Goal: Transaction & Acquisition: Purchase product/service

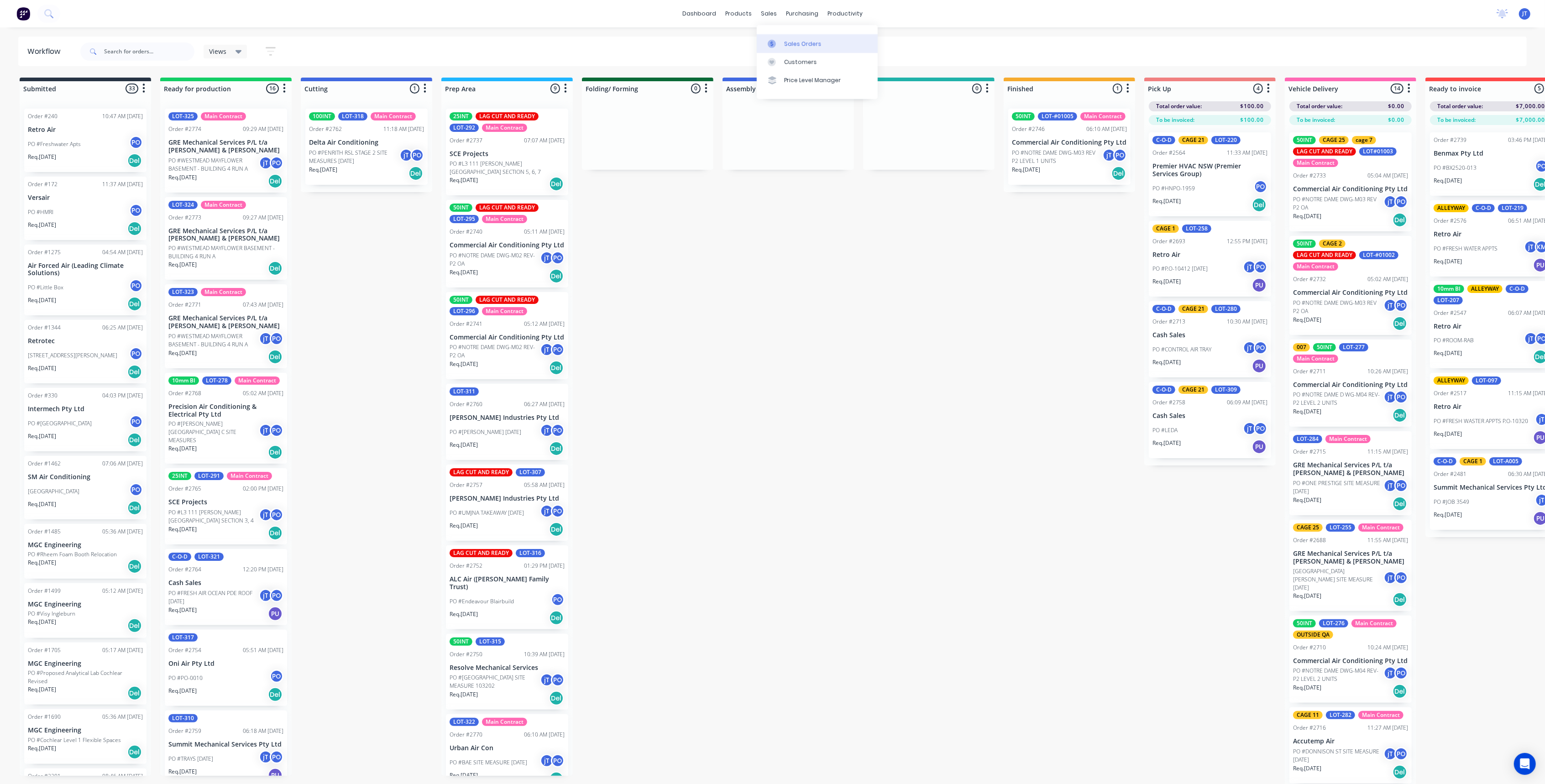
click at [777, 36] on link "Sales Orders" at bounding box center [817, 43] width 121 height 18
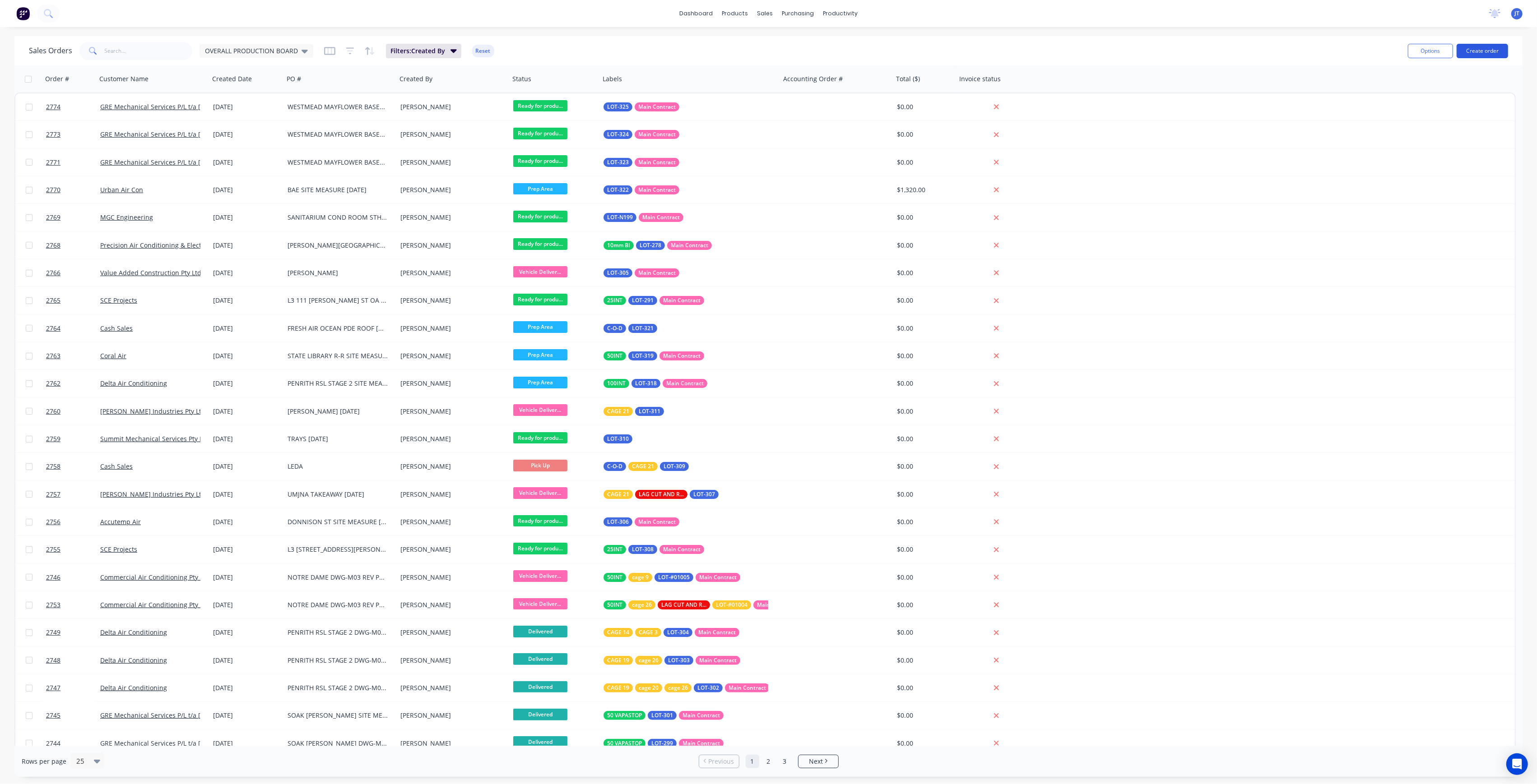
click at [1490, 52] on button "Create order" at bounding box center [1482, 51] width 52 height 14
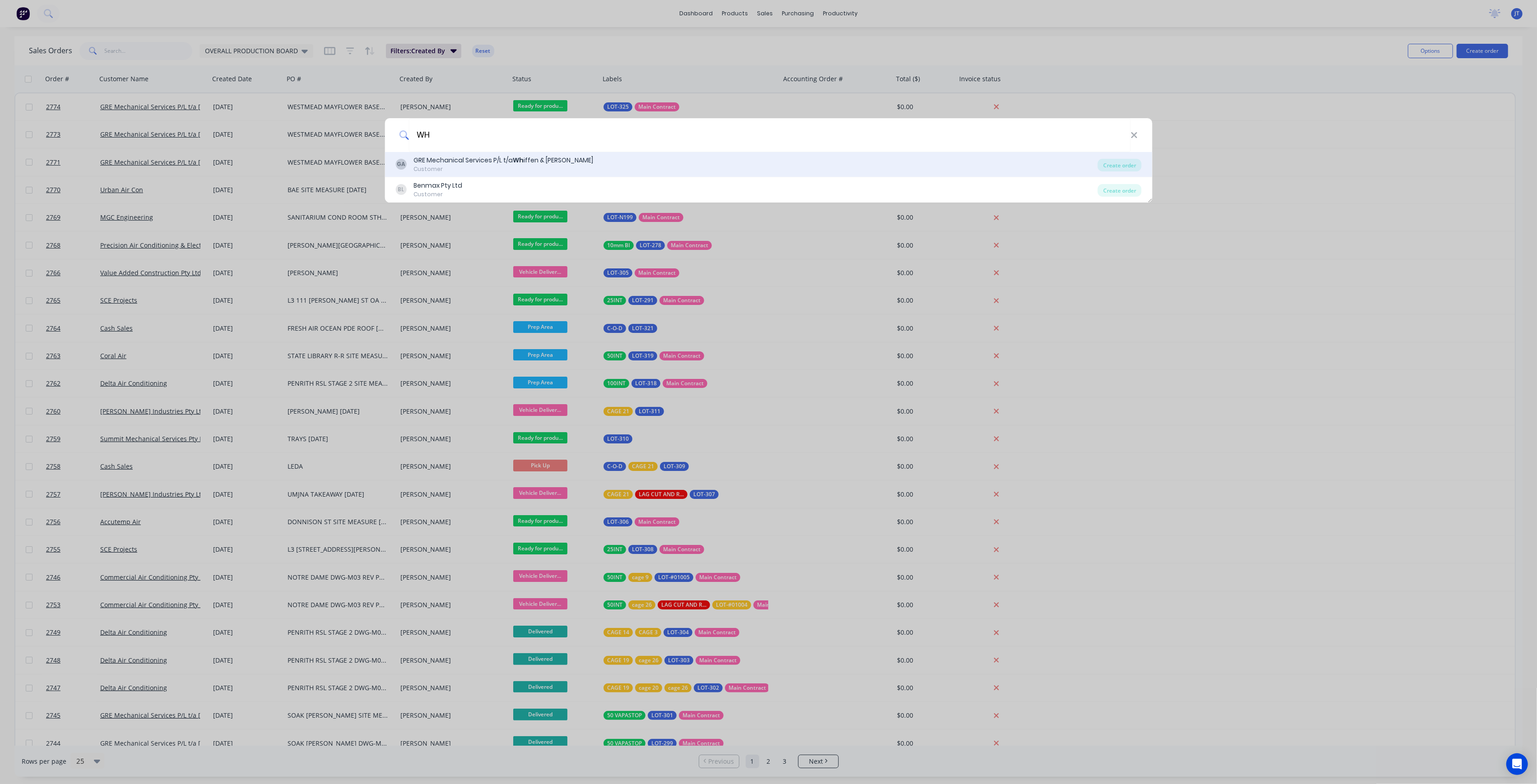
type input "WH"
click at [633, 158] on div "GA GRE Mechanical Services P/L t/a Wh iffen & [PERSON_NAME] Customer" at bounding box center [747, 164] width 702 height 18
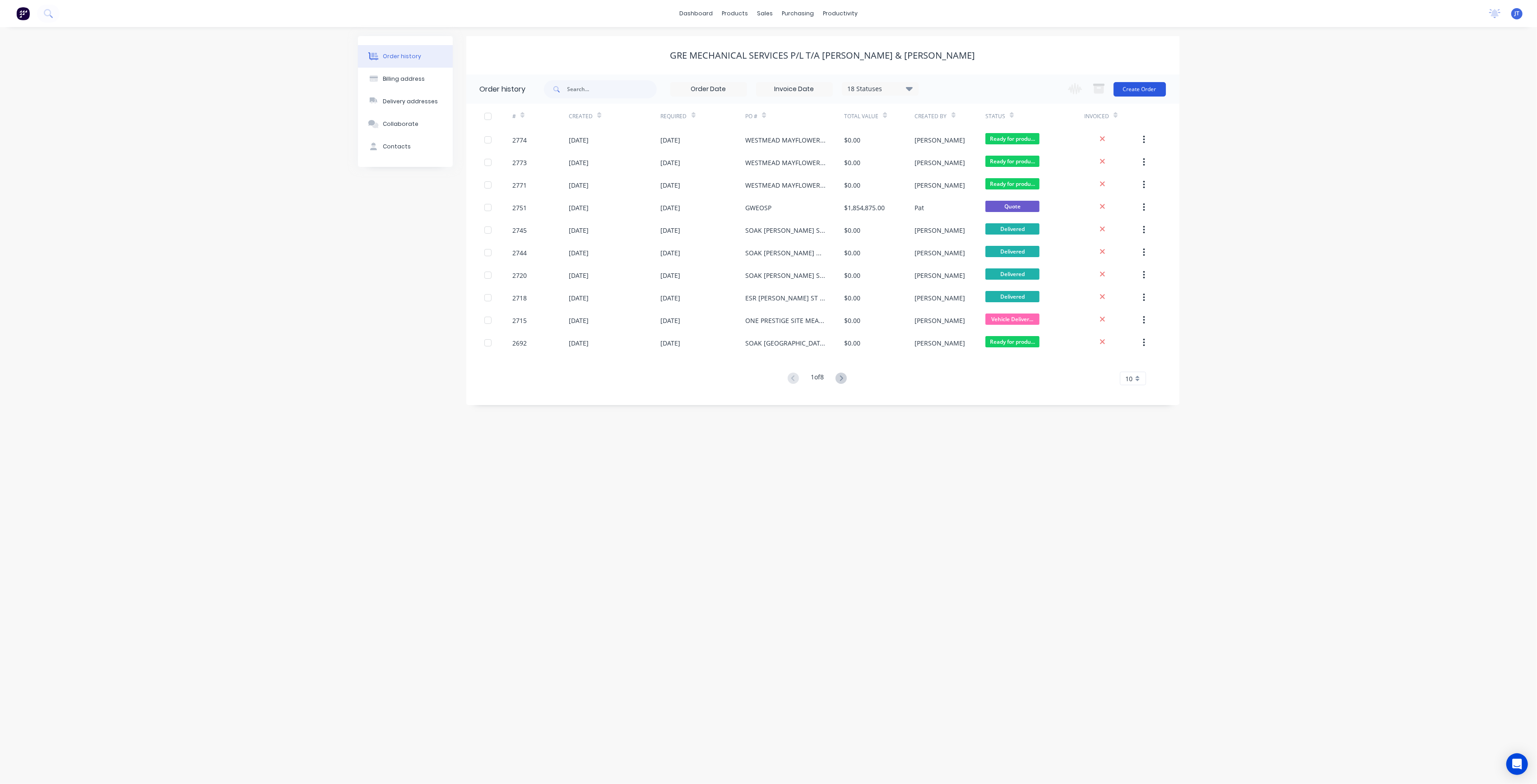
click at [1135, 90] on button "Create Order" at bounding box center [1139, 89] width 52 height 14
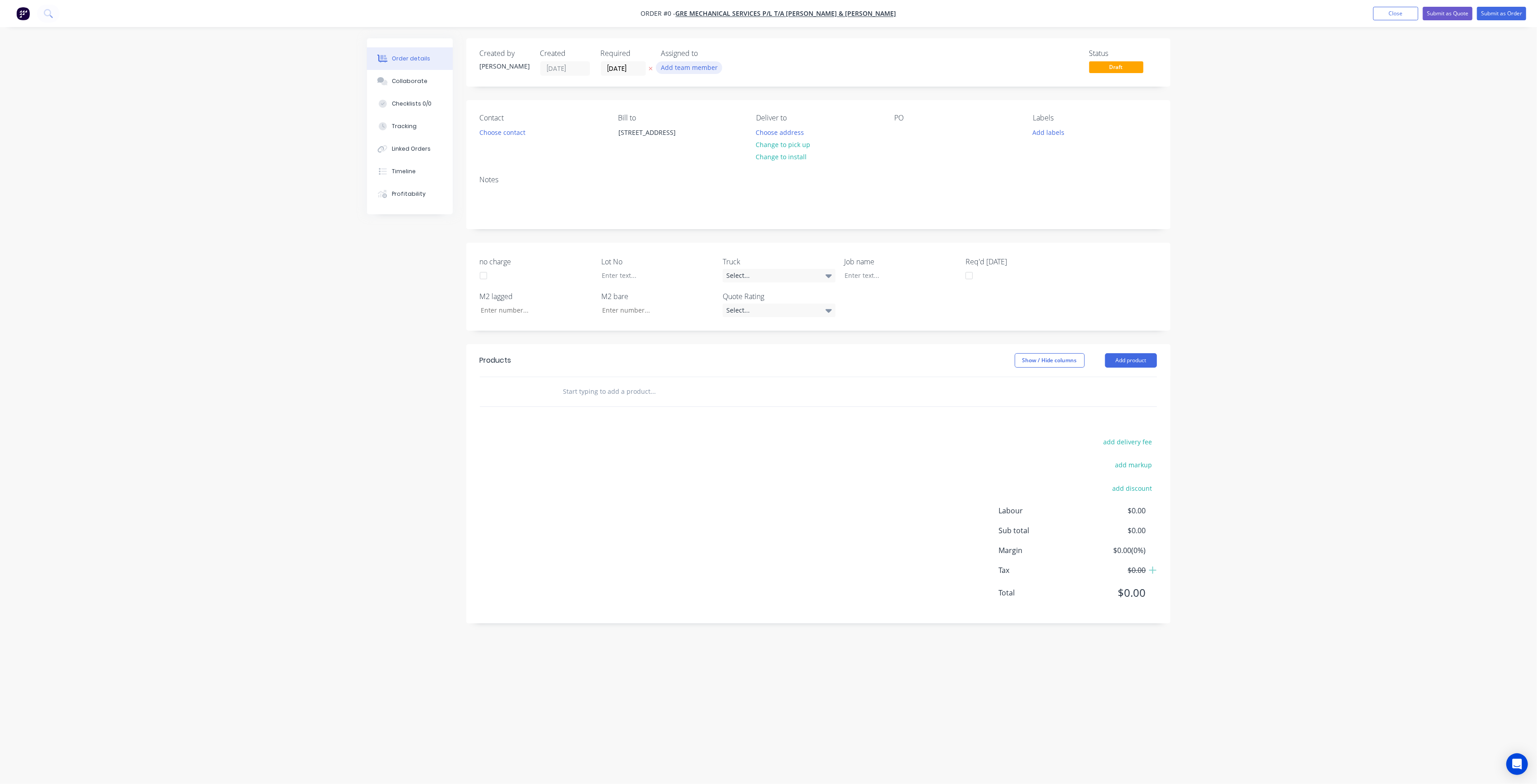
click at [710, 65] on button "Add team member" at bounding box center [689, 67] width 66 height 12
click at [725, 123] on button "[PERSON_NAME] (You)" at bounding box center [729, 117] width 136 height 18
click at [816, 65] on div "Order details Collaborate Checklists 0/0 Tracking Linked Orders Timeline Profit…" at bounding box center [768, 375] width 822 height 673
click at [677, 69] on div "jT" at bounding box center [707, 67] width 90 height 14
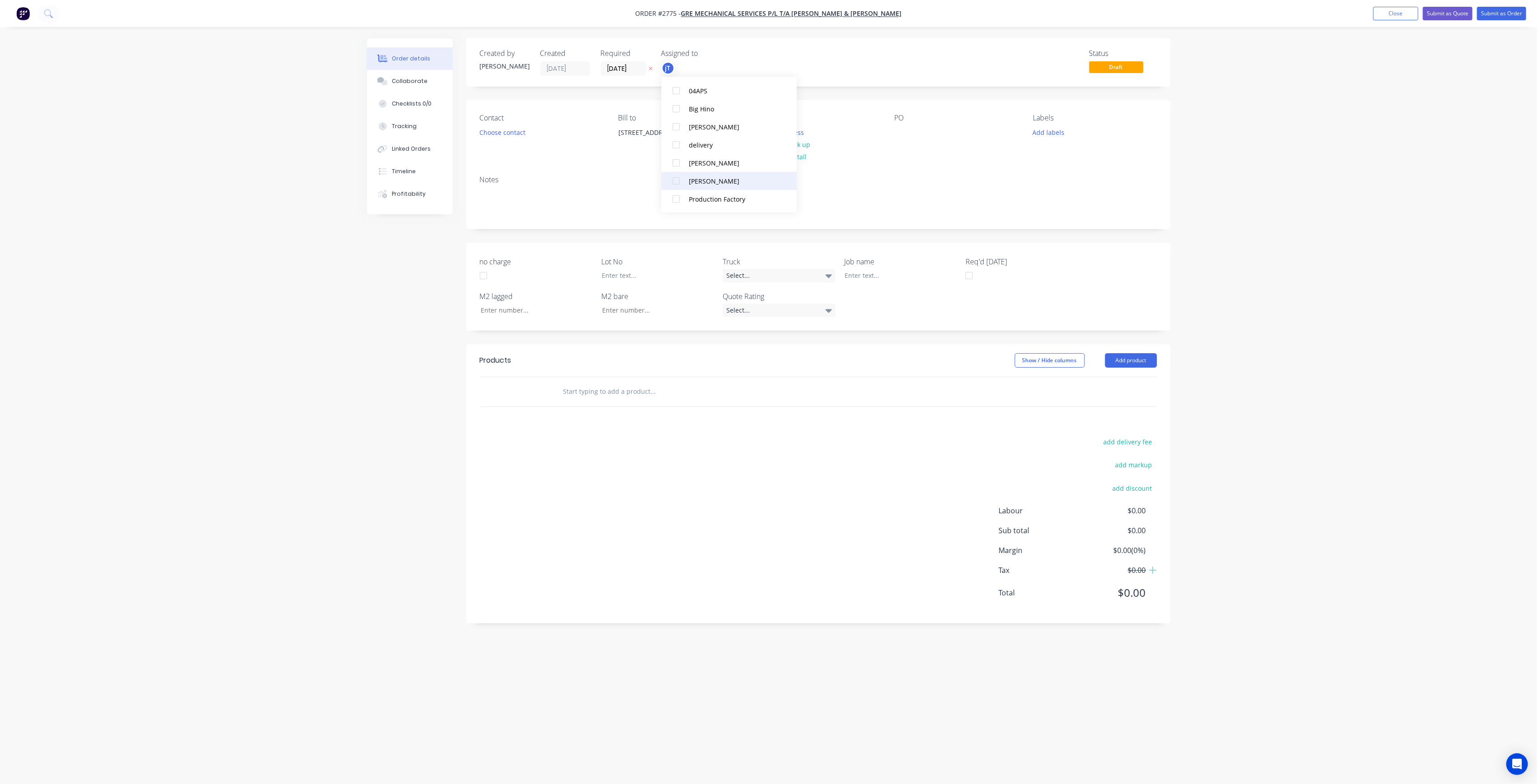
click at [730, 176] on div "[PERSON_NAME]" at bounding box center [734, 180] width 90 height 9
click at [852, 102] on div "Contact Choose contact [PERSON_NAME] to [STREET_ADDRESS] Deliver to Choose addr…" at bounding box center [818, 134] width 704 height 68
click at [521, 136] on button "Choose contact" at bounding box center [501, 131] width 55 height 12
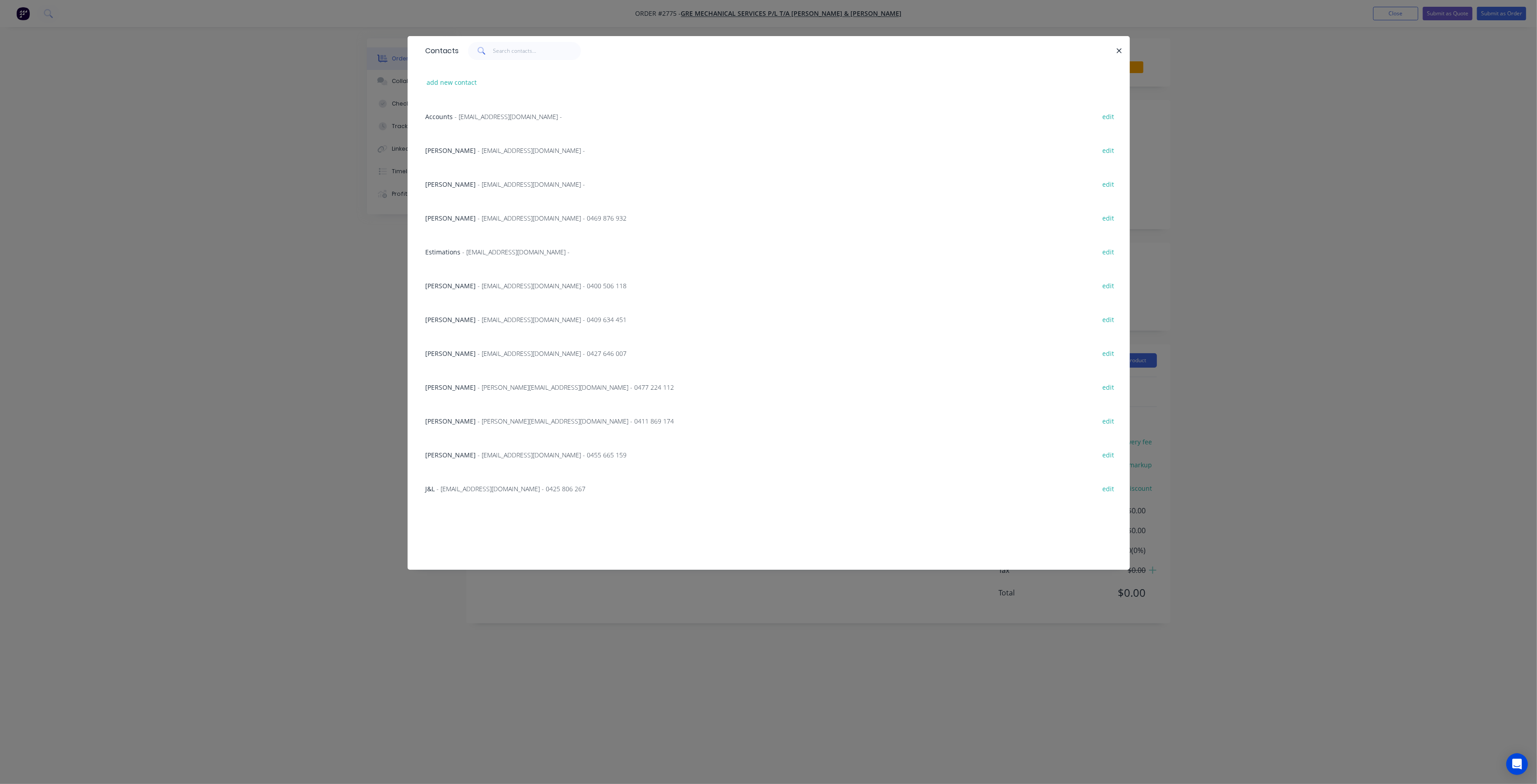
drag, startPoint x: 338, startPoint y: 347, endPoint x: 639, endPoint y: 248, distance: 316.9
click at [348, 341] on div "Contacts add new contact Accounts - [EMAIL_ADDRESS][DOMAIN_NAME] - edit [PERSON…" at bounding box center [768, 392] width 1537 height 784
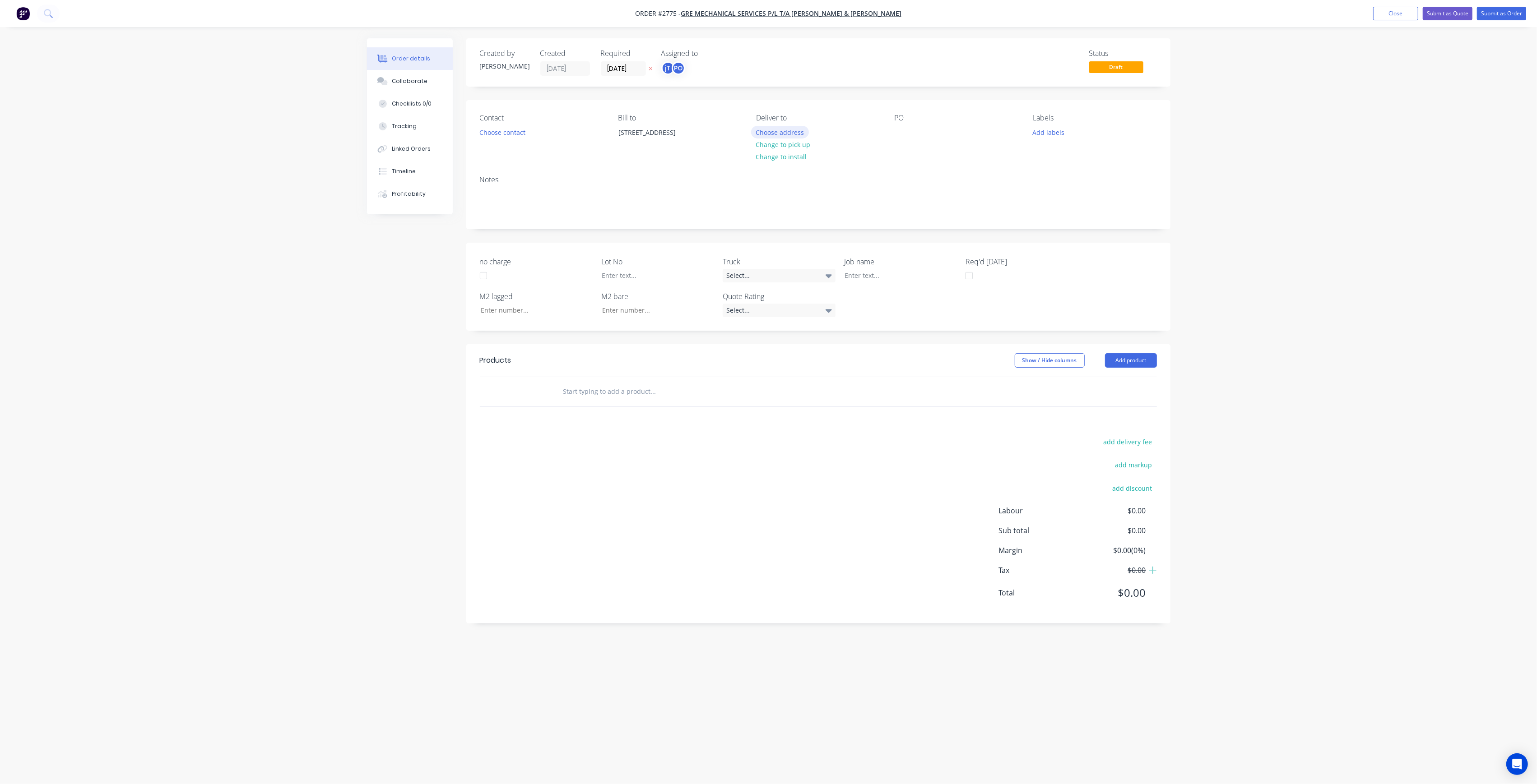
click at [793, 129] on button "Choose address" at bounding box center [780, 131] width 57 height 12
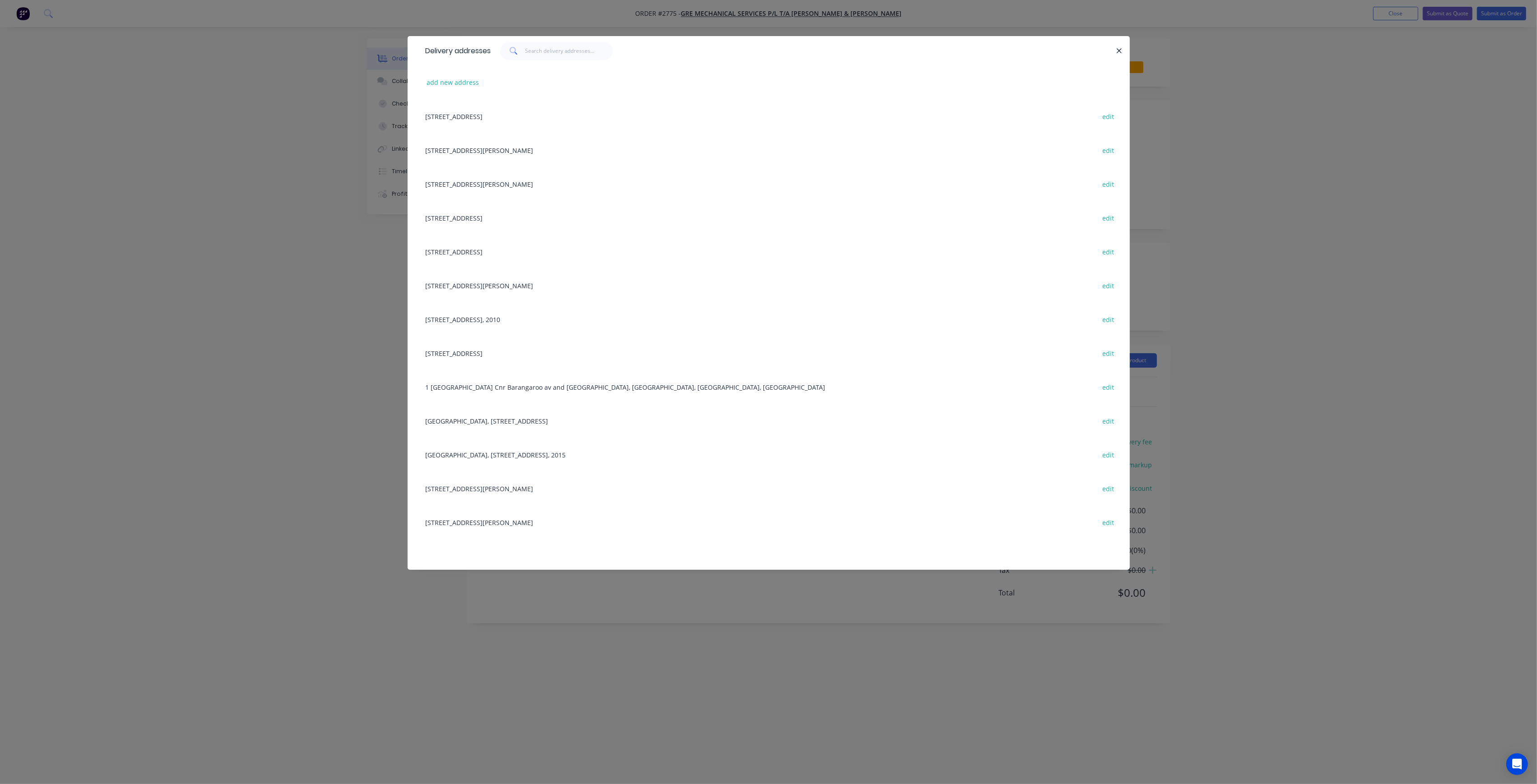
drag, startPoint x: 494, startPoint y: 314, endPoint x: 739, endPoint y: 176, distance: 281.2
click at [493, 314] on div "[STREET_ADDRESS], 2010 edit" at bounding box center [768, 319] width 695 height 34
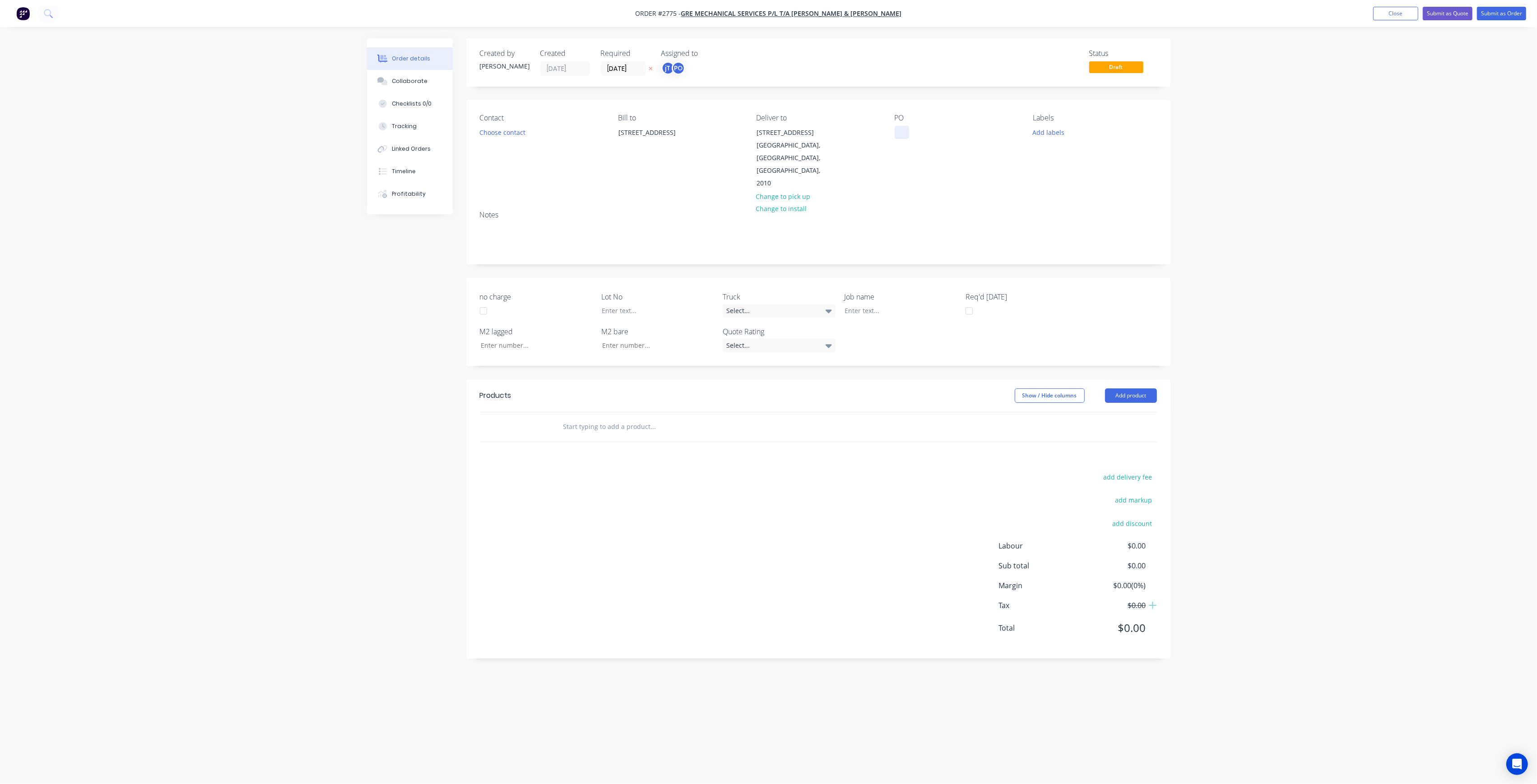
click at [904, 127] on div at bounding box center [902, 132] width 14 height 13
click at [1044, 123] on div "Labels Add labels" at bounding box center [1095, 151] width 124 height 76
click at [1049, 134] on button "Add labels" at bounding box center [1049, 131] width 42 height 12
click at [1108, 180] on button "Create new label" at bounding box center [1100, 185] width 117 height 14
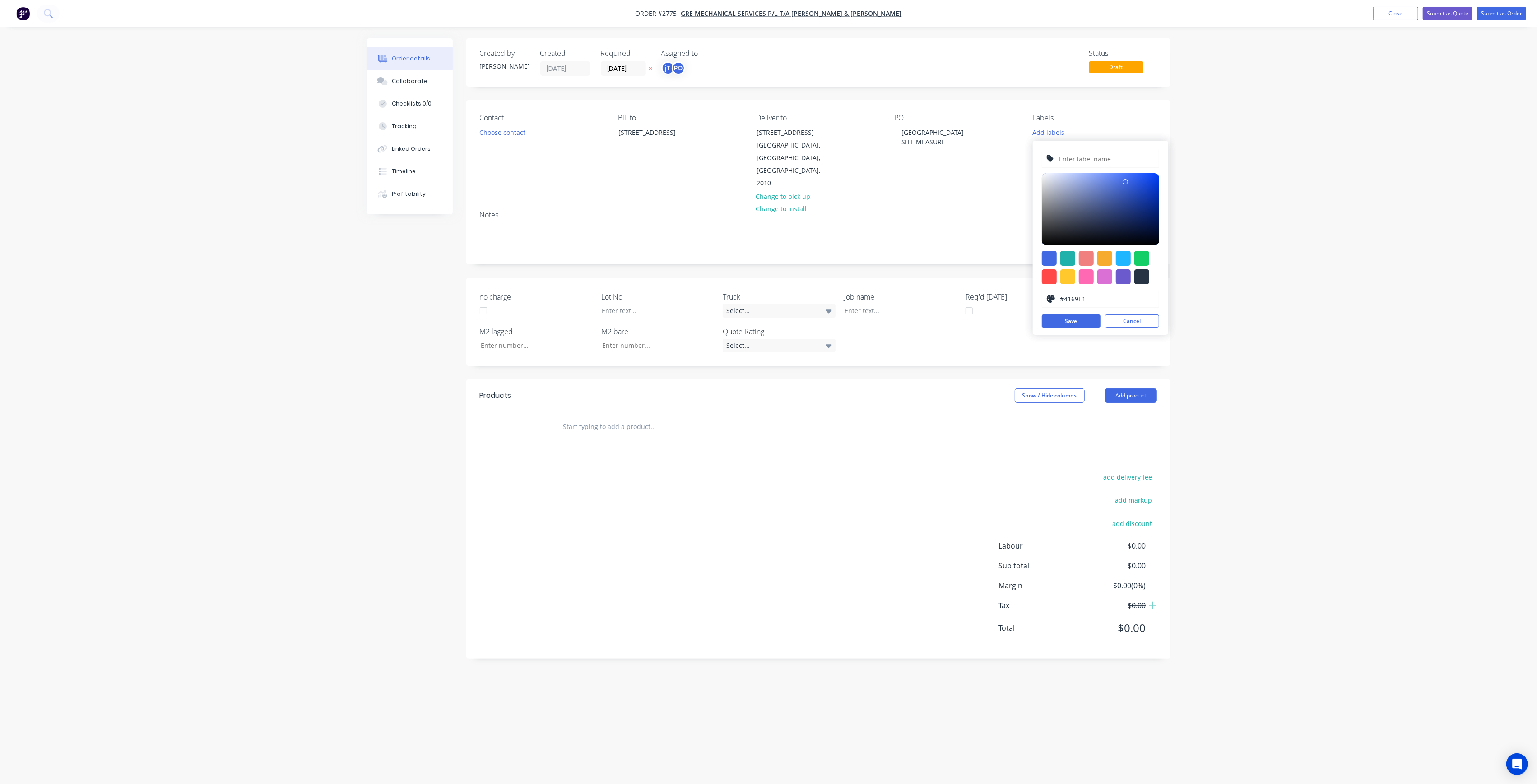
click at [1115, 164] on input "text" at bounding box center [1106, 159] width 96 height 17
type input "LOT-320"
click at [1072, 319] on button "Save" at bounding box center [1071, 321] width 59 height 14
drag, startPoint x: 1140, startPoint y: 320, endPoint x: 1113, endPoint y: 202, distance: 121.0
click at [1140, 319] on button "Cancel" at bounding box center [1131, 321] width 54 height 14
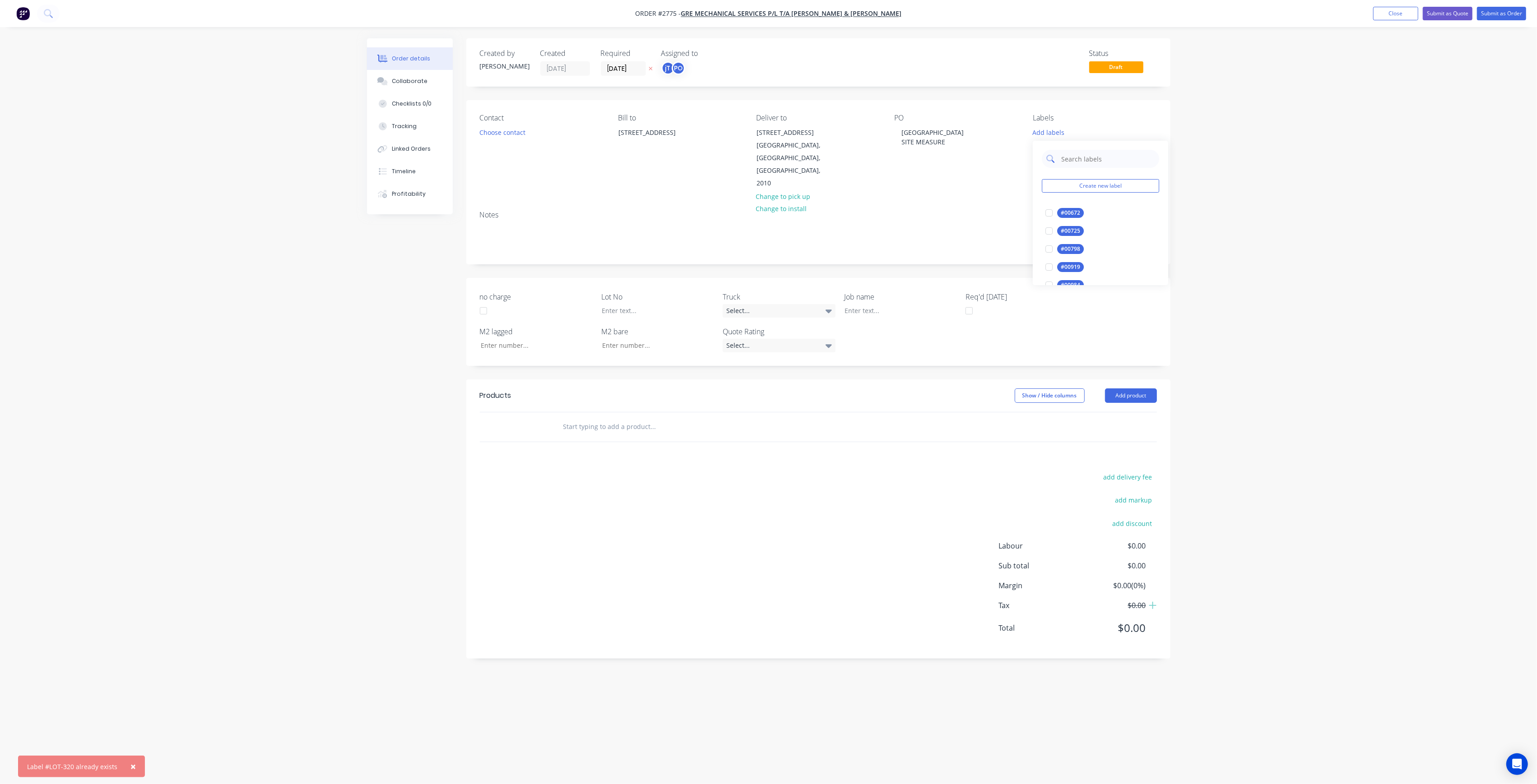
click at [1099, 162] on input "text" at bounding box center [1107, 159] width 94 height 18
click at [1054, 217] on div at bounding box center [1049, 213] width 18 height 18
click at [1099, 154] on input "LOT-320" at bounding box center [1107, 154] width 94 height 18
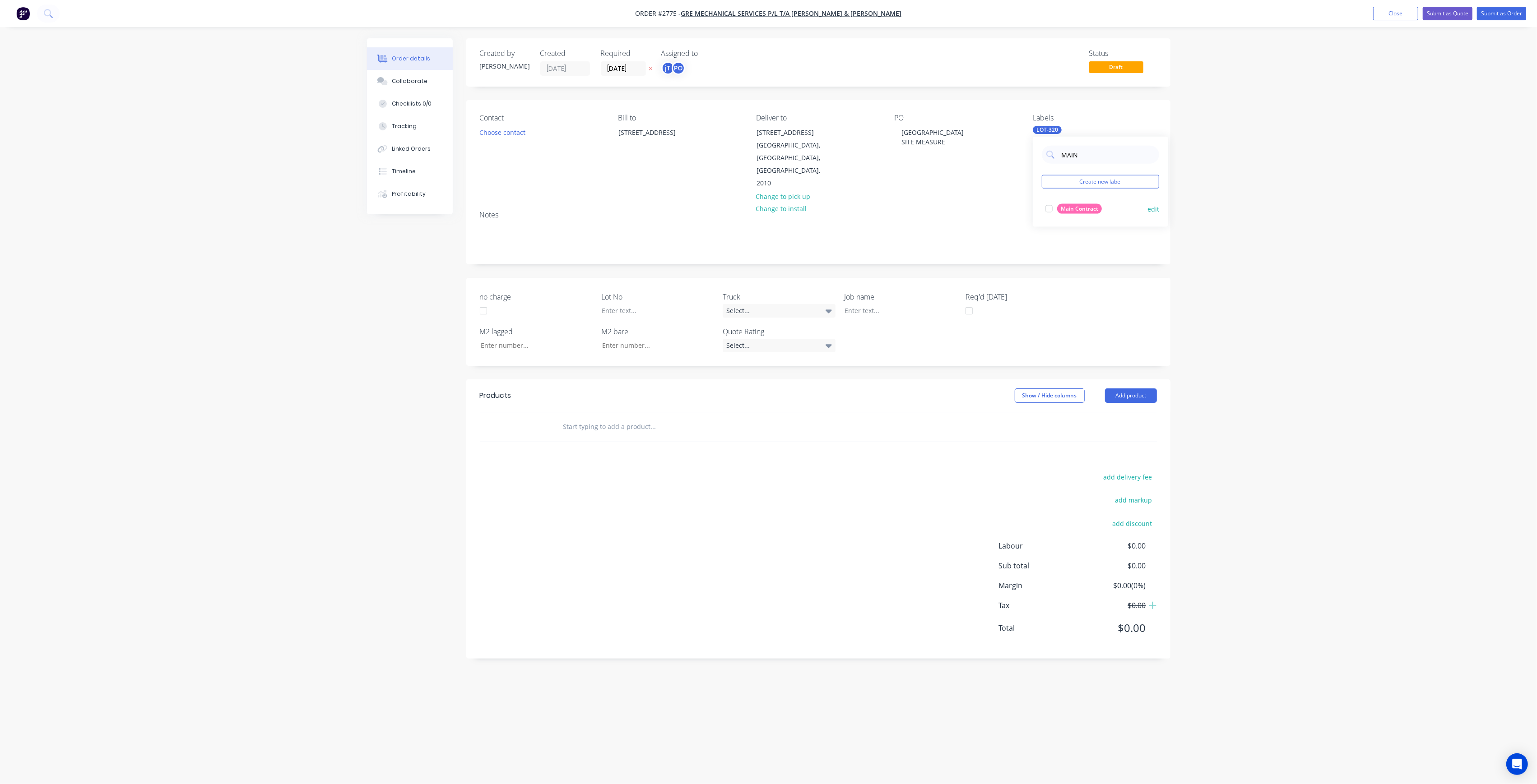
type input "MAIN"
click at [1067, 207] on div "Main Contract" at bounding box center [1079, 209] width 45 height 10
click at [1230, 226] on div "Order details Collaborate Checklists 0/0 Tracking Linked Orders Timeline Profit…" at bounding box center [768, 392] width 1537 height 784
click at [892, 304] on div at bounding box center [893, 311] width 113 height 13
click at [623, 304] on div at bounding box center [651, 311] width 113 height 13
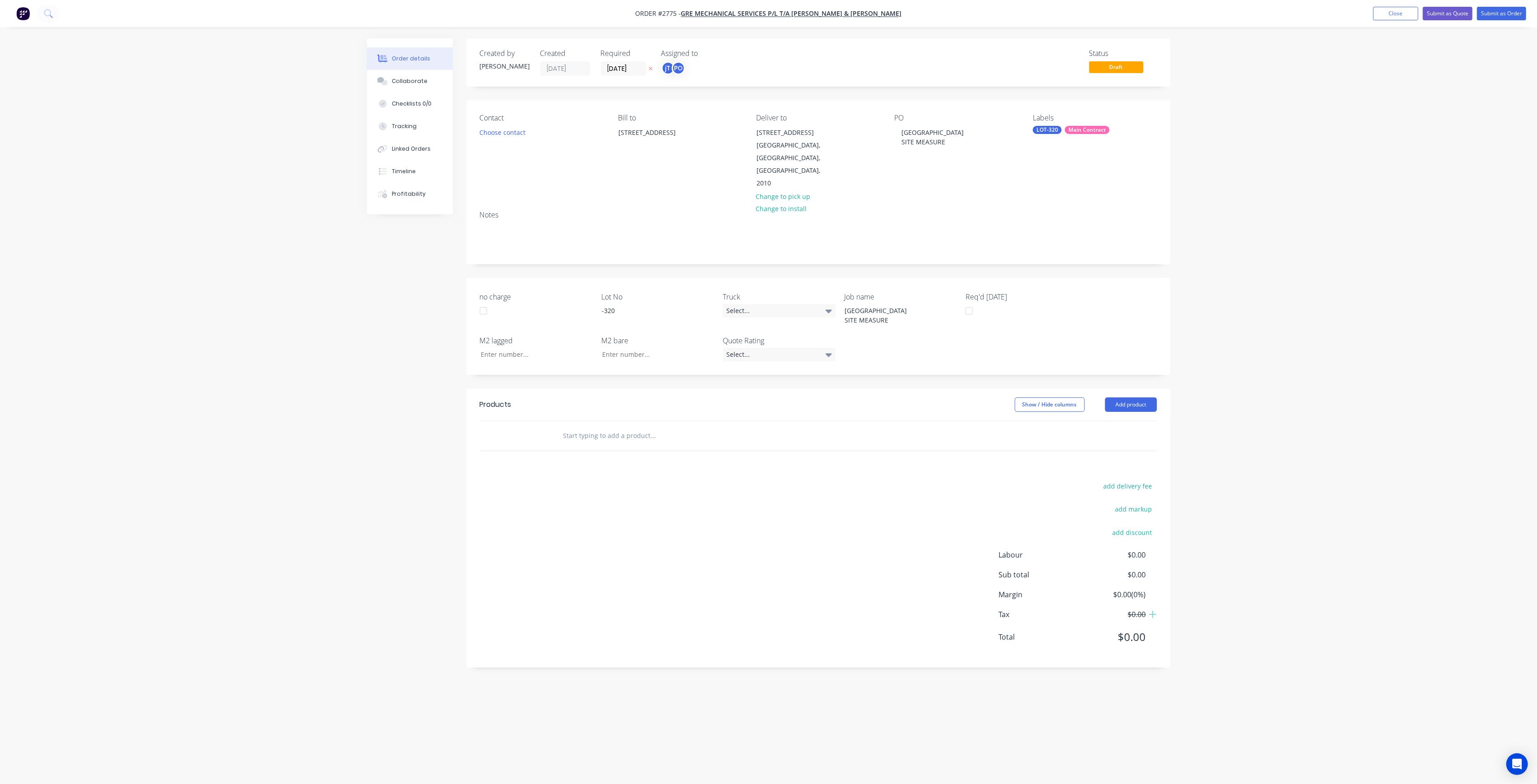
drag, startPoint x: 622, startPoint y: 393, endPoint x: 627, endPoint y: 403, distance: 11.2
click at [623, 397] on div "Products Show / Hide columns Add product" at bounding box center [818, 419] width 704 height 62
click at [628, 426] on input "text" at bounding box center [653, 435] width 180 height 18
type input "MANU"
click at [664, 485] on div "Manu facture HVAC ductwork Xero Item # factory_item Description Product variant" at bounding box center [702, 515] width 271 height 61
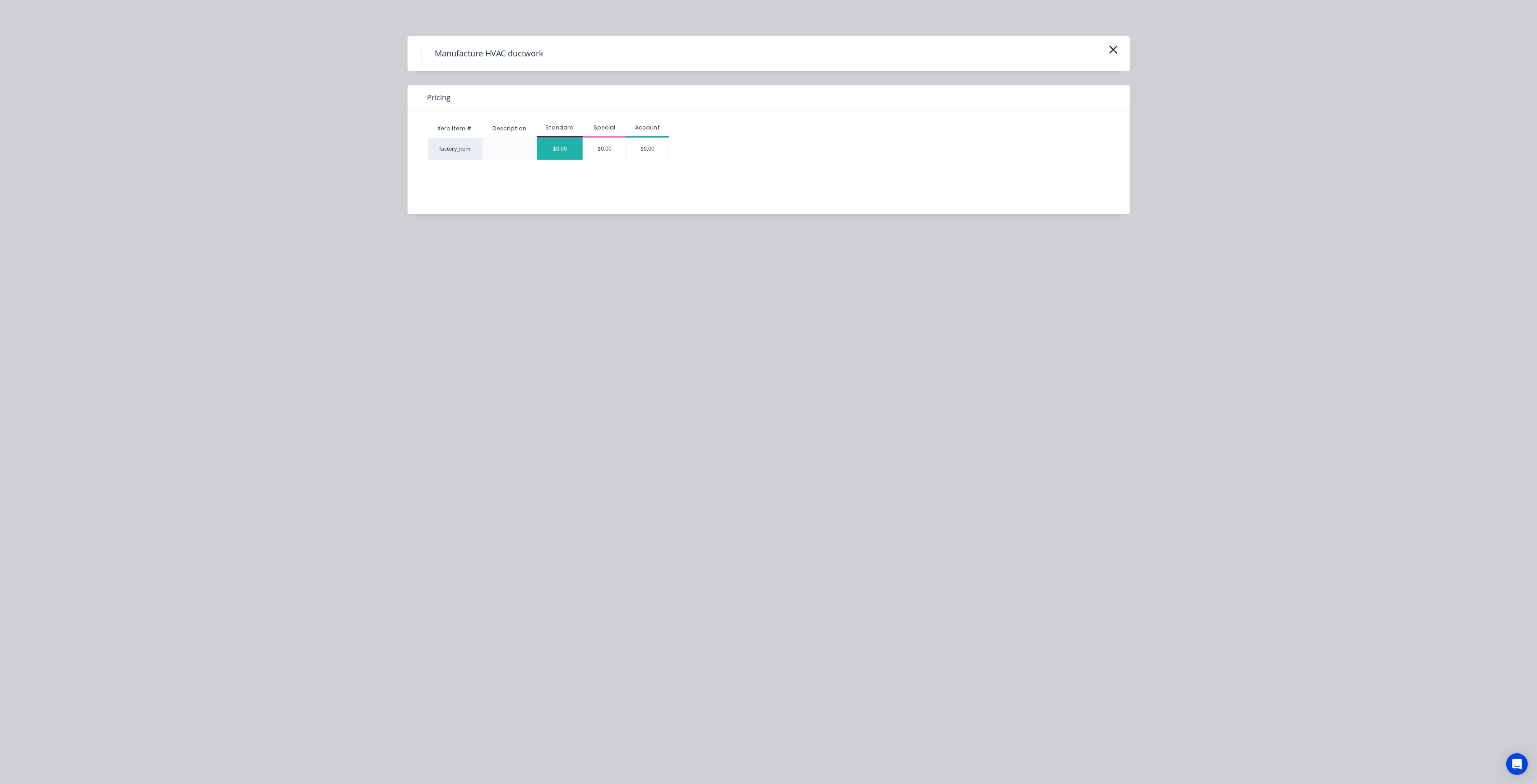
click at [562, 150] on div "$0.00" at bounding box center [559, 149] width 45 height 22
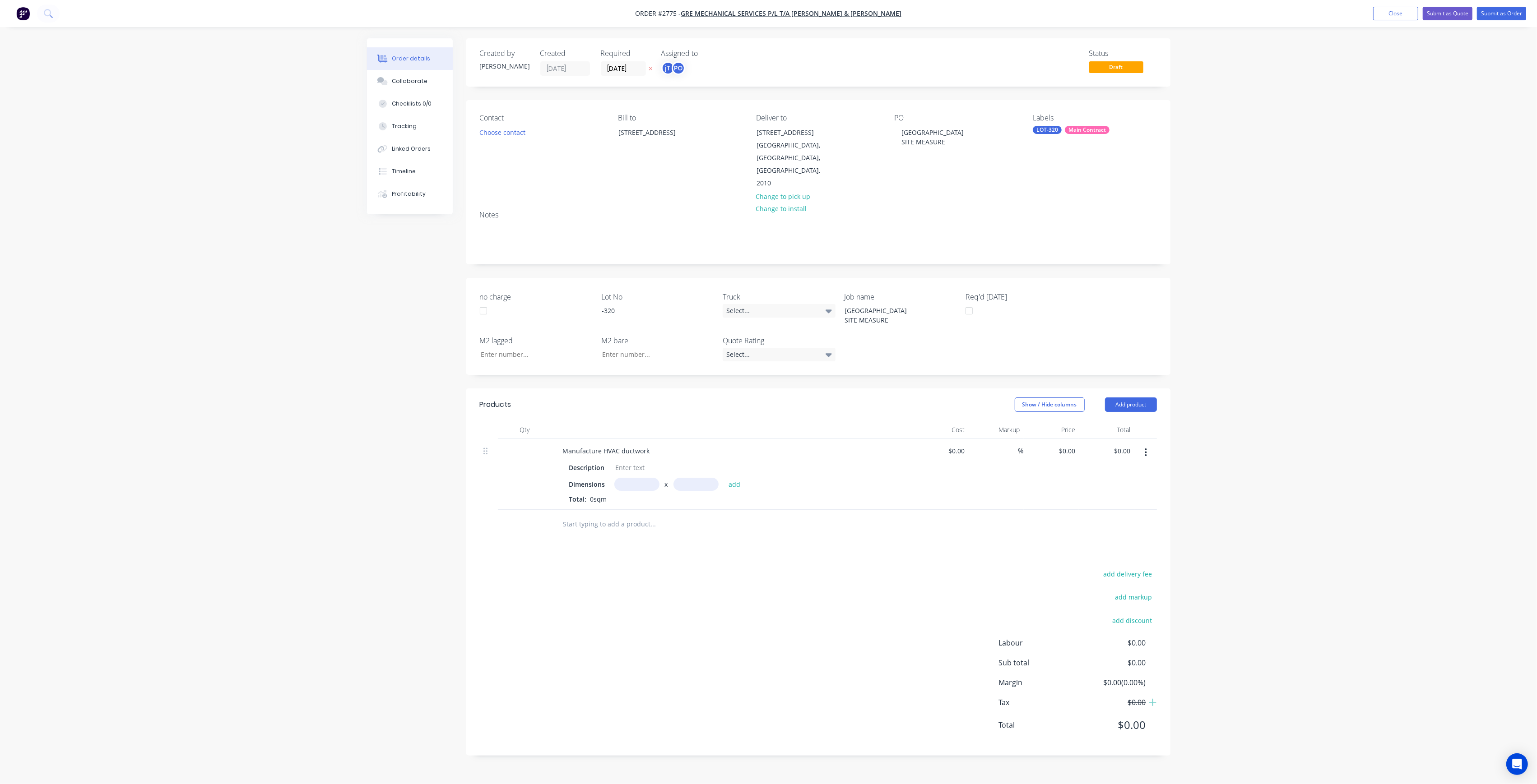
click at [1472, 15] on ul "Add product Close Submit as Quote Submit as Order" at bounding box center [1449, 13] width 175 height 14
click at [1477, 15] on button "Submit as Order" at bounding box center [1501, 13] width 49 height 14
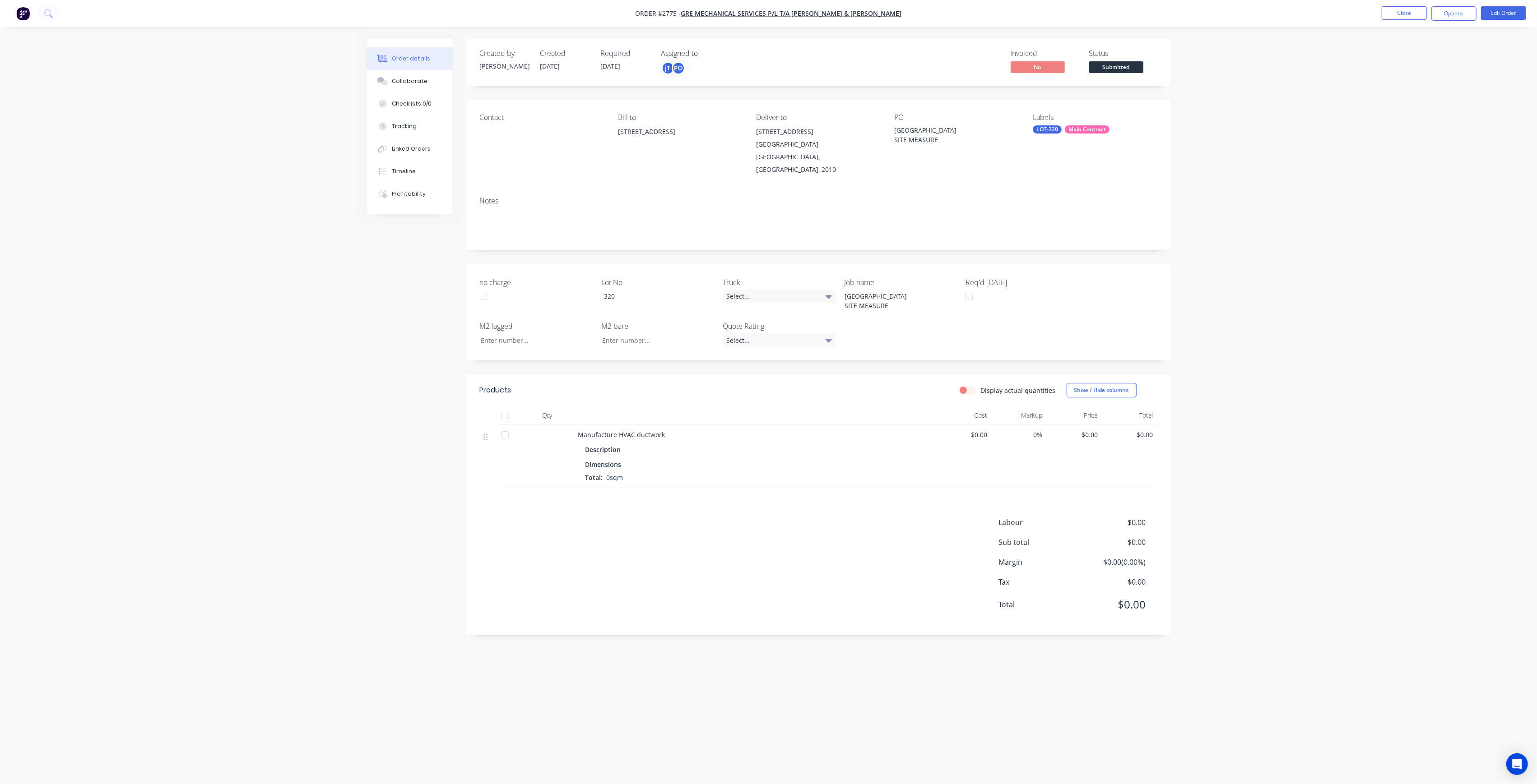
click at [1128, 64] on span "Submitted" at bounding box center [1115, 67] width 54 height 11
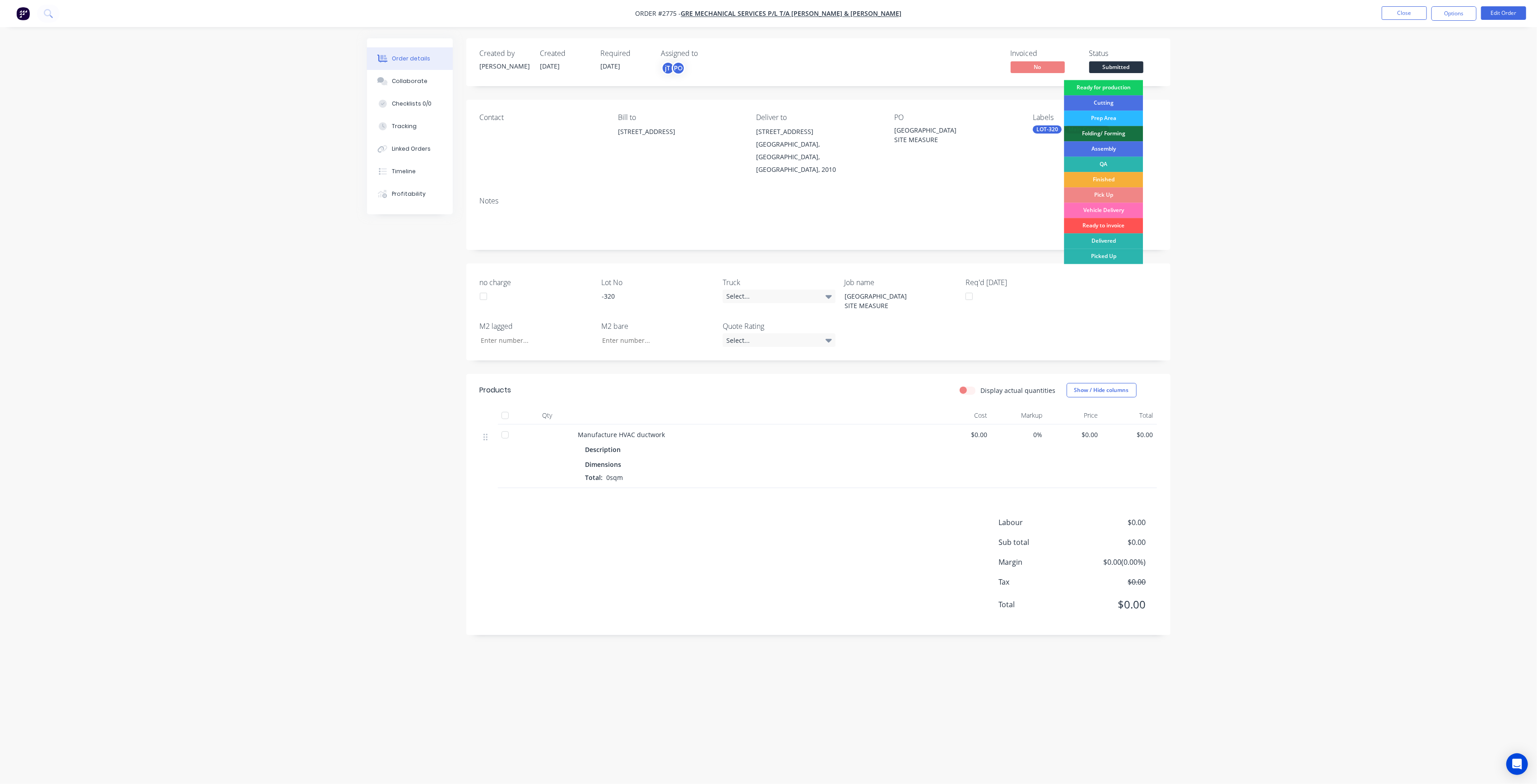
click at [1132, 85] on div "Ready for production" at bounding box center [1103, 87] width 79 height 15
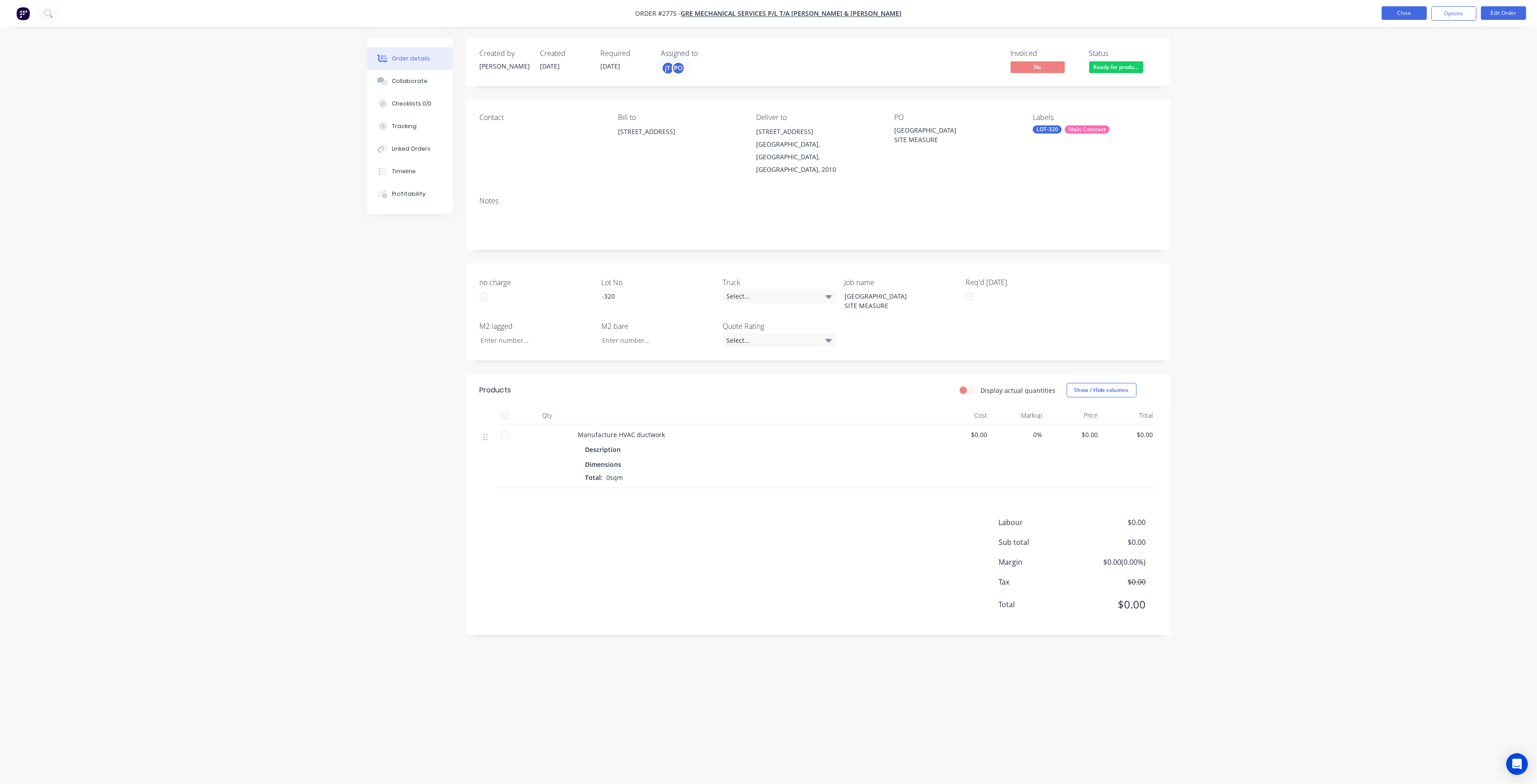
click at [1407, 14] on button "Close" at bounding box center [1404, 13] width 45 height 14
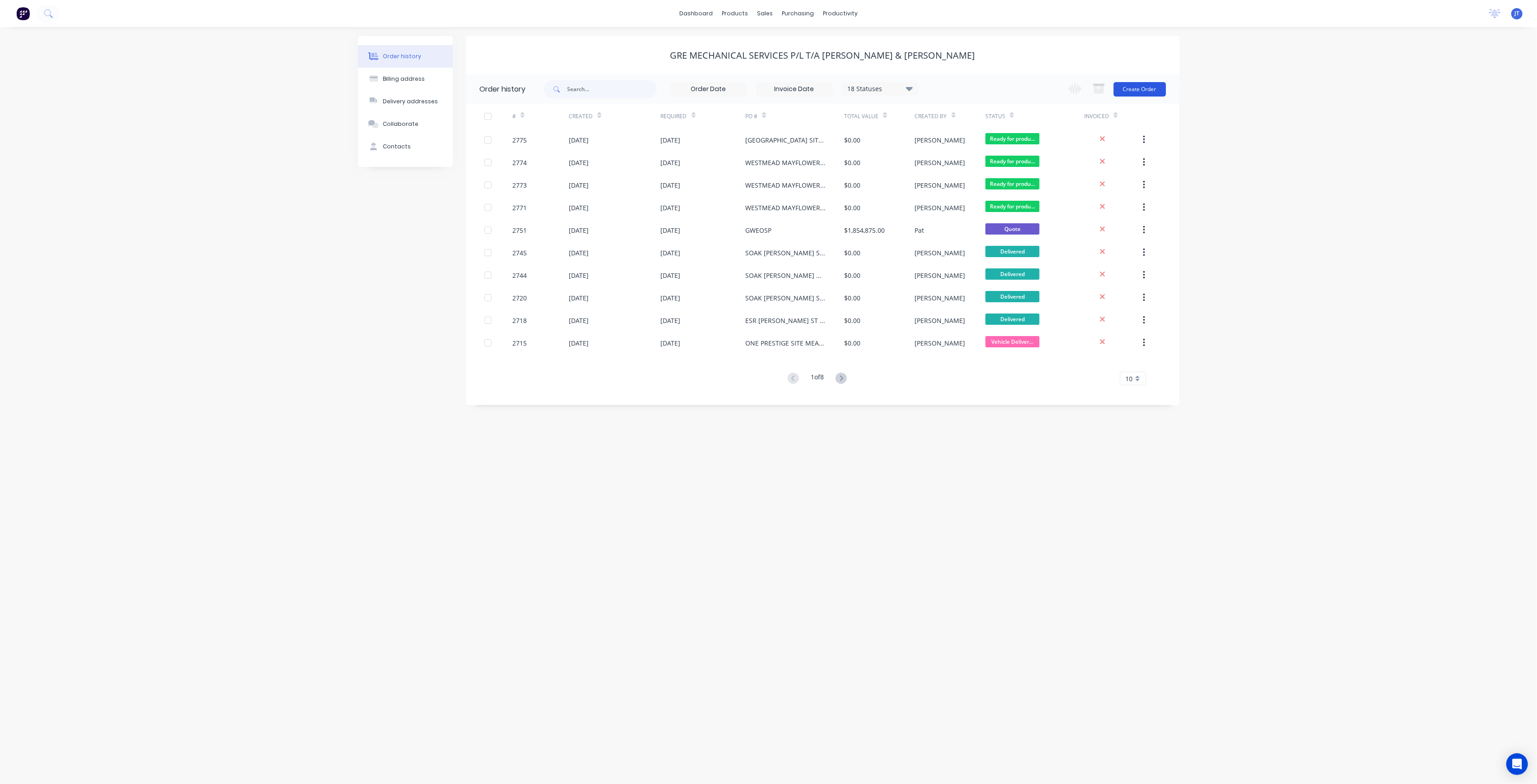
click at [1149, 87] on button "Create Order" at bounding box center [1139, 89] width 52 height 14
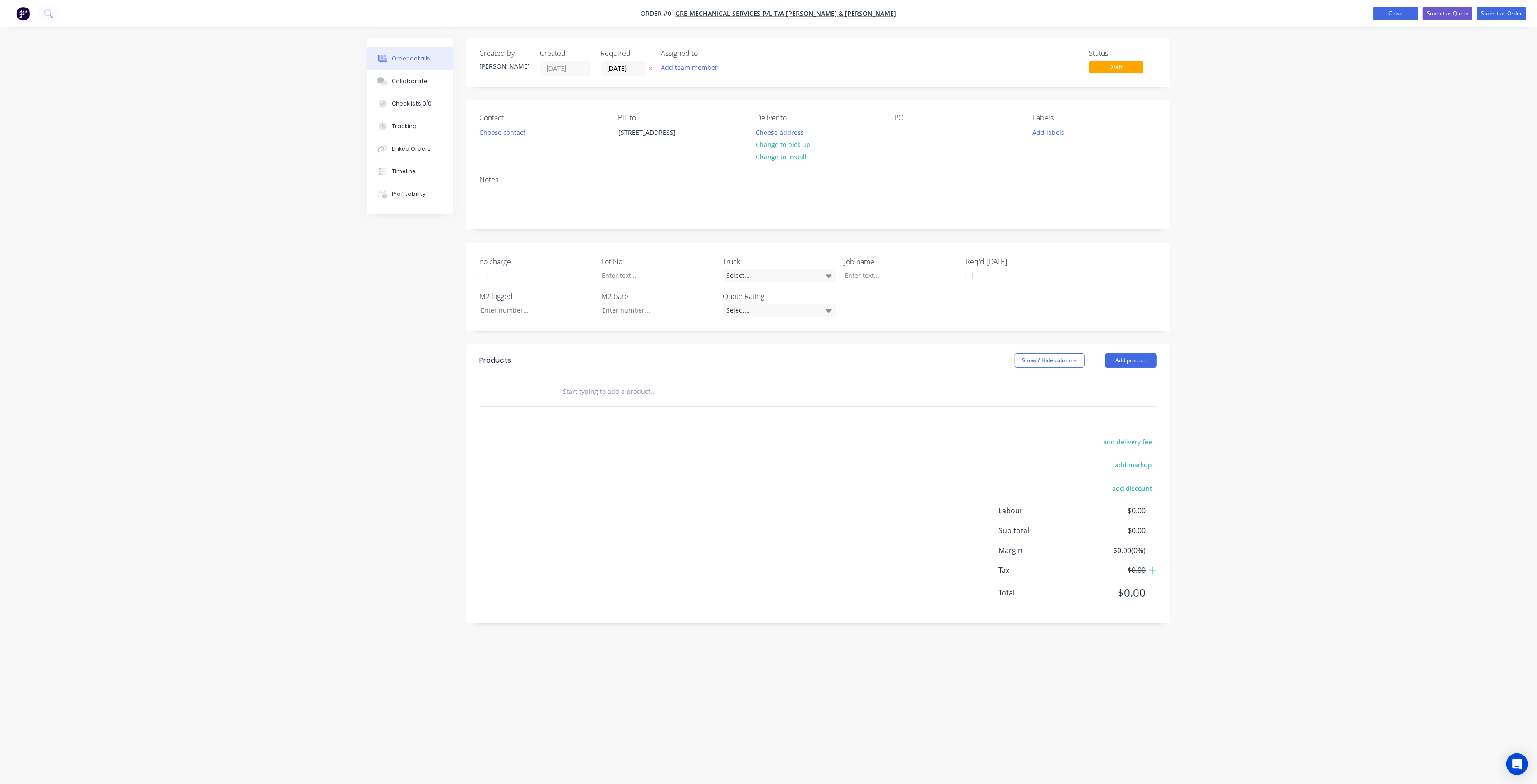
click at [1384, 6] on button "Close" at bounding box center [1396, 13] width 45 height 14
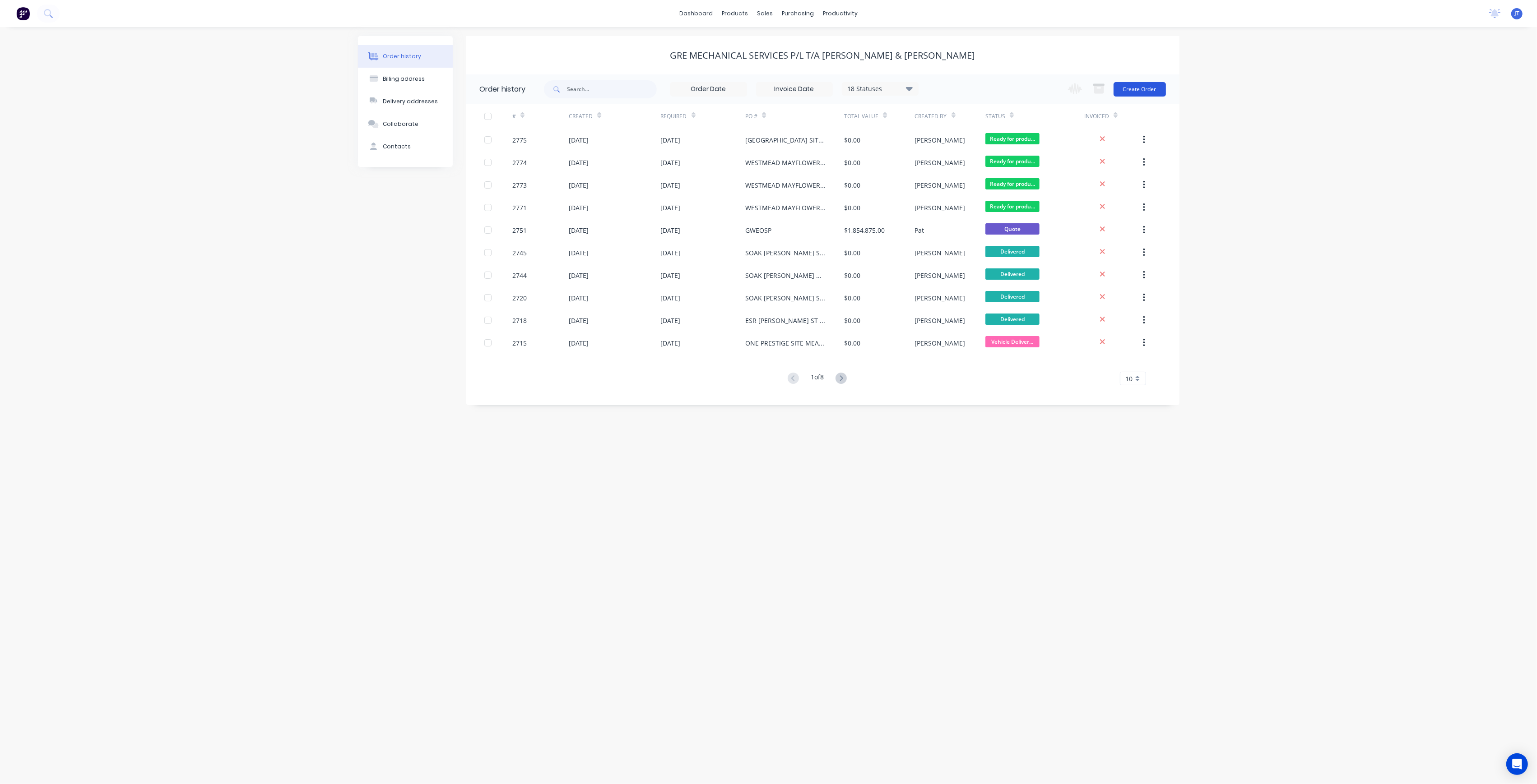
click at [1124, 91] on button "Create Order" at bounding box center [1139, 89] width 52 height 14
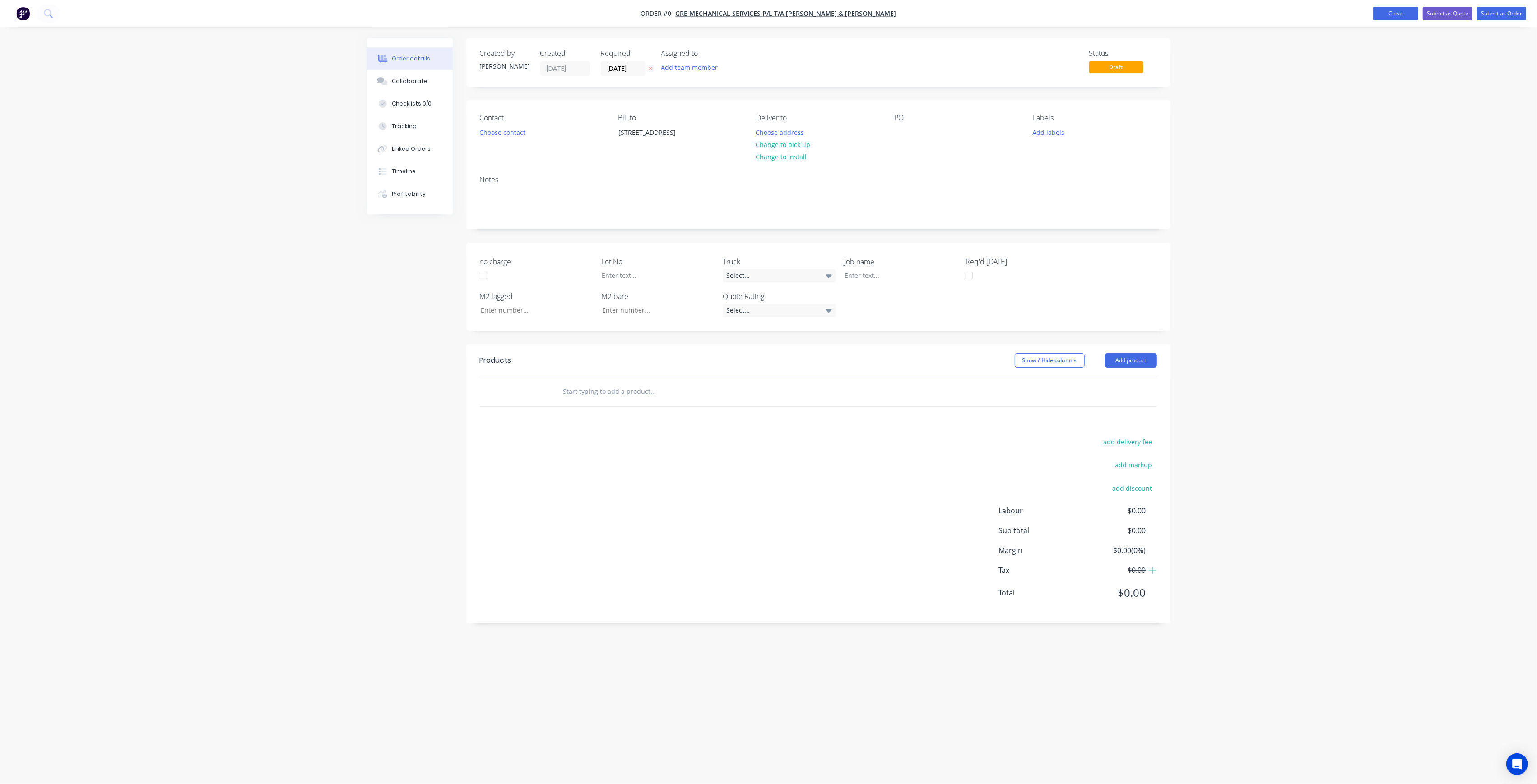
click at [1396, 9] on button "Close" at bounding box center [1396, 13] width 45 height 14
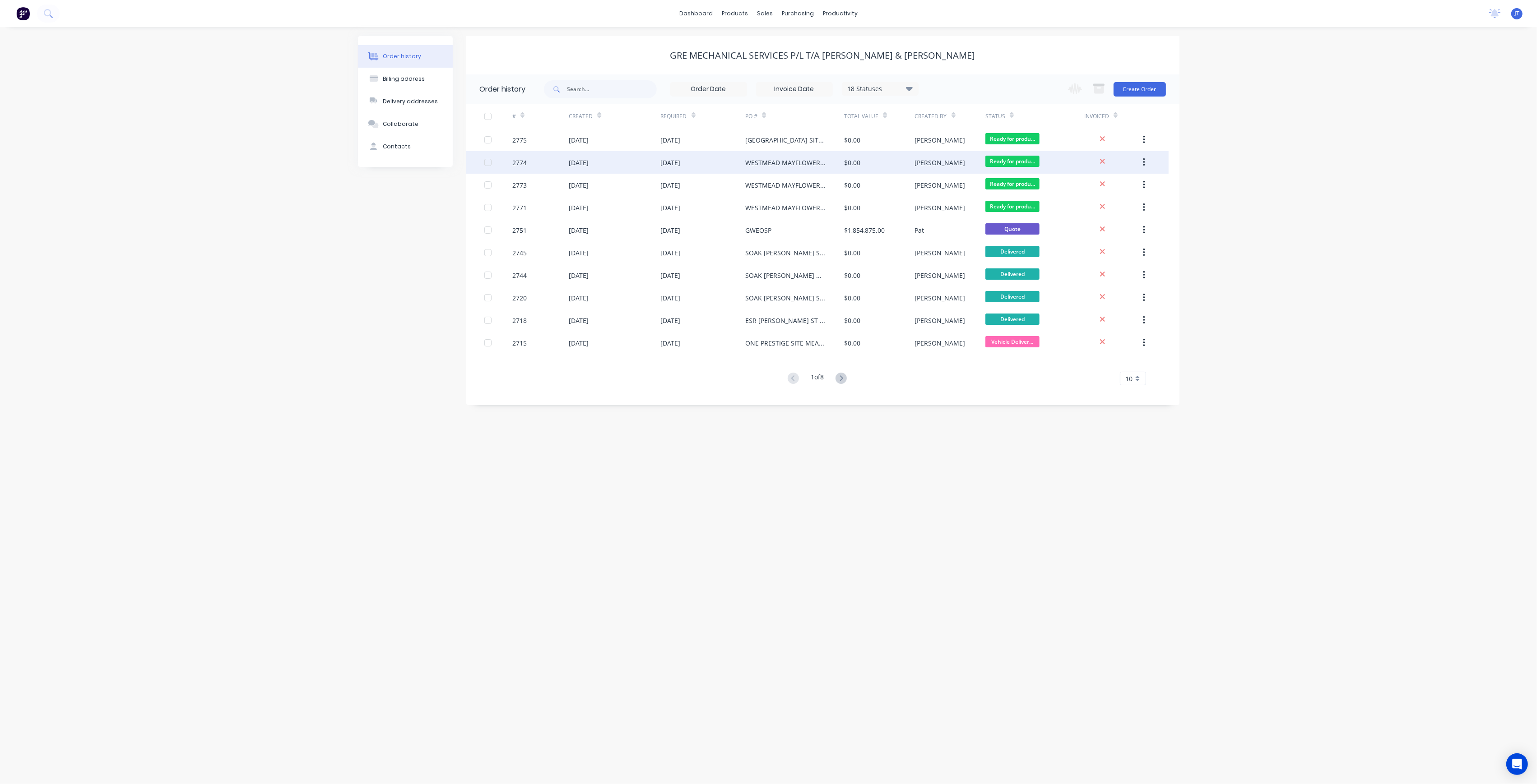
click at [883, 159] on div "$0.00" at bounding box center [879, 162] width 70 height 22
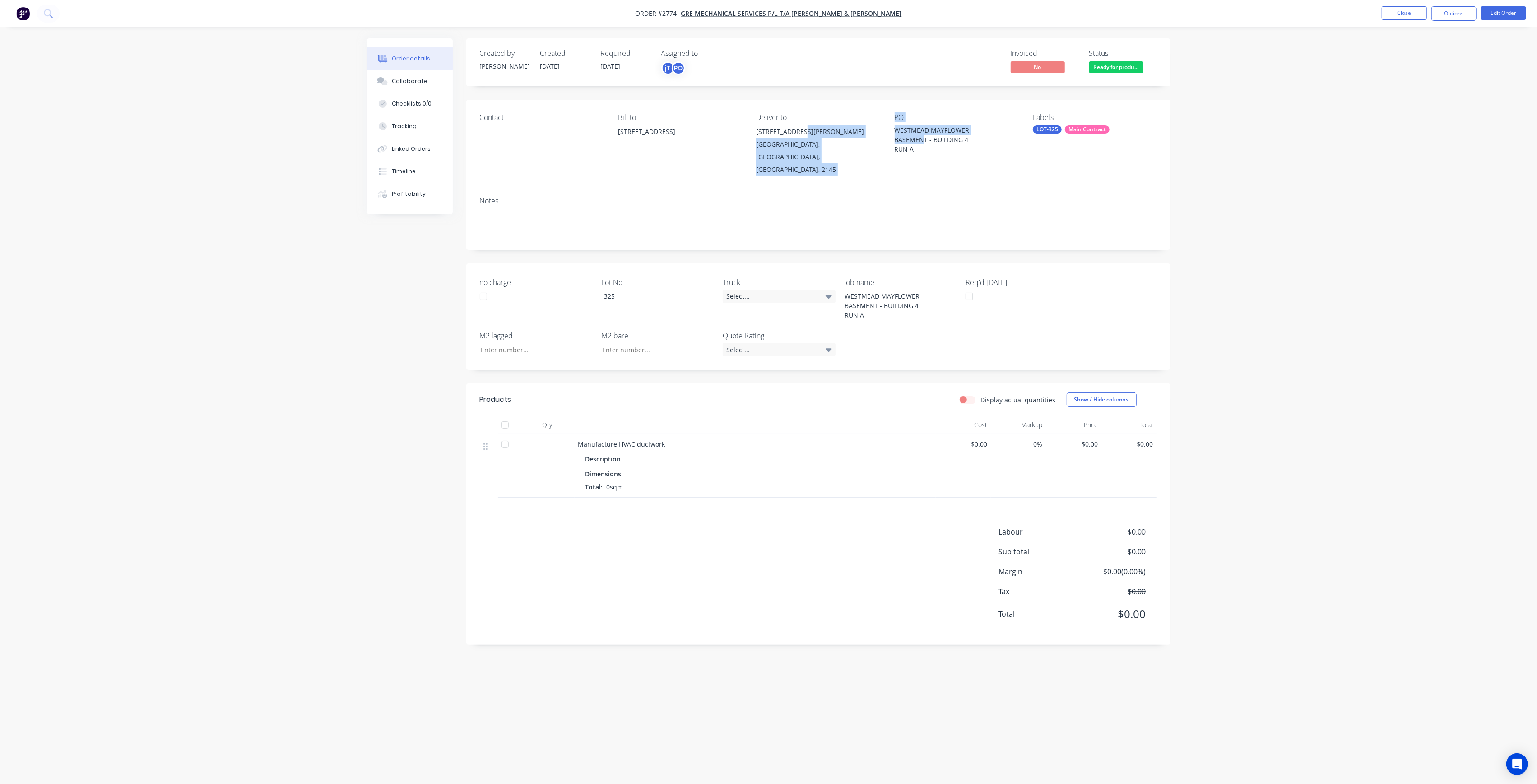
drag, startPoint x: 924, startPoint y: 144, endPoint x: 886, endPoint y: 138, distance: 38.5
click at [886, 138] on div "Contact Bill to [STREET_ADDRESS] Deliver to [STREET_ADDRESS][GEOGRAPHIC_DATA][P…" at bounding box center [818, 144] width 704 height 90
click at [919, 154] on div "PO WESTMEAD MAYFLOWER BASEMENT - BUILDING 4 RUN A" at bounding box center [957, 144] width 124 height 62
drag, startPoint x: 916, startPoint y: 154, endPoint x: 888, endPoint y: 123, distance: 41.8
click at [888, 123] on div "Contact Bill to [STREET_ADDRESS] Deliver to [STREET_ADDRESS][GEOGRAPHIC_DATA][P…" at bounding box center [818, 144] width 704 height 90
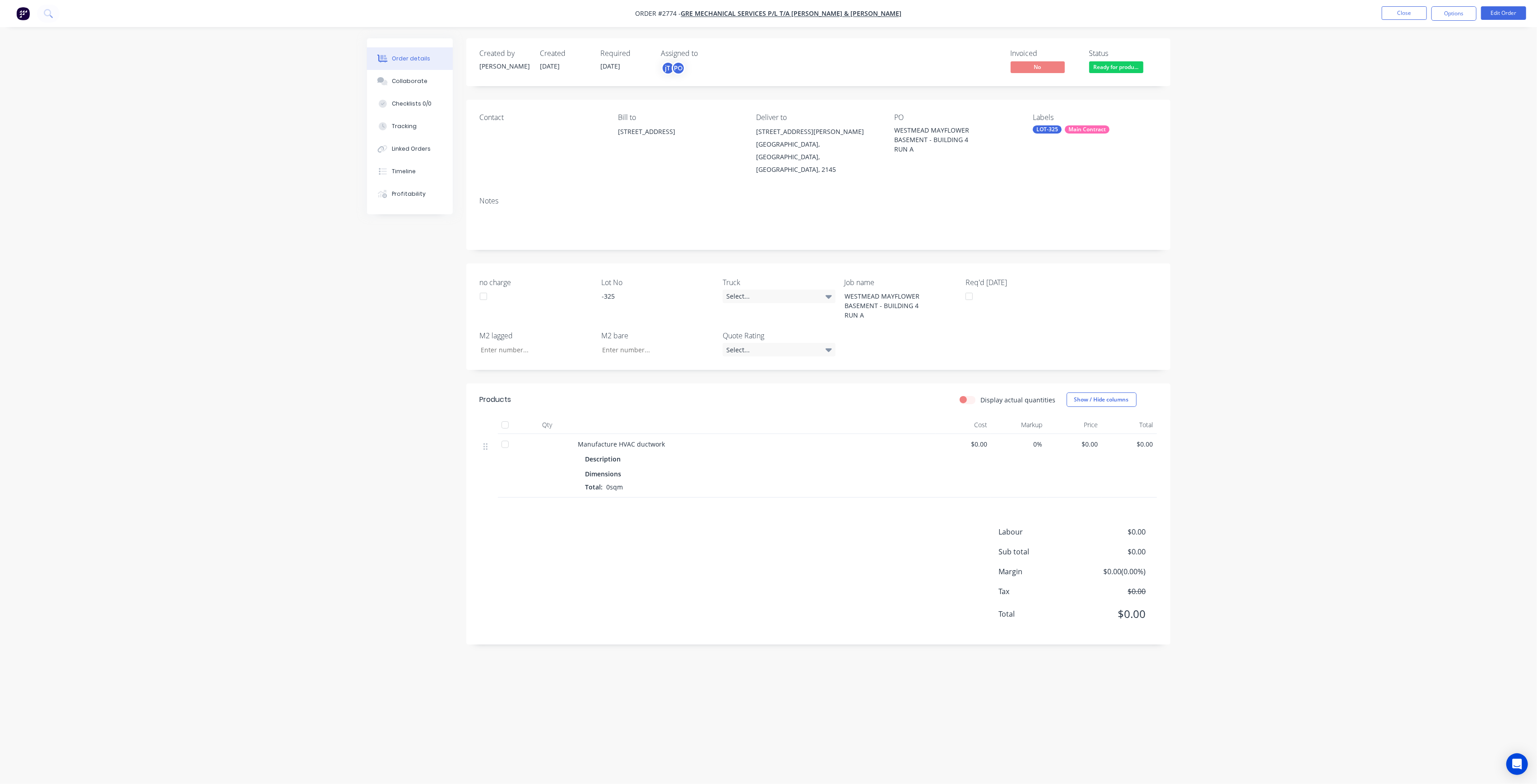
copy div "WESTMEAD MAYFLOWER BASEMENT - BUILDING 4 RUN A"
click at [1393, 14] on button "Close" at bounding box center [1404, 13] width 45 height 14
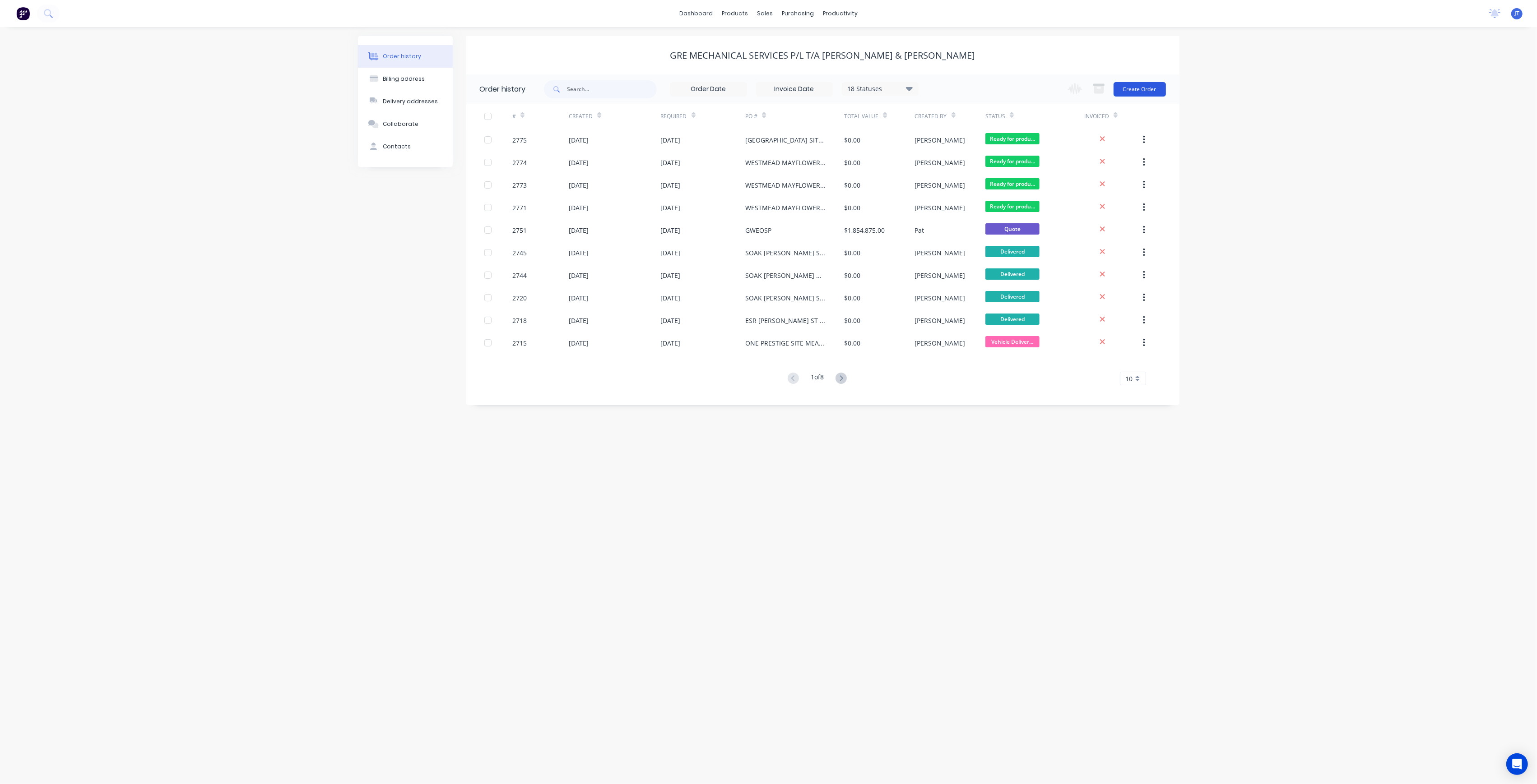
click at [1154, 85] on button "Create Order" at bounding box center [1139, 89] width 52 height 14
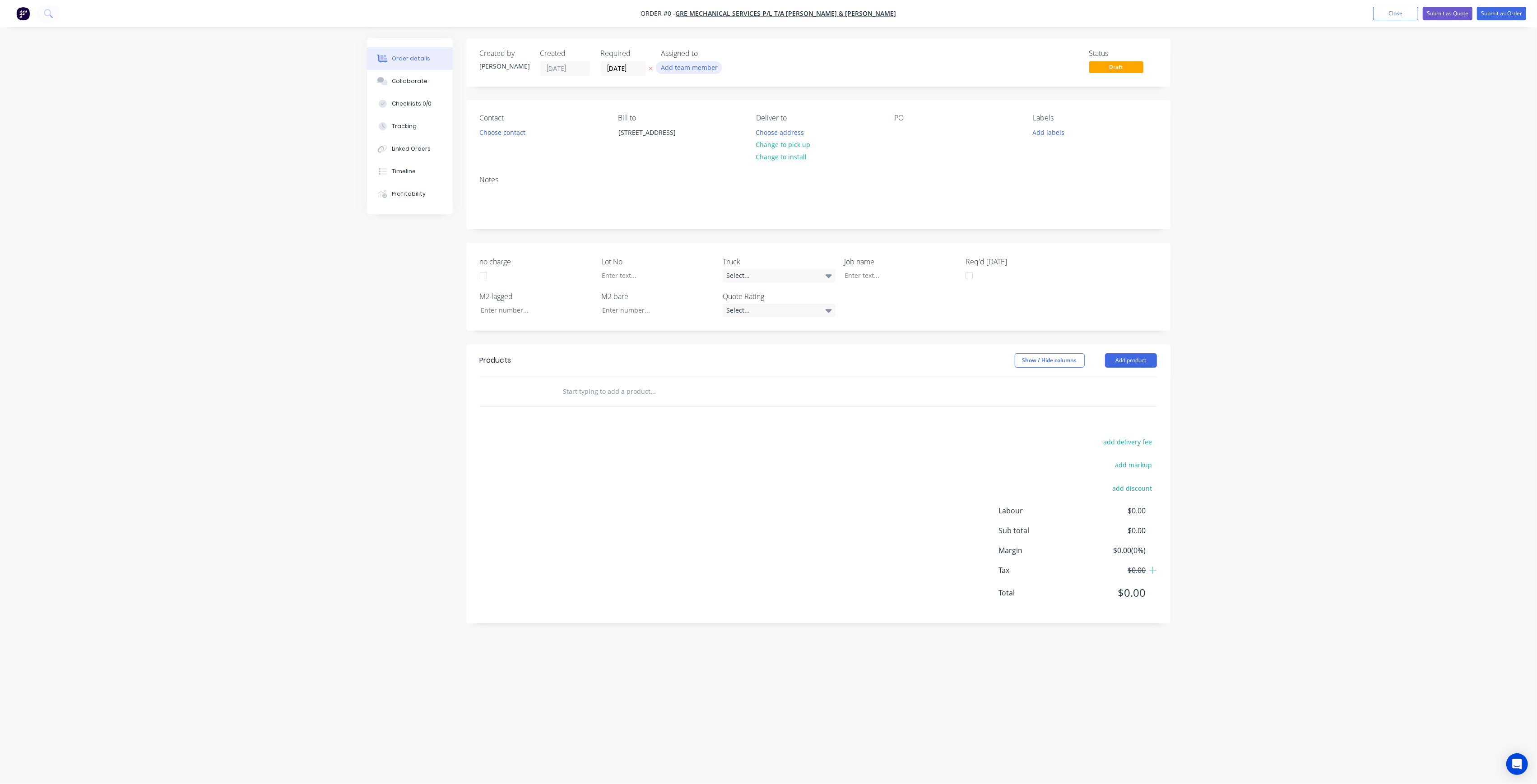
click at [672, 71] on button "Add team member" at bounding box center [689, 67] width 66 height 12
click at [749, 116] on div "[PERSON_NAME] (You)" at bounding box center [734, 117] width 90 height 9
click at [739, 174] on button "[PERSON_NAME]" at bounding box center [729, 180] width 136 height 18
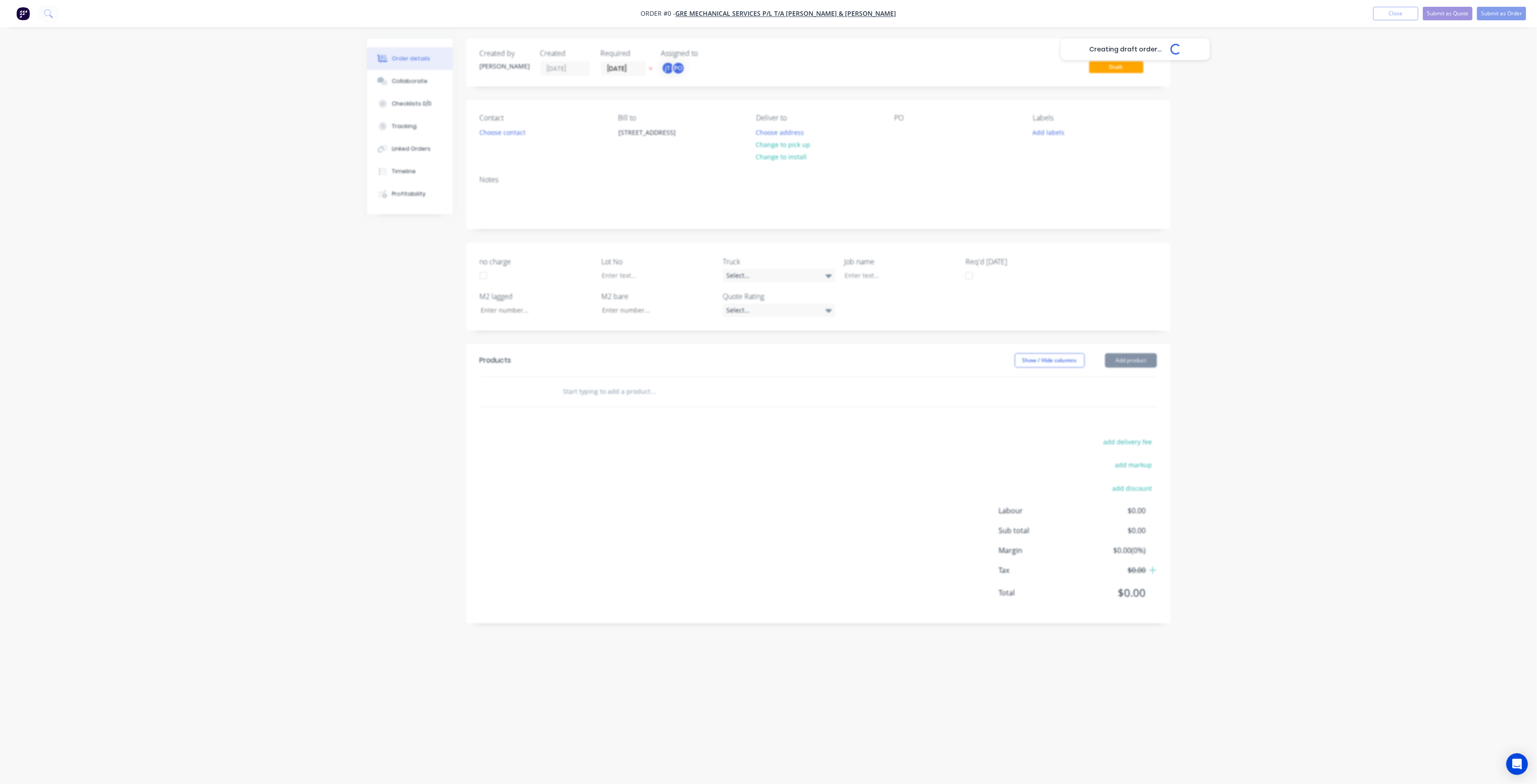
click at [825, 74] on div "Creating draft order... Loading... Order details Collaborate Checklists 0/0 Tra…" at bounding box center [768, 375] width 822 height 673
click at [802, 129] on button "Choose address" at bounding box center [780, 131] width 57 height 12
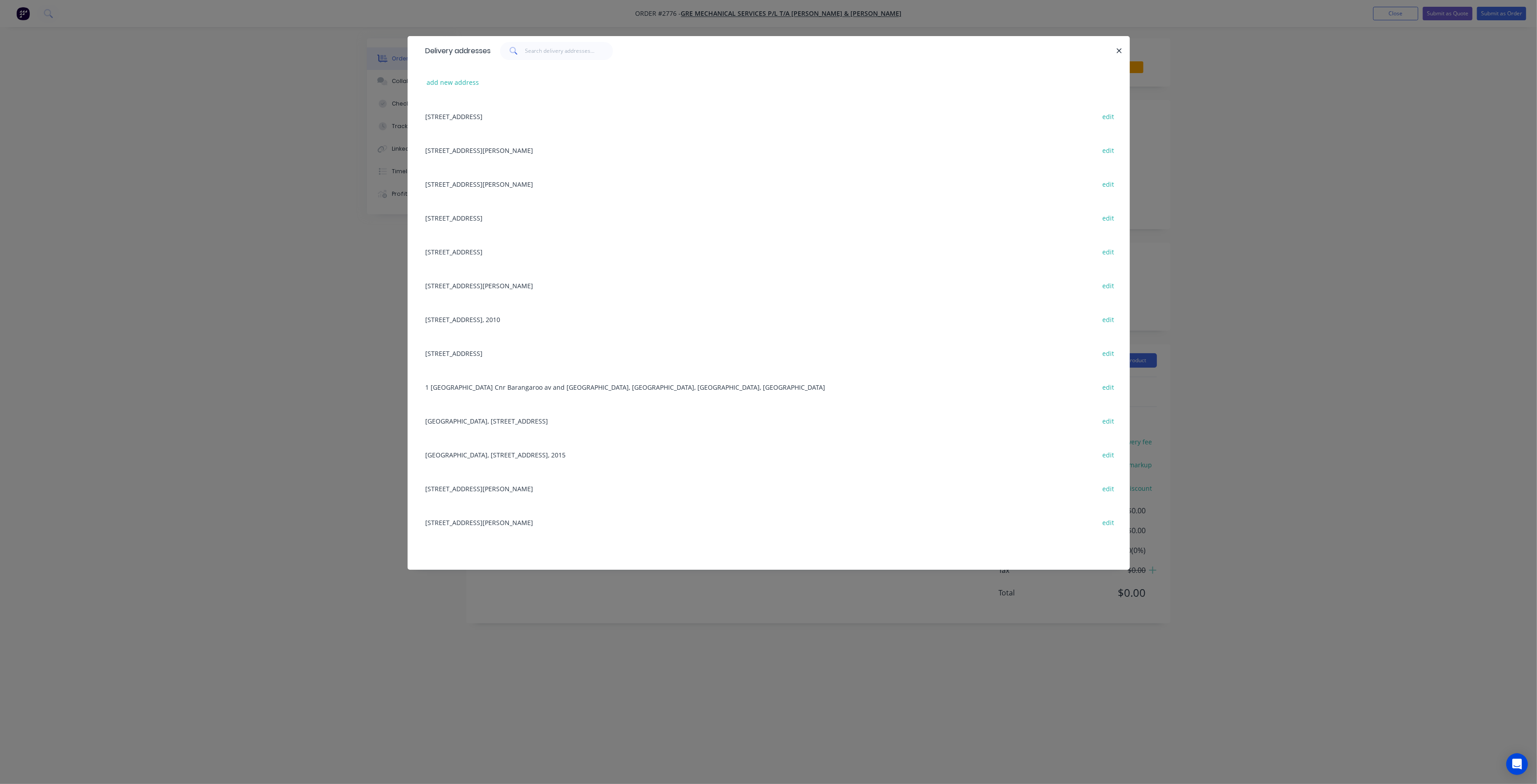
click at [525, 185] on div "[STREET_ADDRESS][PERSON_NAME] edit" at bounding box center [768, 184] width 695 height 34
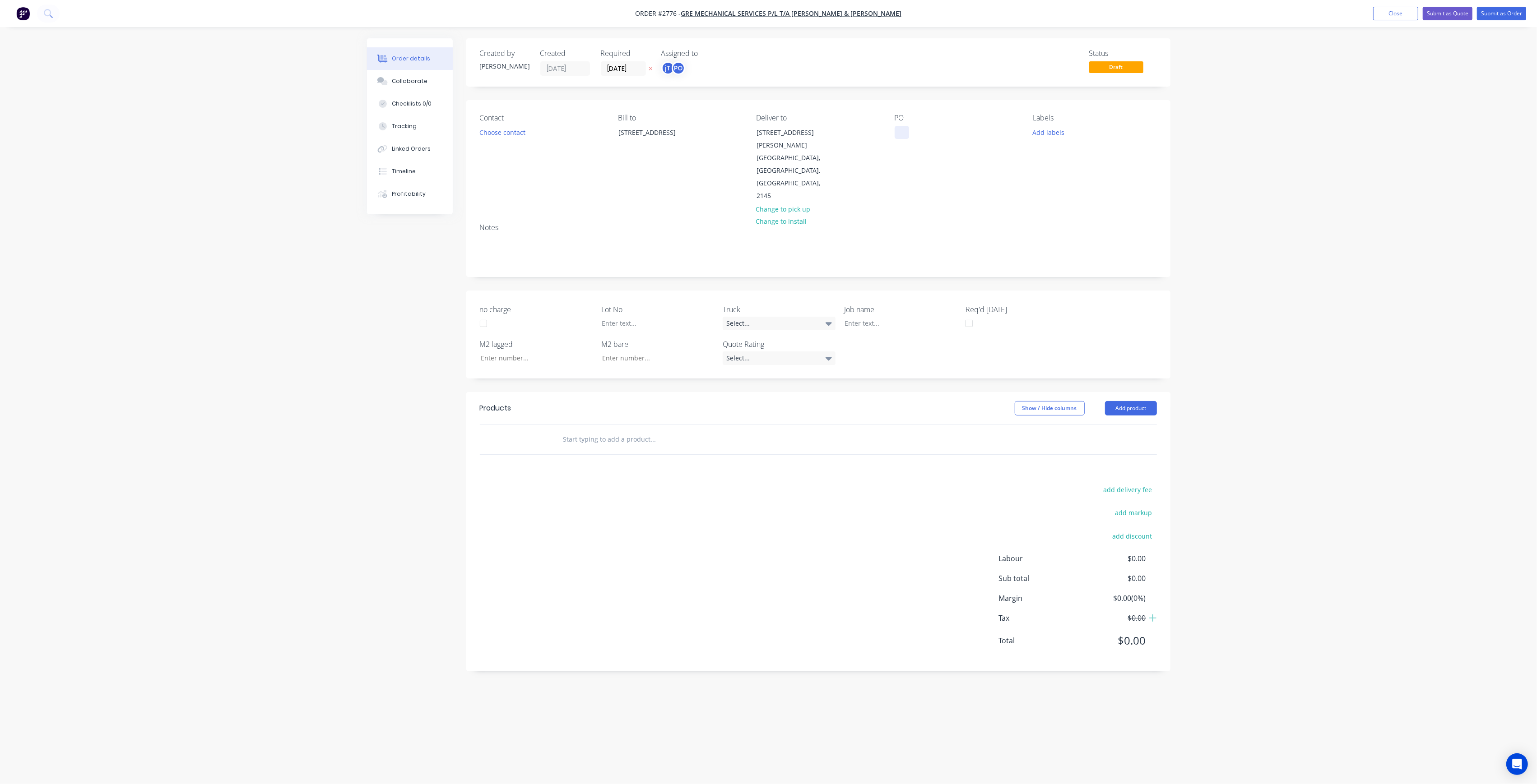
click at [908, 129] on div at bounding box center [902, 132] width 14 height 13
paste div
drag, startPoint x: 938, startPoint y: 140, endPoint x: 965, endPoint y: 141, distance: 27.0
click at [939, 140] on div "WESTMEAD MAYFLOWERBASEMENT - BUILDING 4RUN A" at bounding box center [951, 141] width 113 height 32
click at [975, 140] on div "WESTMEAD MAYFLOWER BASEMENT - BUILDING 4RUN A" at bounding box center [949, 136] width 108 height 22
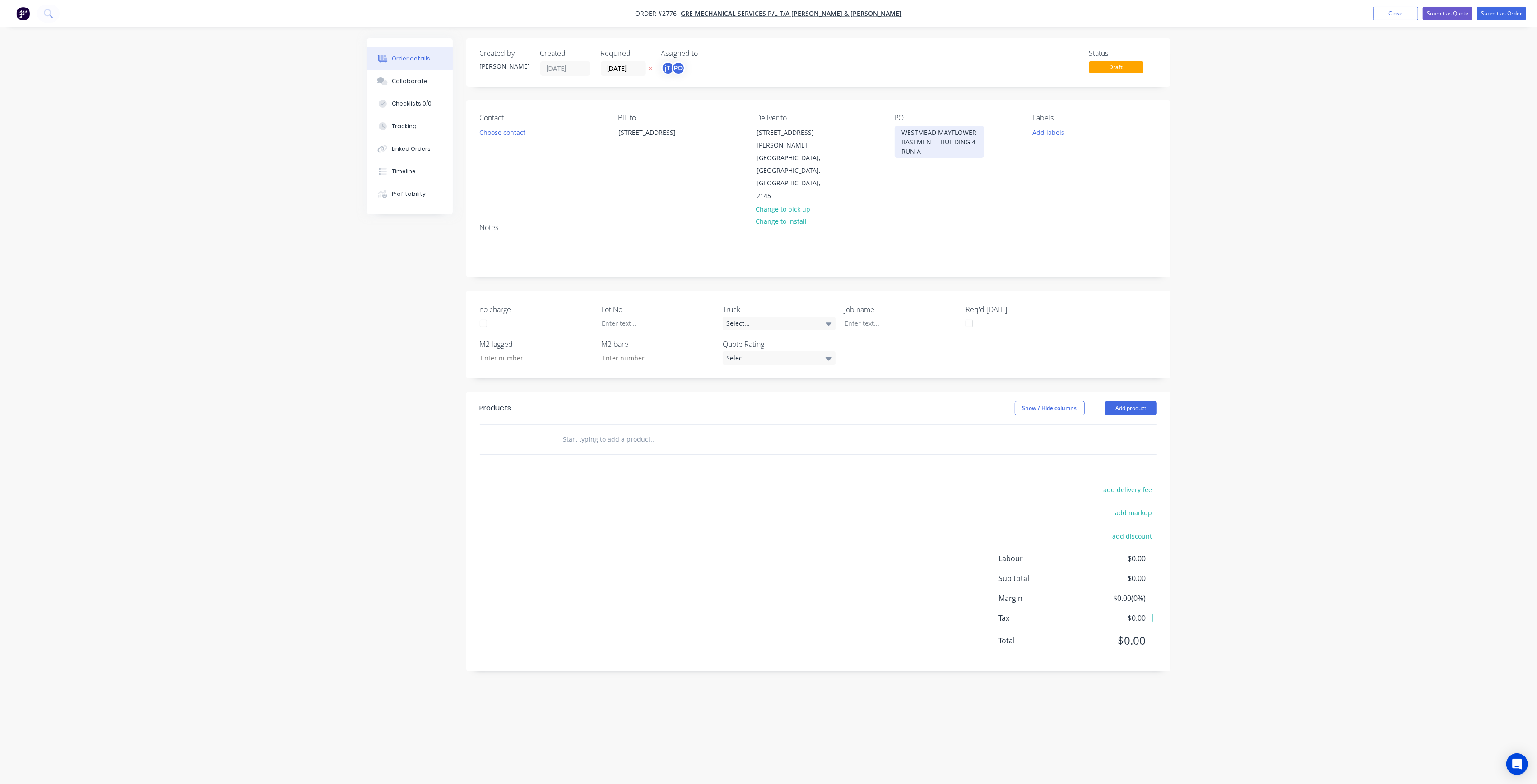
click at [950, 157] on div "WESTMEAD MAYFLOWER BASEMENT - BUILDING 4 RUN A" at bounding box center [939, 141] width 89 height 32
click at [975, 141] on div "WESTMEAD MAYFLOWER BASEMENT - BUILDING 4 RUN D" at bounding box center [939, 141] width 89 height 32
drag, startPoint x: 955, startPoint y: 156, endPoint x: 848, endPoint y: 125, distance: 111.4
click at [848, 125] on div "Contact Choose contact [PERSON_NAME] to [STREET_ADDRESS] Deliver to [STREET_ADD…" at bounding box center [818, 159] width 704 height 116
copy div "WESTMEAD MAYFLOWER BASEMENT - BUILDING 5 RUN D"
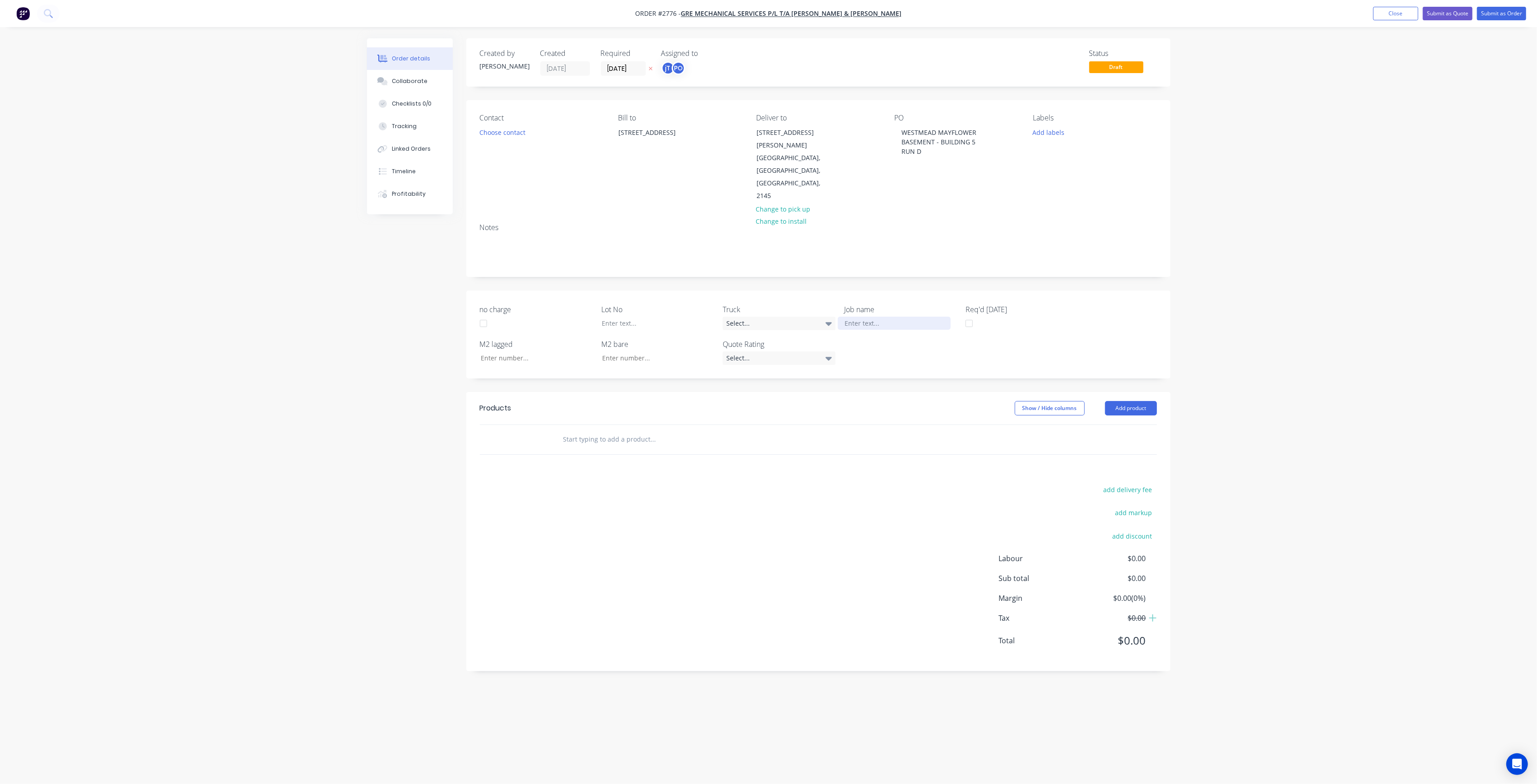
click at [870, 317] on div at bounding box center [893, 323] width 113 height 13
paste div
click at [882, 317] on div "WESTMEAD MAYFLOWERBASEMENT - BUILDING 5RUN D" at bounding box center [893, 332] width 113 height 32
click at [916, 317] on div "WESTMEAD MAYFLOWER BASEMENT - BUILDING 5RUN D" at bounding box center [893, 327] width 113 height 22
click at [653, 317] on div at bounding box center [651, 323] width 113 height 13
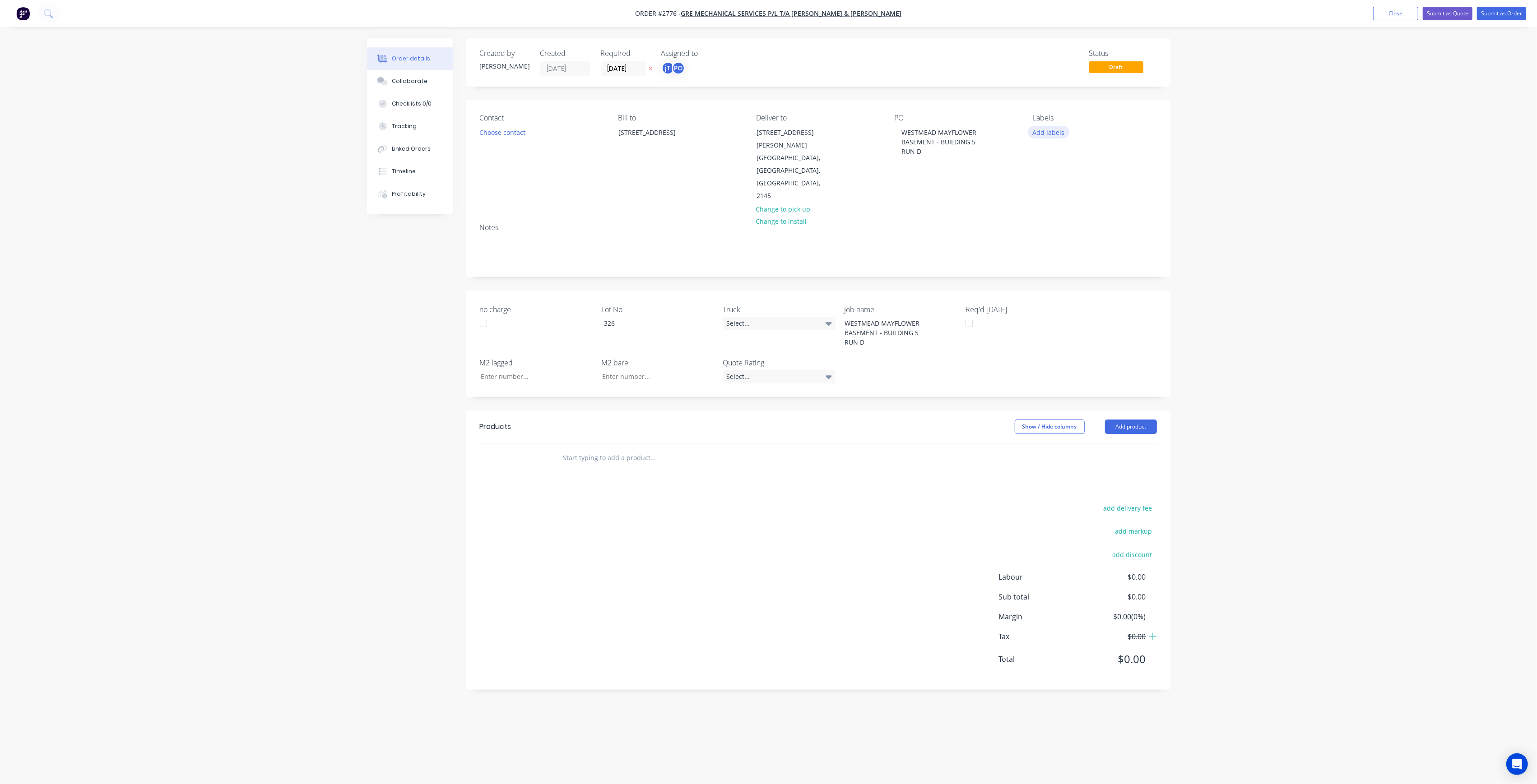
click at [1060, 131] on button "Add labels" at bounding box center [1049, 131] width 42 height 12
click at [1074, 154] on input "text" at bounding box center [1107, 159] width 94 height 18
click at [1093, 157] on input "LOT-326" at bounding box center [1107, 159] width 94 height 18
drag, startPoint x: 1093, startPoint y: 157, endPoint x: 1058, endPoint y: 159, distance: 35.1
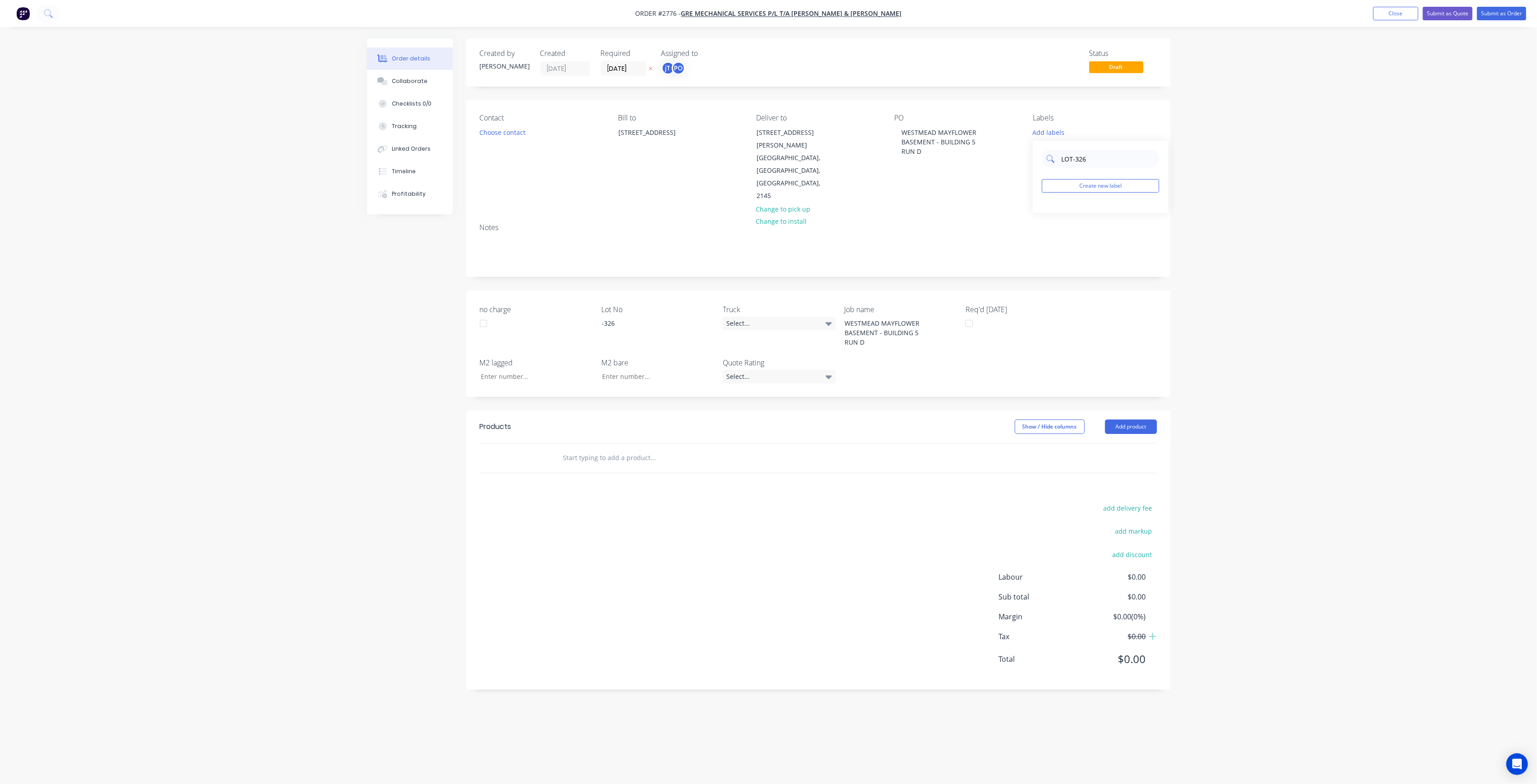
click at [1058, 159] on div "LOT-326" at bounding box center [1100, 159] width 117 height 18
type input "LOT-326"
click at [1095, 192] on button "Create new label" at bounding box center [1100, 185] width 117 height 14
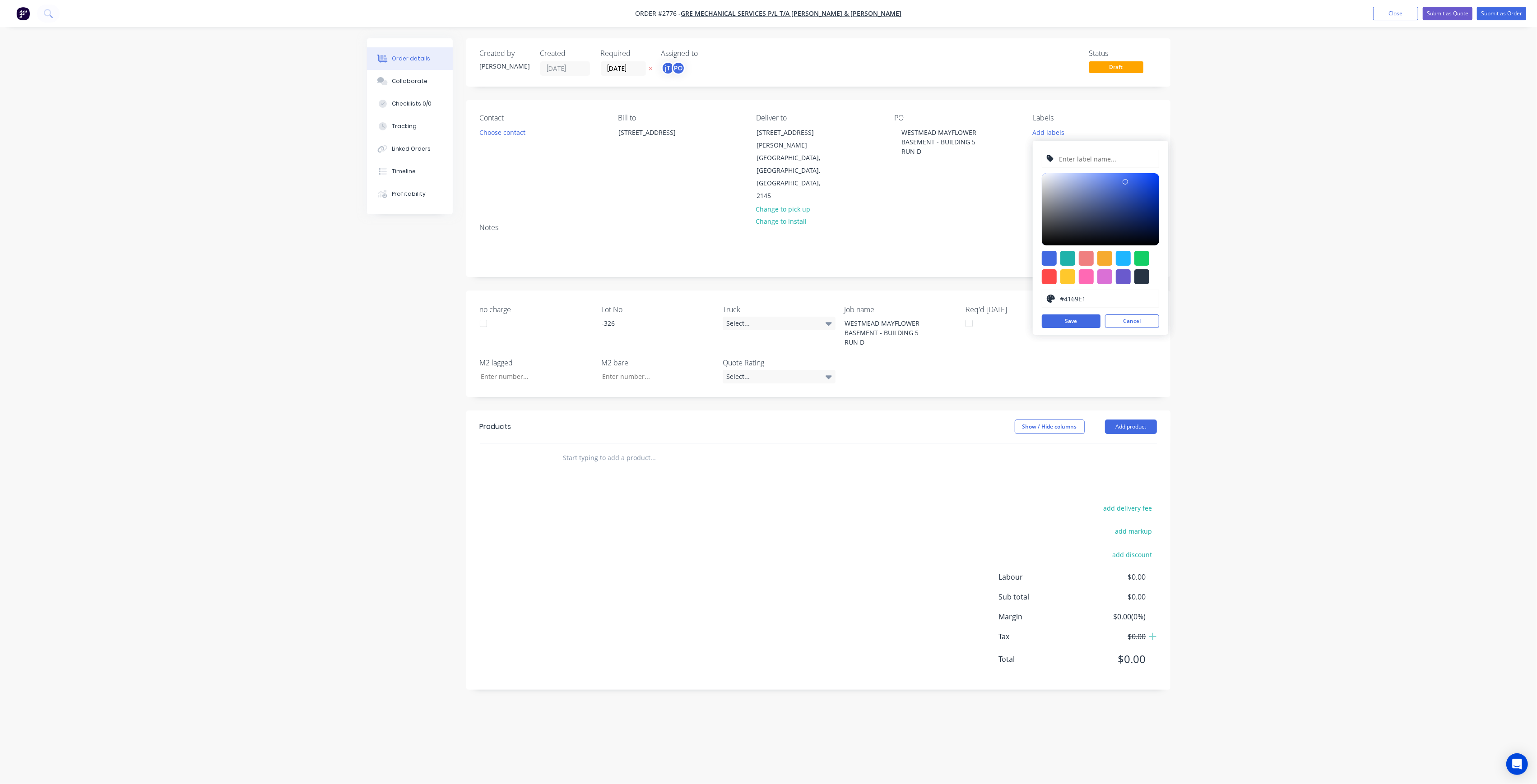
click at [1082, 163] on input "text" at bounding box center [1106, 159] width 96 height 17
type input "LOT-326"
click at [1078, 320] on button "Save" at bounding box center [1071, 321] width 59 height 14
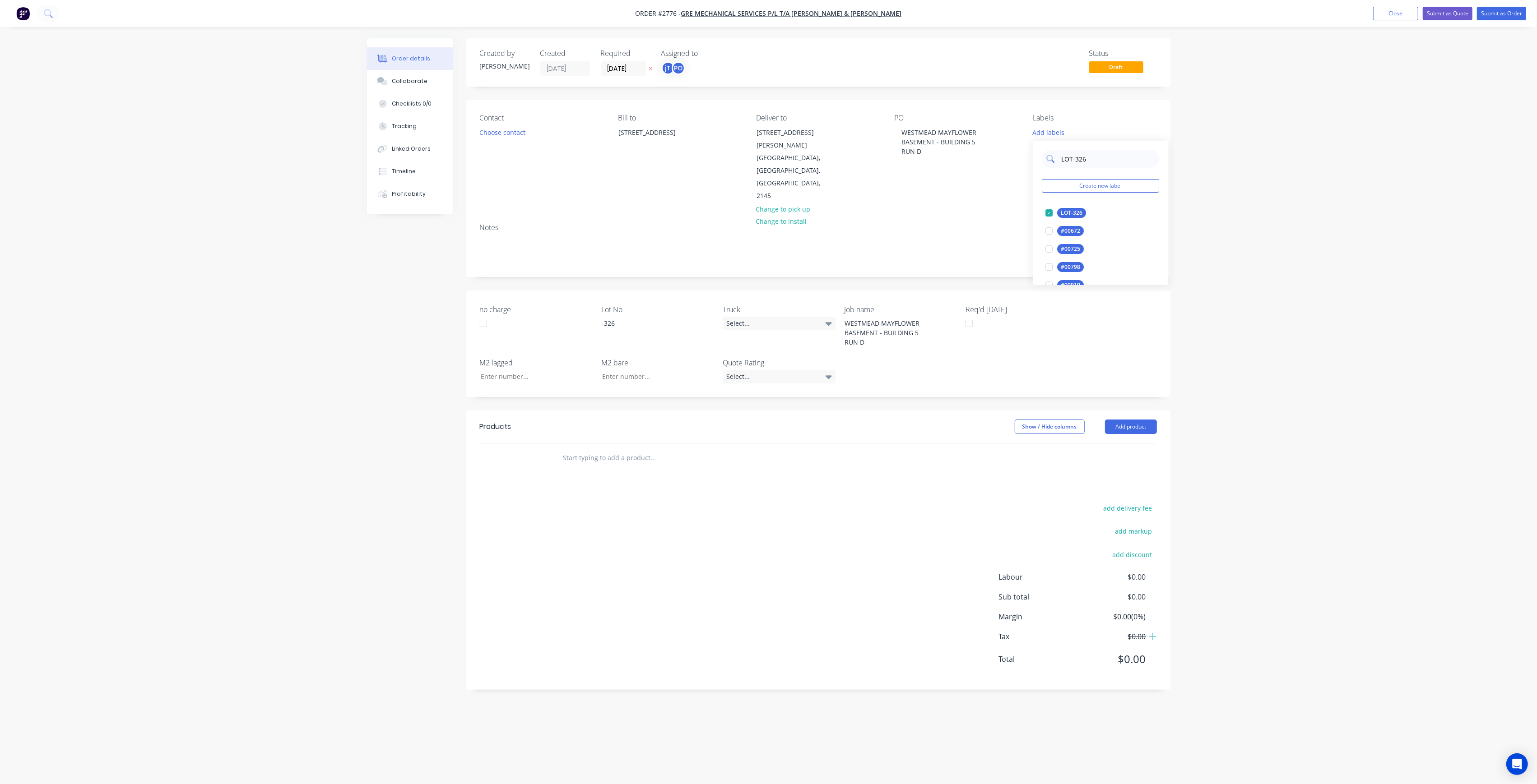
click at [1093, 155] on input "LOT-326" at bounding box center [1107, 159] width 94 height 18
click at [1093, 156] on input "LOT-326" at bounding box center [1107, 159] width 94 height 18
type input "MAIN"
drag, startPoint x: 1082, startPoint y: 213, endPoint x: 1087, endPoint y: 212, distance: 5.1
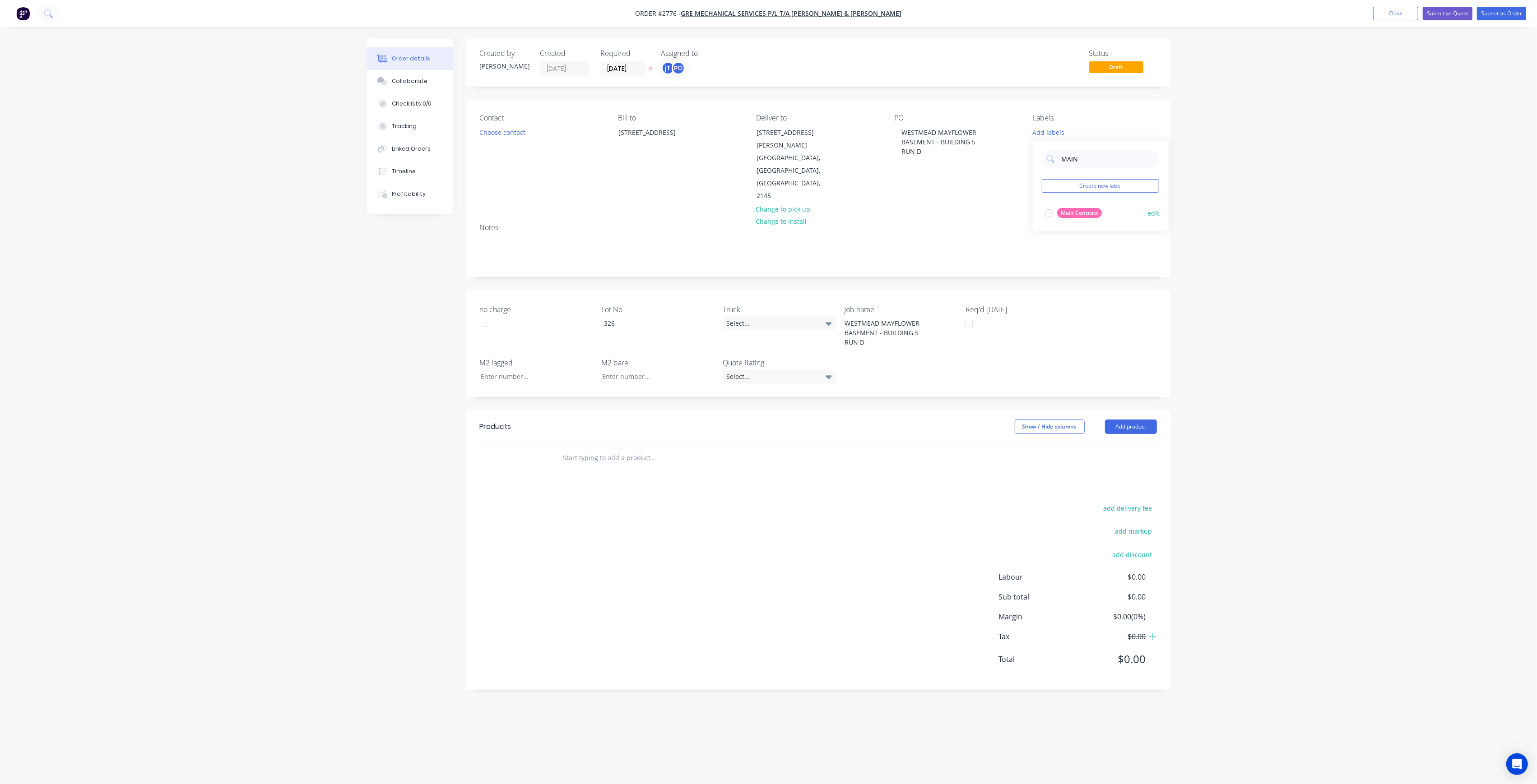
click at [1082, 213] on div "Main Contract" at bounding box center [1079, 213] width 45 height 10
click at [1360, 188] on div "Order details Collaborate Checklists 0/0 Tracking Linked Orders Timeline Profit…" at bounding box center [768, 392] width 1537 height 784
click at [762, 449] on div at bounding box center [691, 457] width 271 height 18
click at [600, 449] on input "text" at bounding box center [653, 457] width 180 height 18
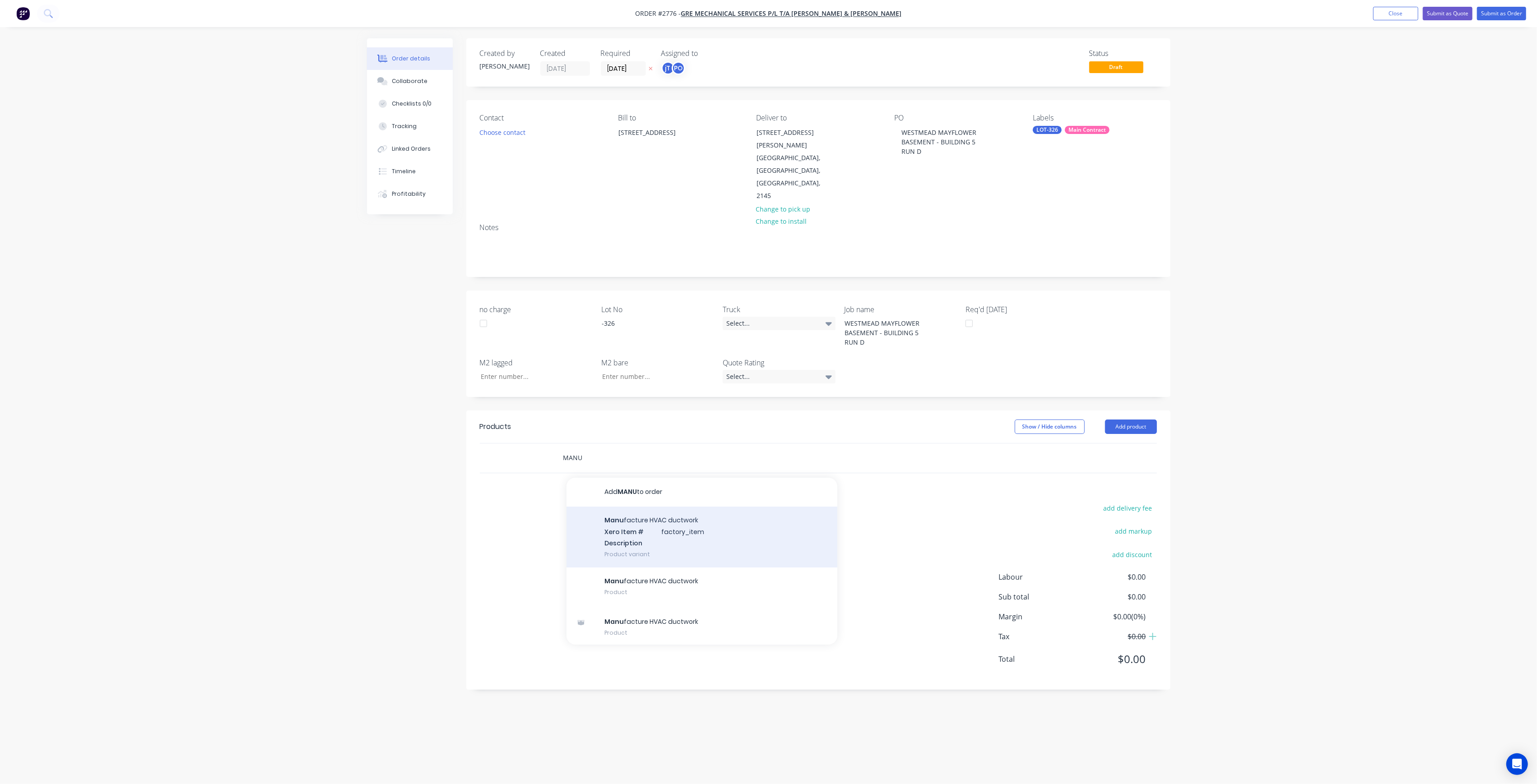
type input "MANU"
click at [689, 507] on div "Manu facture HVAC ductwork Xero Item # factory_item Description Product variant" at bounding box center [702, 537] width 271 height 61
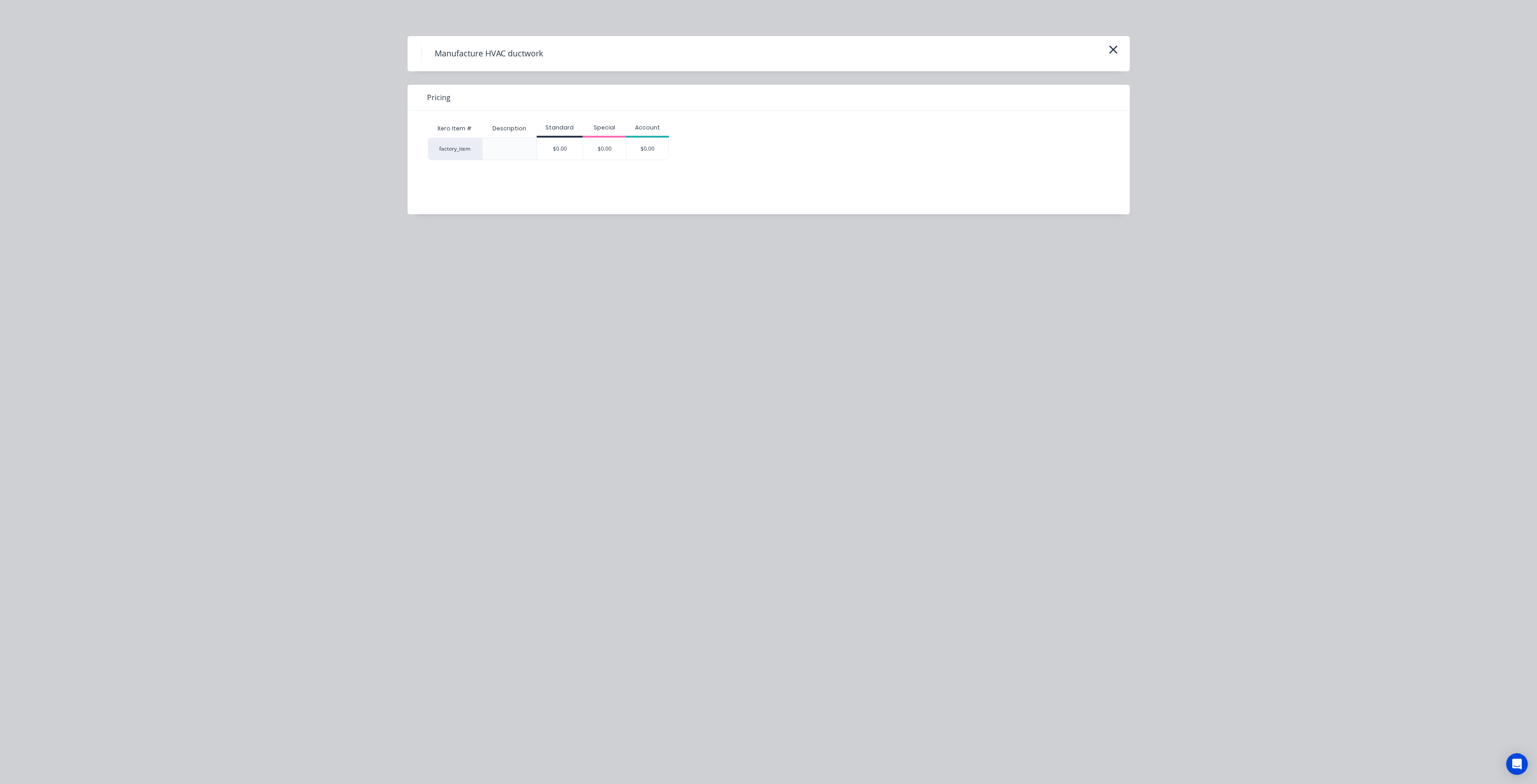
click at [572, 143] on div "$0.00" at bounding box center [559, 149] width 45 height 22
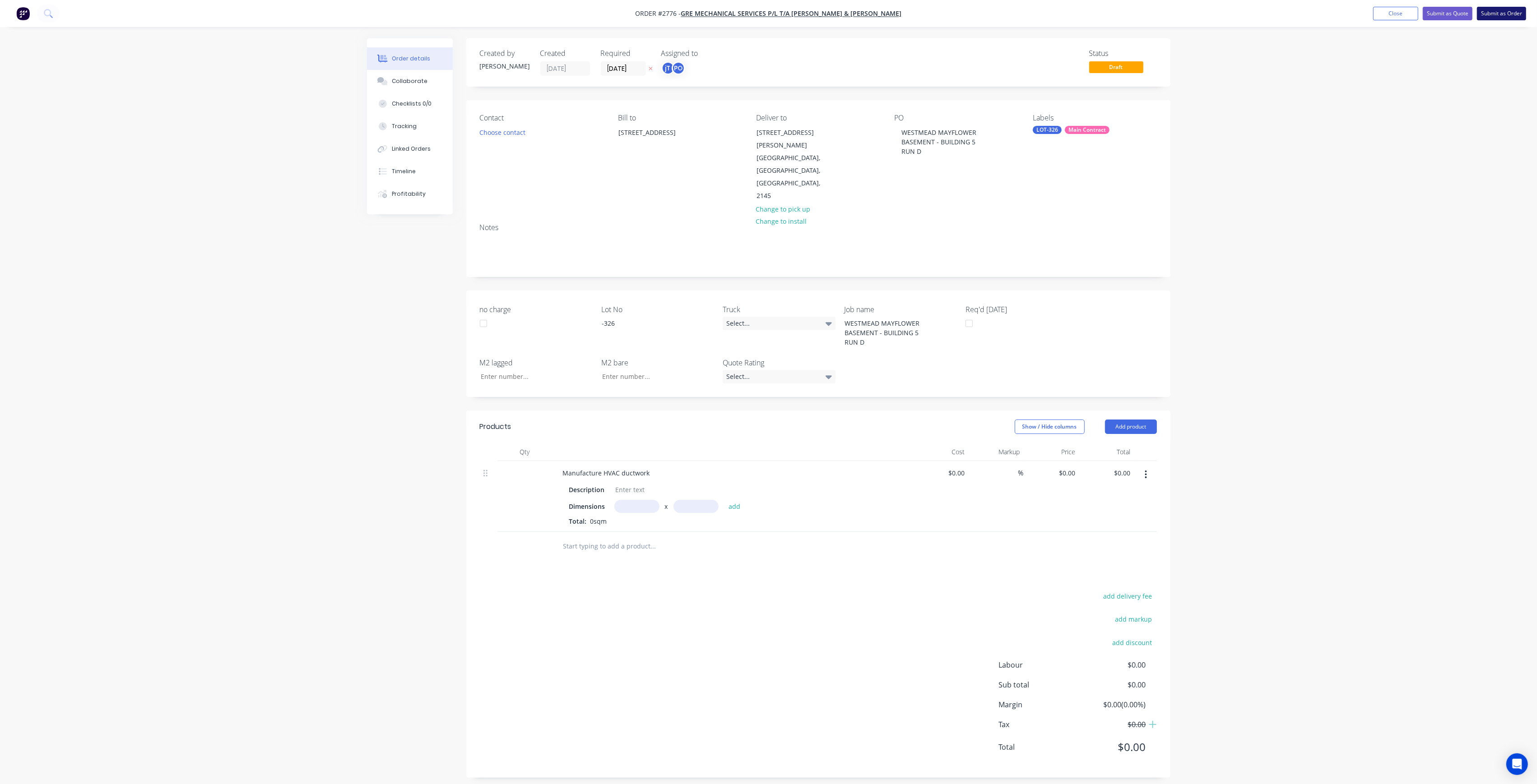
click at [1487, 14] on button "Submit as Order" at bounding box center [1501, 13] width 49 height 14
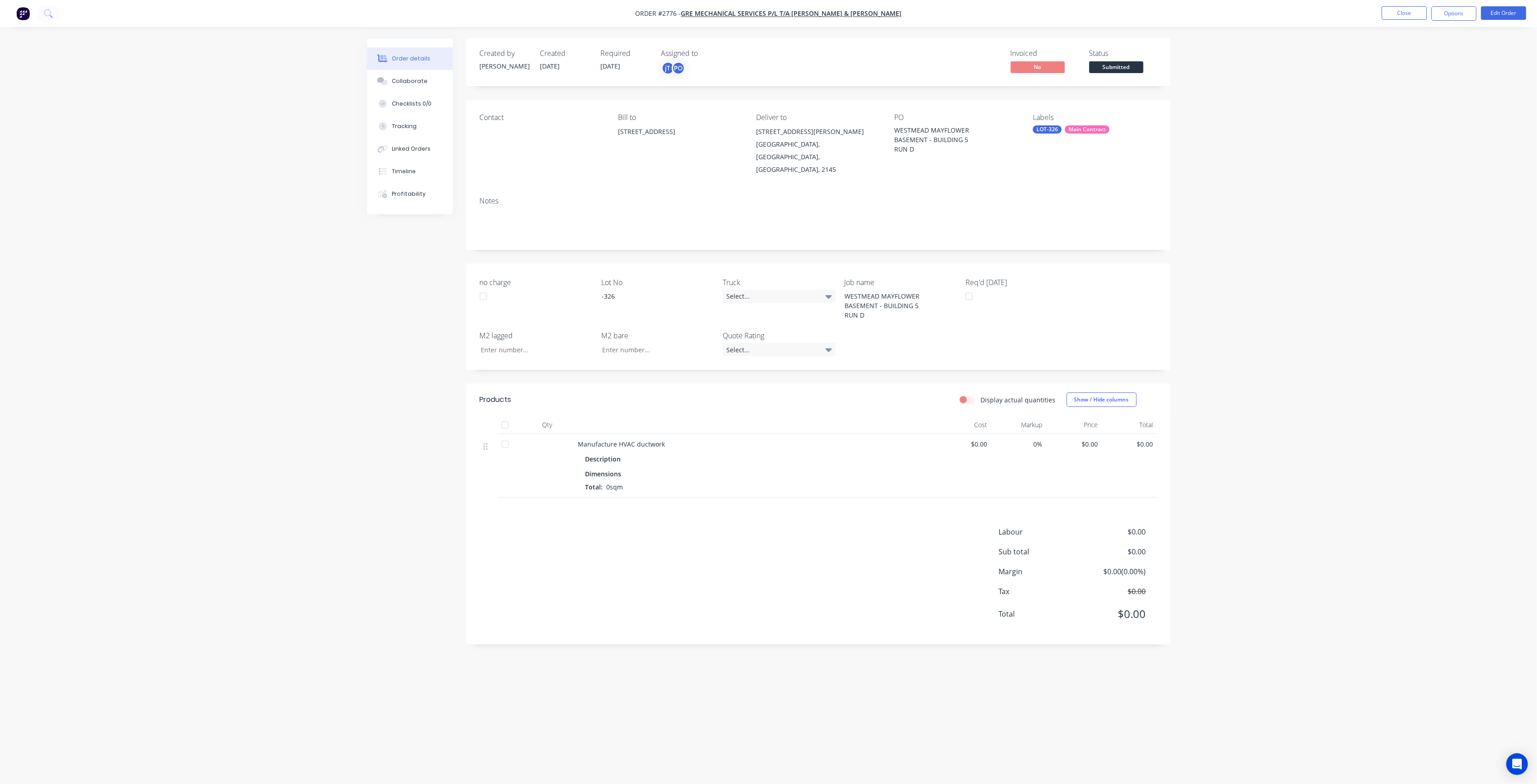
click at [1141, 64] on span "Submitted" at bounding box center [1115, 67] width 54 height 11
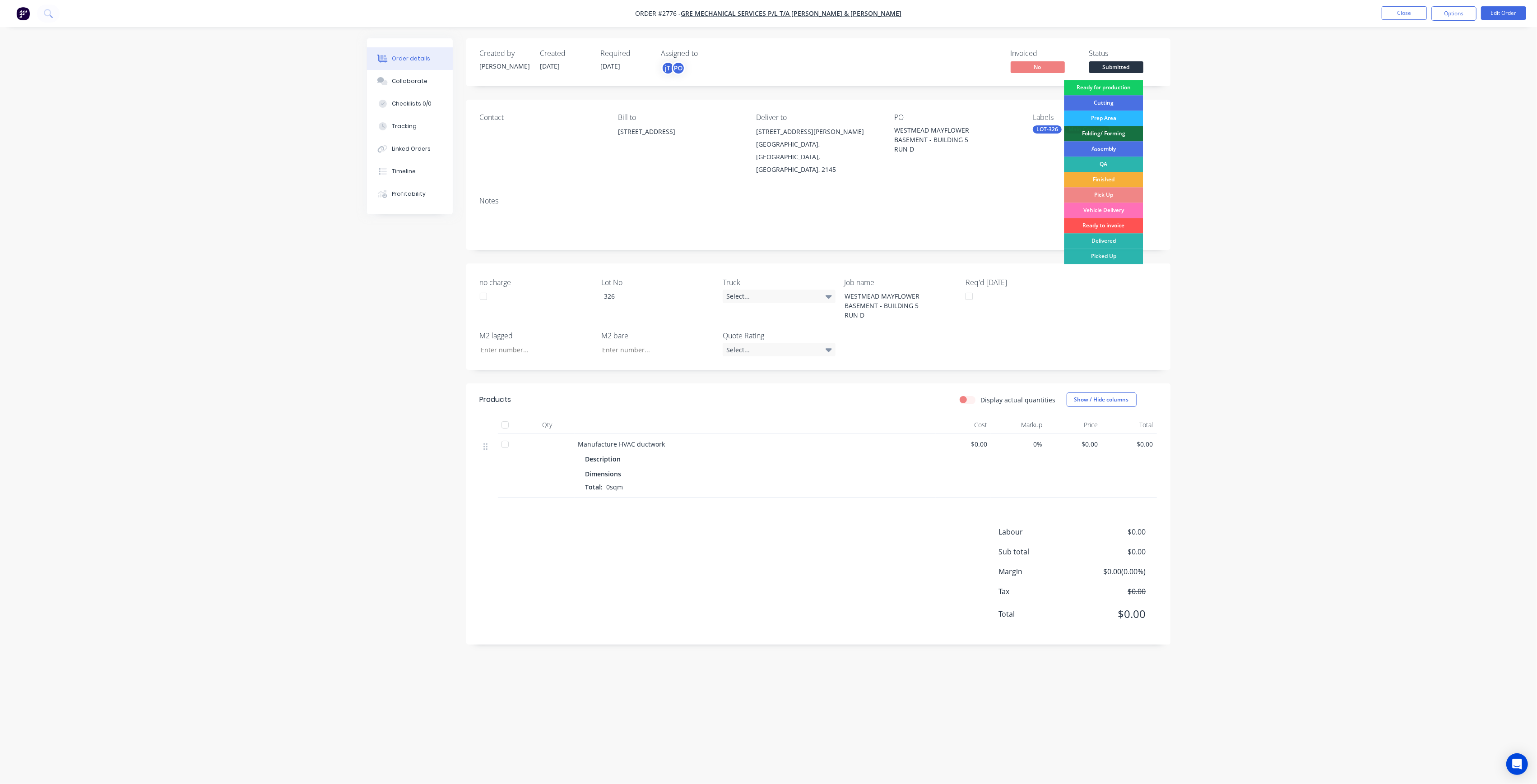
click at [1138, 94] on div "Ready for production" at bounding box center [1103, 87] width 79 height 15
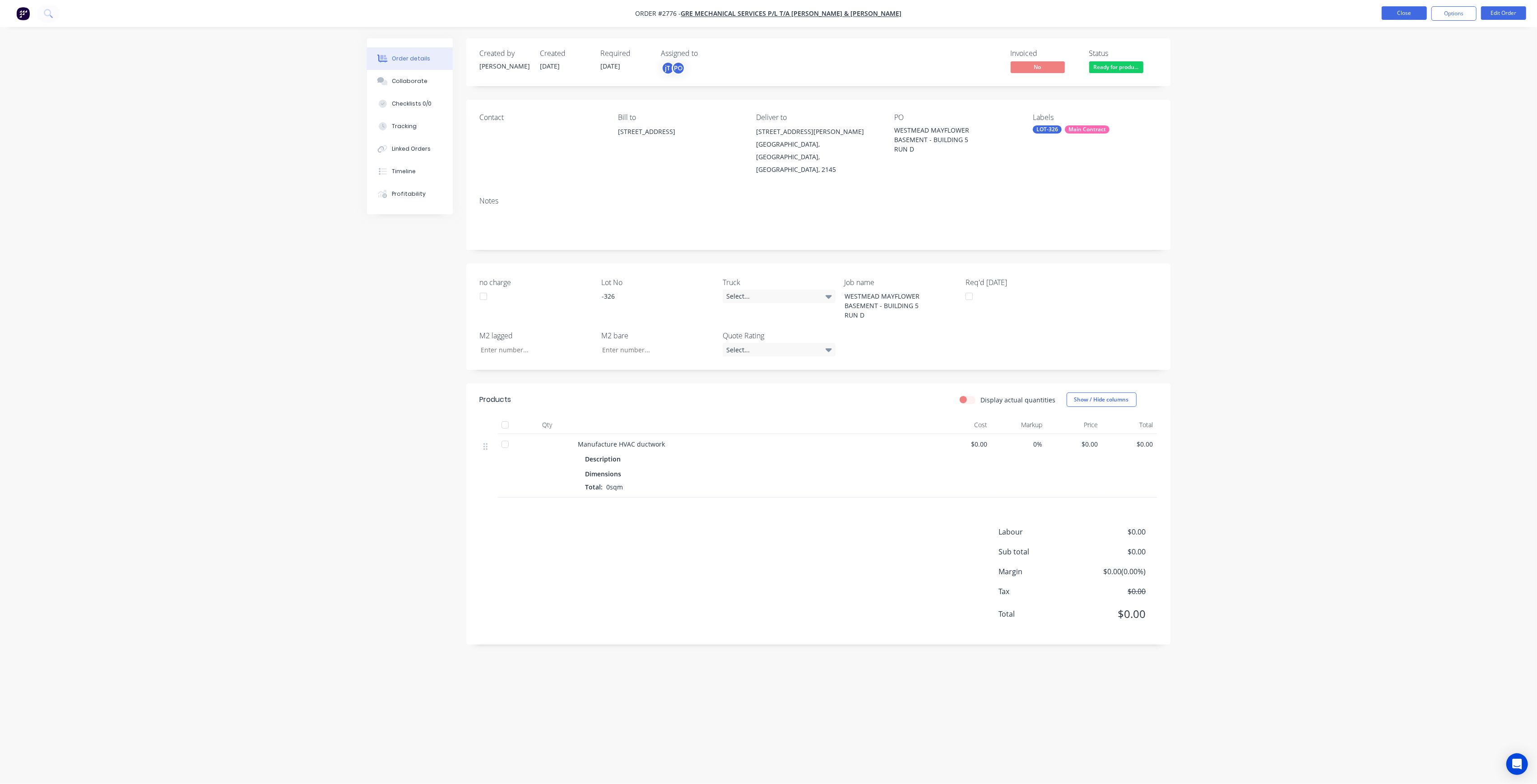
click at [1398, 15] on button "Close" at bounding box center [1404, 13] width 45 height 14
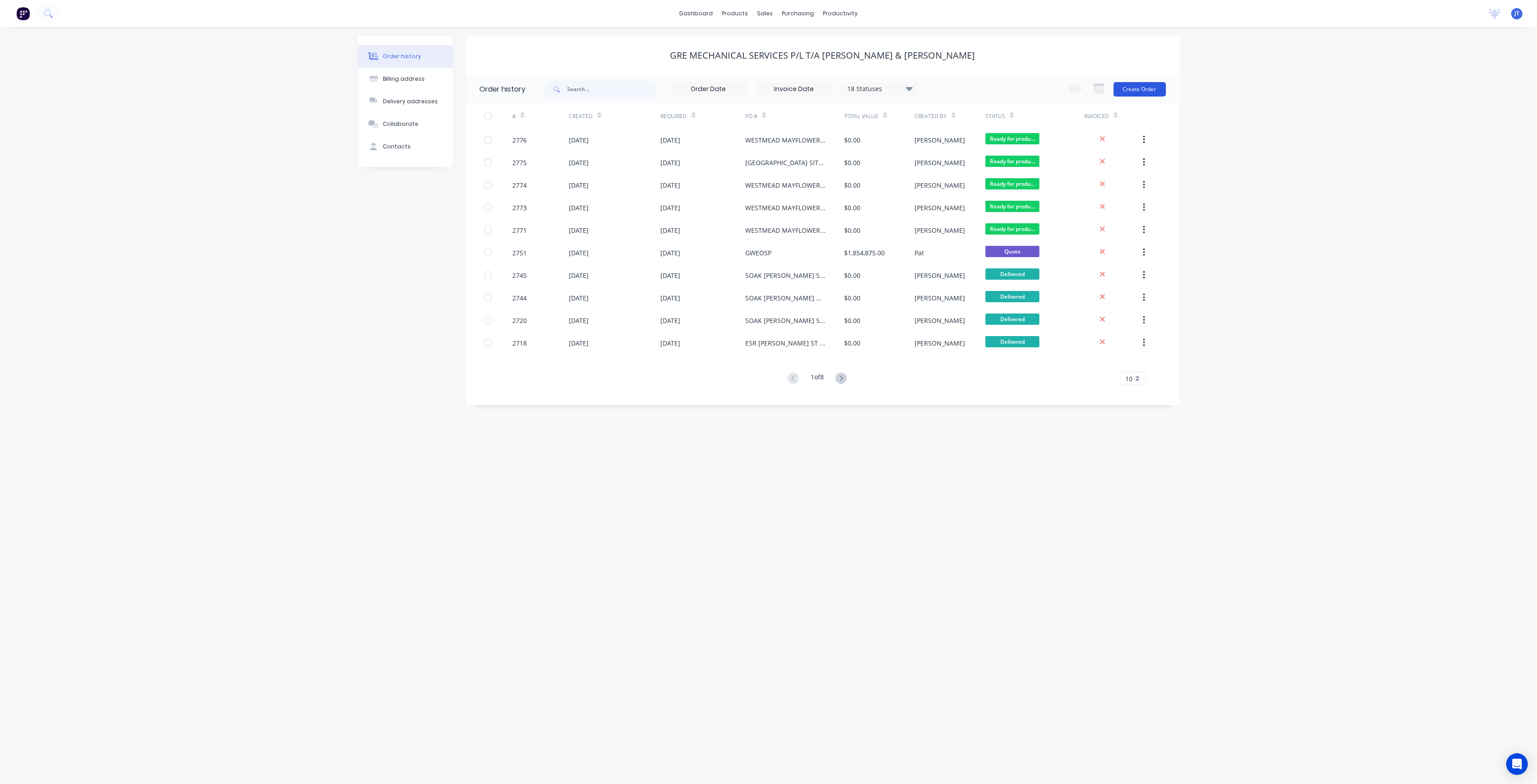
click at [1132, 88] on button "Create Order" at bounding box center [1139, 89] width 52 height 14
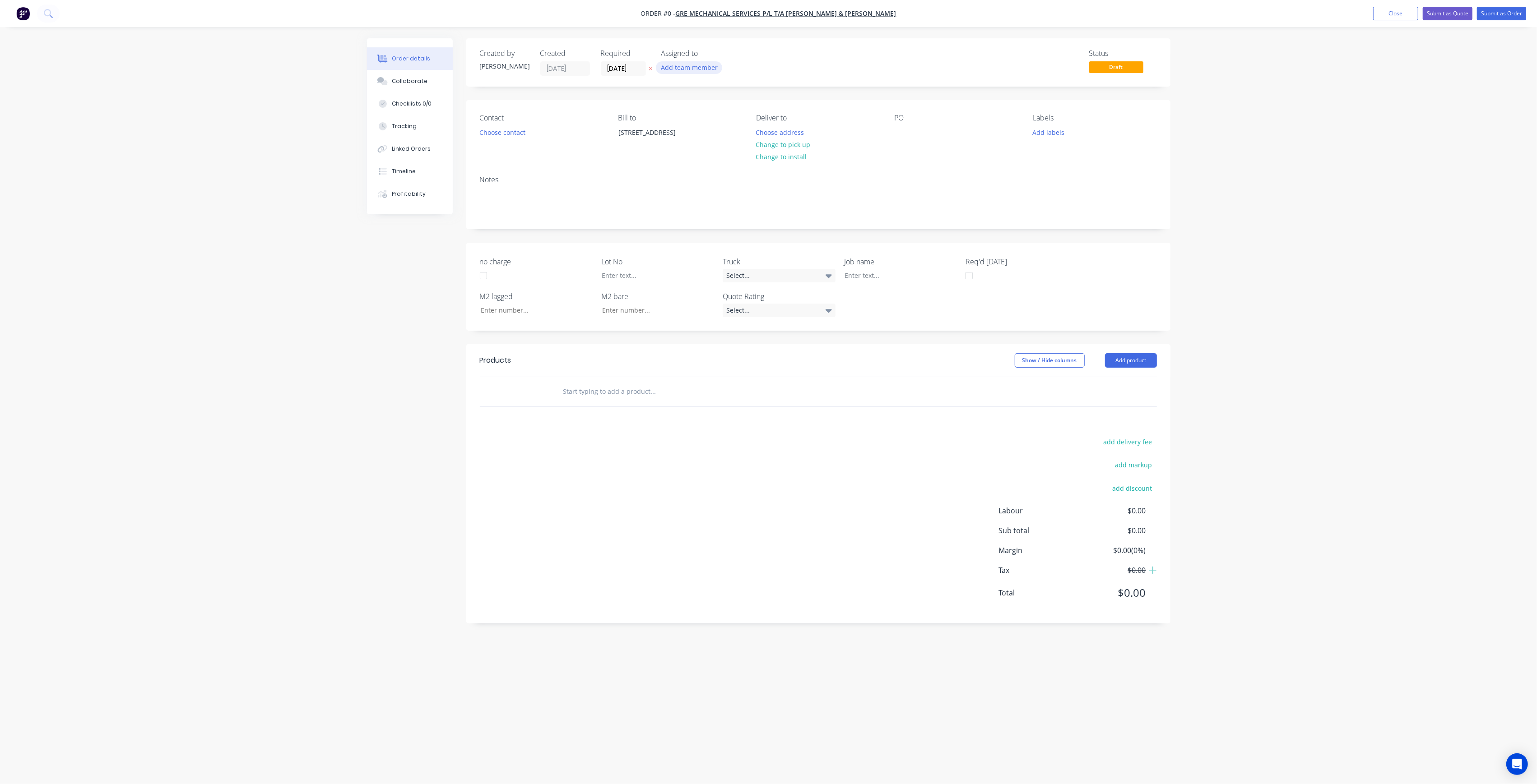
click at [692, 69] on button "Add team member" at bounding box center [689, 67] width 66 height 12
click at [720, 117] on div "[PERSON_NAME] (You)" at bounding box center [734, 117] width 90 height 9
click at [731, 177] on div "[PERSON_NAME]" at bounding box center [734, 180] width 90 height 9
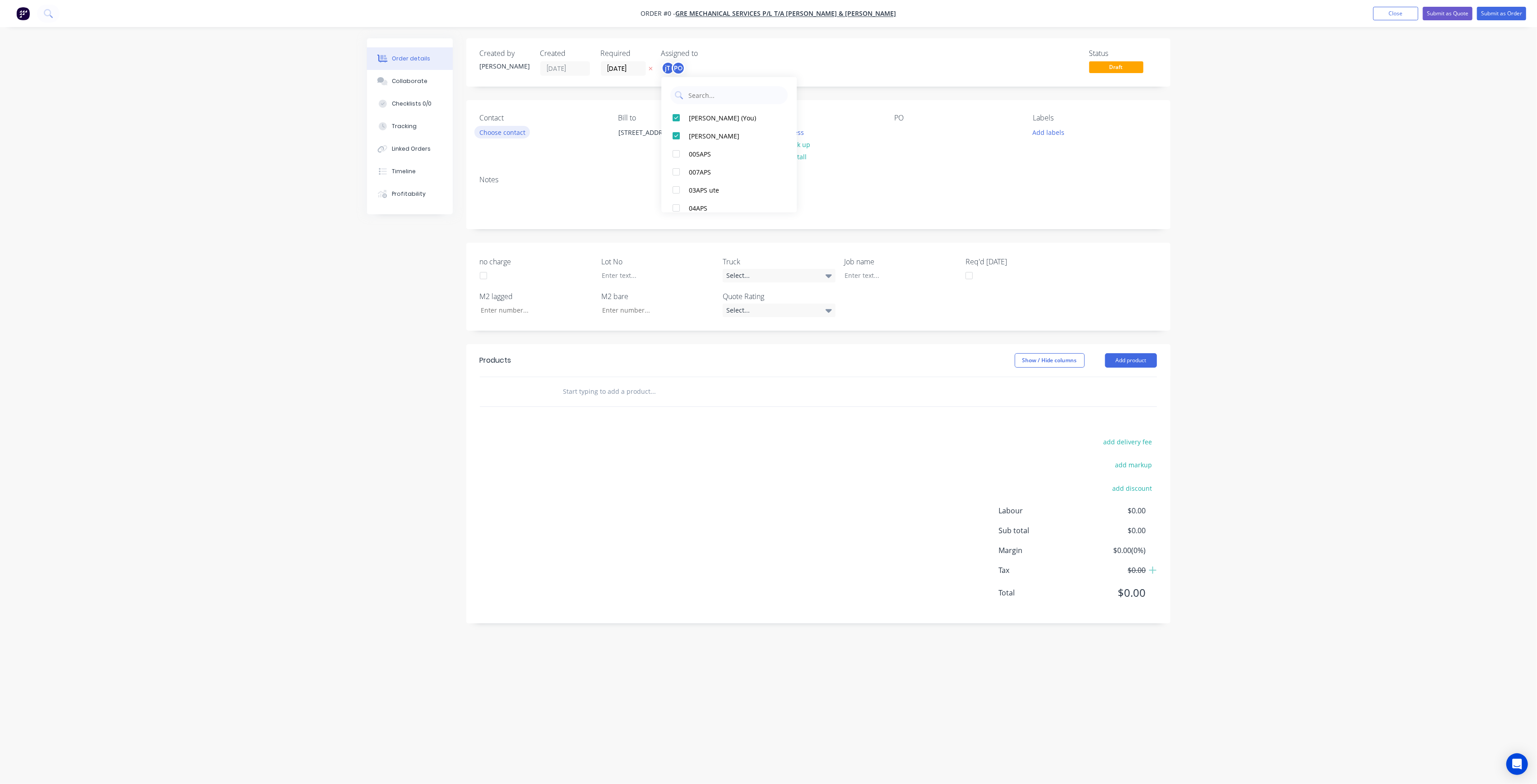
click at [497, 127] on div "Order details Collaborate Checklists 0/0 Tracking Linked Orders Timeline Profit…" at bounding box center [768, 375] width 822 height 673
click at [506, 125] on div "Contact Choose contact" at bounding box center [542, 134] width 124 height 41
click at [507, 128] on button "Choose contact" at bounding box center [501, 131] width 55 height 12
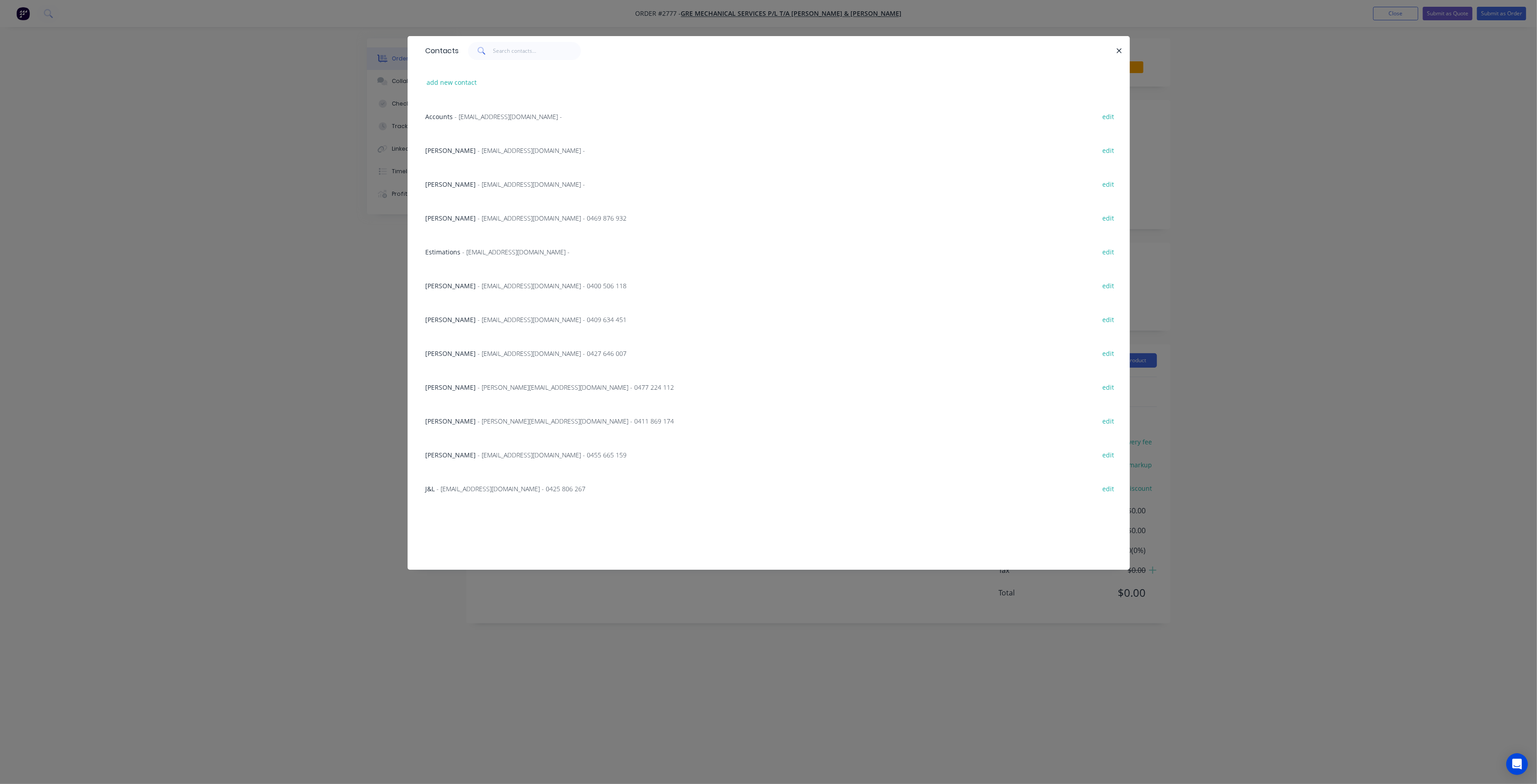
click at [486, 282] on span "- [EMAIL_ADDRESS][DOMAIN_NAME] - 0400 506 118" at bounding box center [552, 286] width 149 height 9
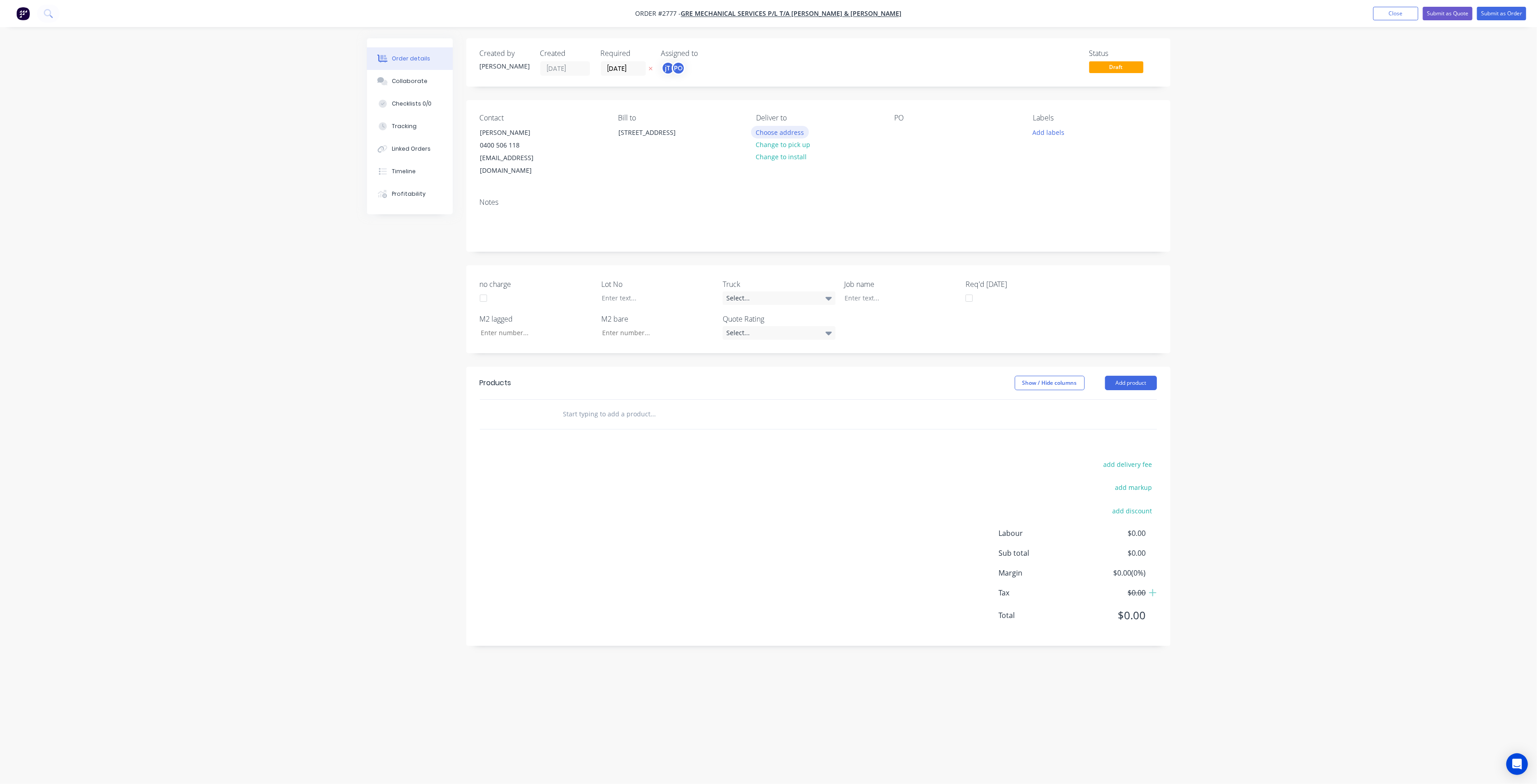
click at [788, 131] on button "Choose address" at bounding box center [780, 131] width 57 height 12
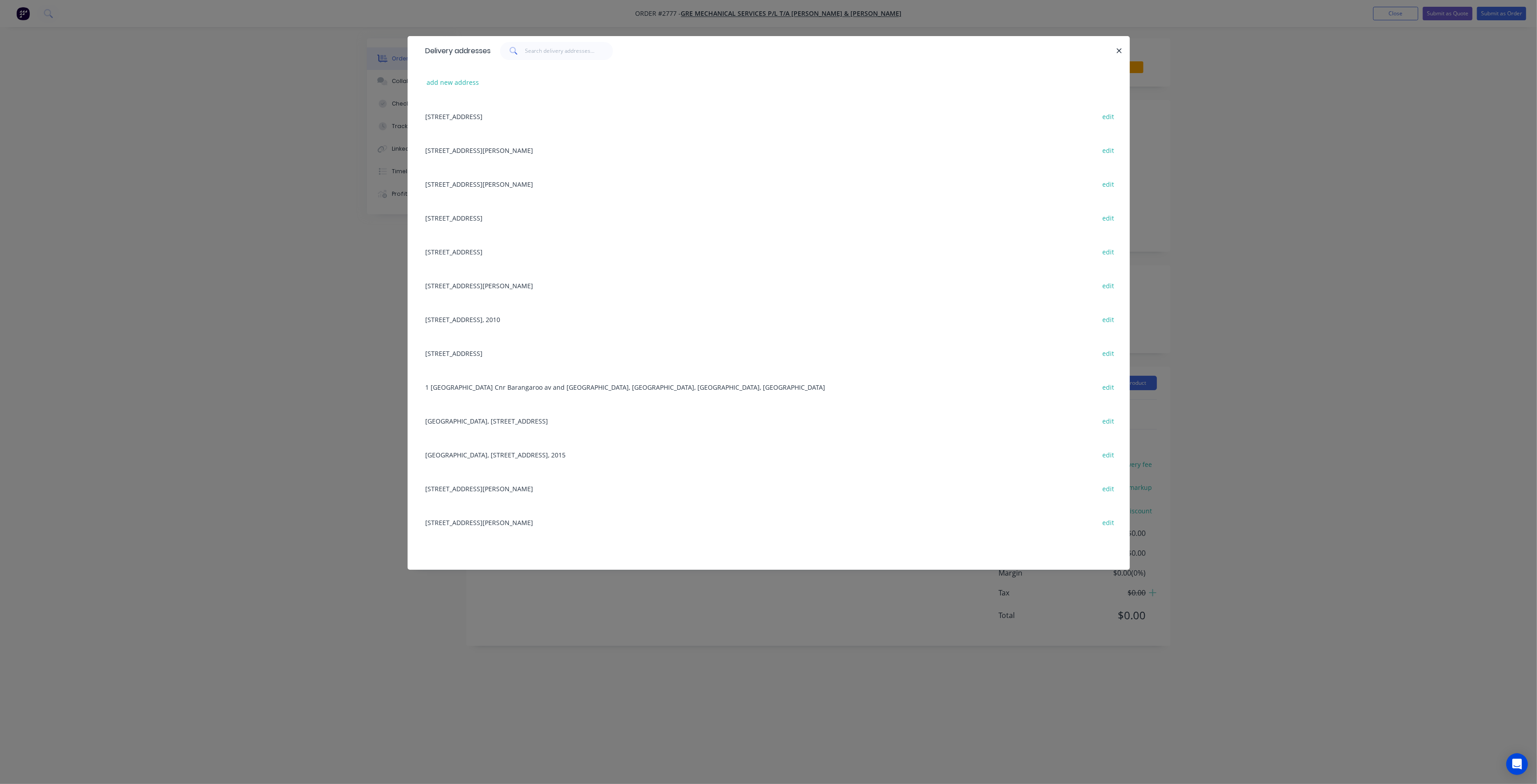
click at [534, 187] on div "[STREET_ADDRESS][PERSON_NAME] edit" at bounding box center [768, 184] width 695 height 34
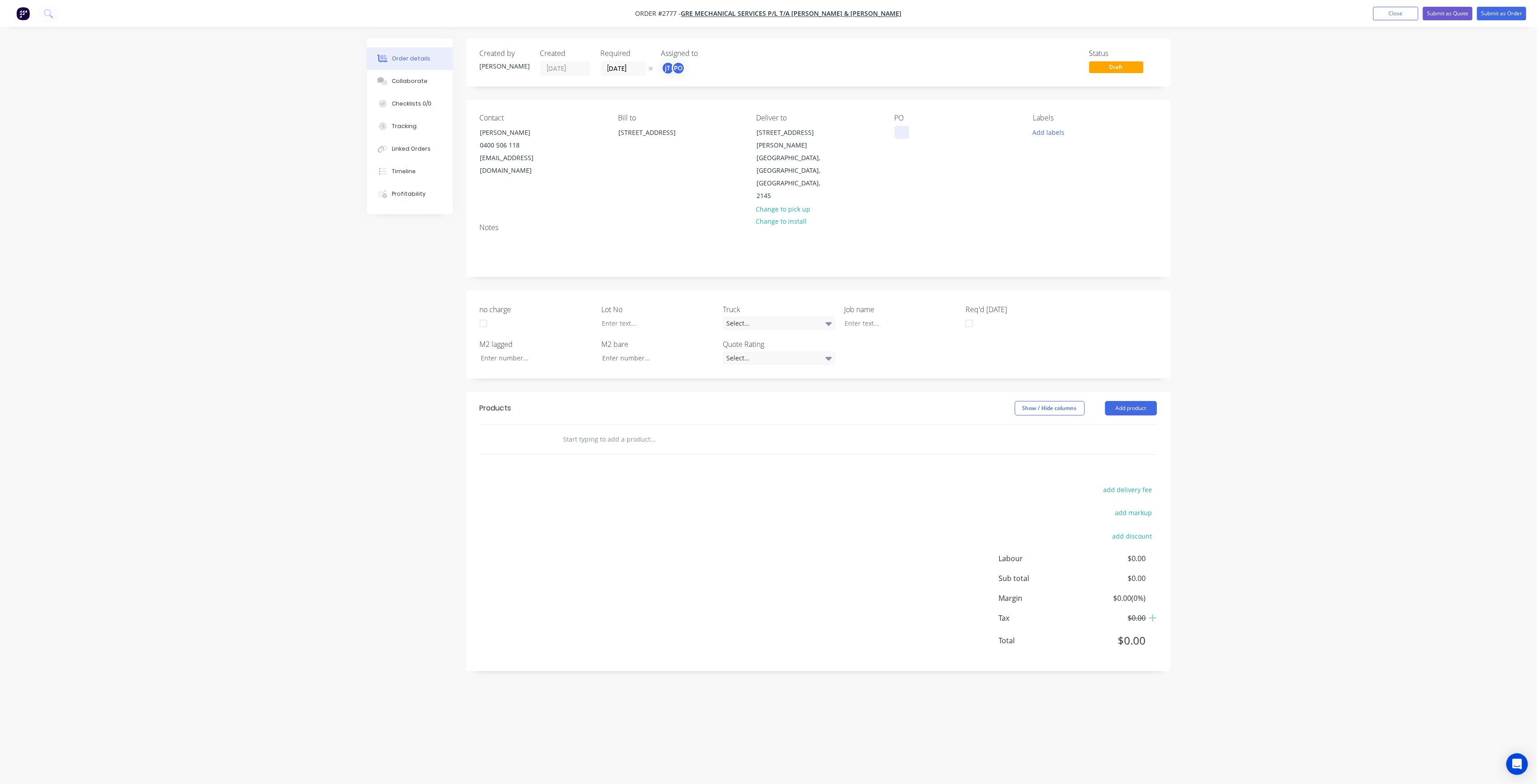
click at [907, 128] on div at bounding box center [902, 132] width 14 height 13
paste div
click at [937, 141] on div "WESTMEAD MAYFLOWERBASEMENT - BUILDING 5RUN D" at bounding box center [951, 141] width 113 height 32
click at [978, 139] on div "WESTMEAD MAYFLOWE RBASEMENT - BUILDING 5RUN D" at bounding box center [951, 136] width 112 height 22
click at [856, 317] on div at bounding box center [893, 323] width 113 height 13
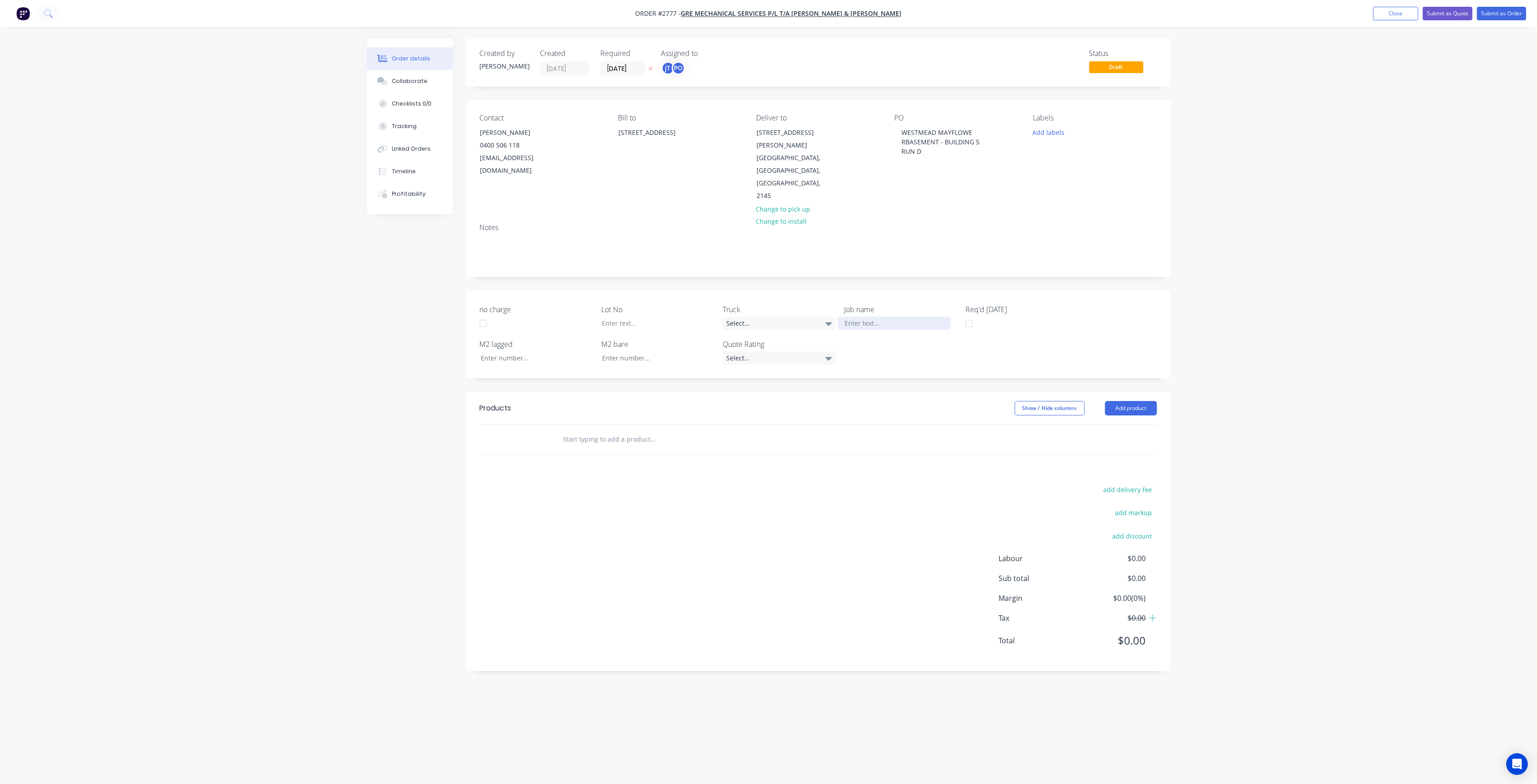
paste div
drag, startPoint x: 881, startPoint y: 291, endPoint x: 888, endPoint y: 289, distance: 7.3
click at [881, 317] on div "WESTMEAD MAYFLOWERBASEMENT - BUILDING 5RUN D" at bounding box center [893, 332] width 113 height 32
drag, startPoint x: 916, startPoint y: 291, endPoint x: 924, endPoint y: 291, distance: 8.0
click at [916, 317] on div "WESTMEAD MAYFLOWER BASEMENT - BUILDING 5RUN D" at bounding box center [893, 327] width 113 height 22
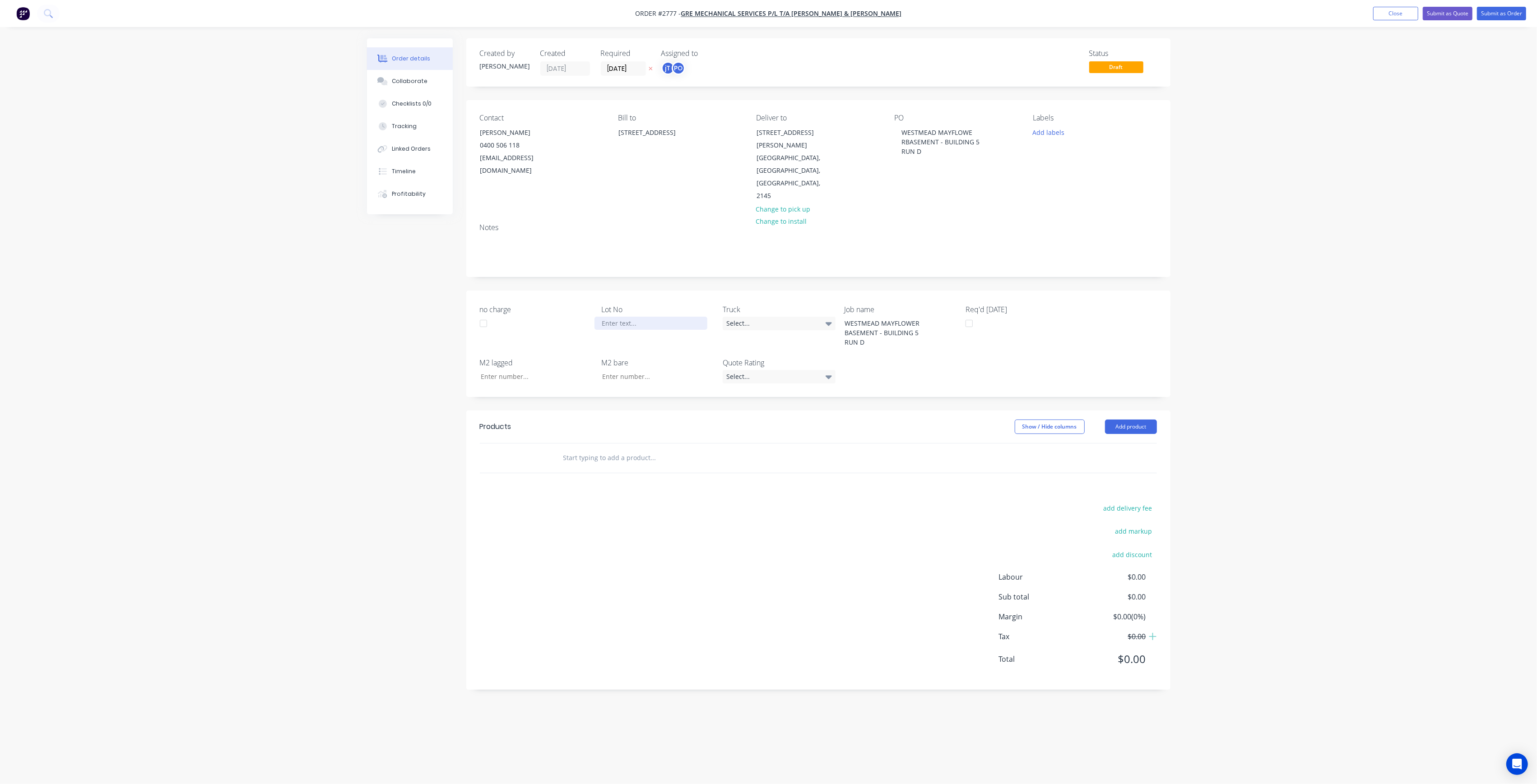
click at [667, 317] on div at bounding box center [651, 323] width 113 height 13
click at [1054, 132] on button "Add labels" at bounding box center [1049, 131] width 42 height 12
click at [1095, 184] on button "Create new label" at bounding box center [1100, 185] width 117 height 14
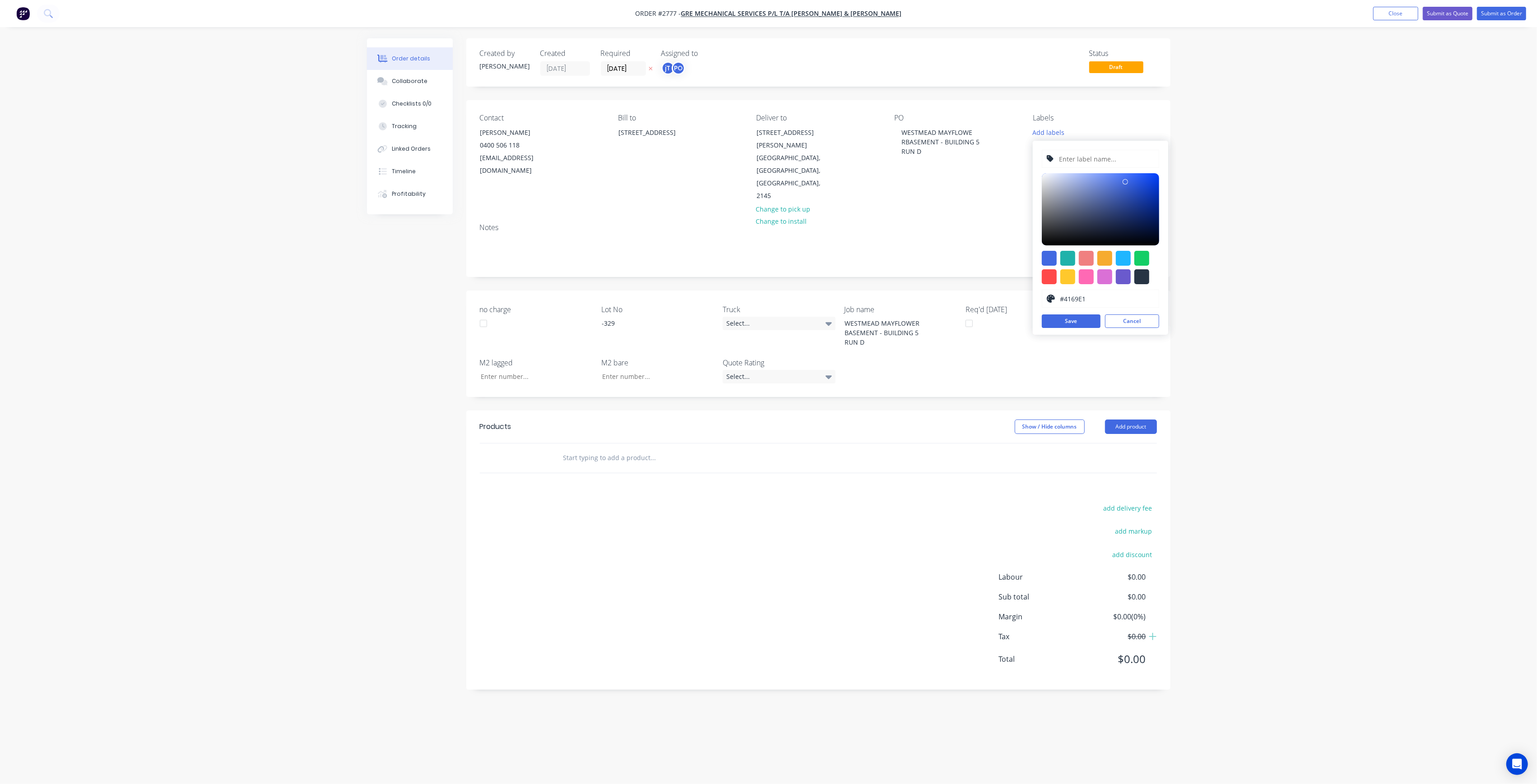
click at [1093, 168] on div at bounding box center [1100, 159] width 117 height 18
click at [1078, 162] on input "text" at bounding box center [1106, 159] width 96 height 17
type input "LOT-329"
click at [1084, 323] on button "Save" at bounding box center [1071, 321] width 59 height 14
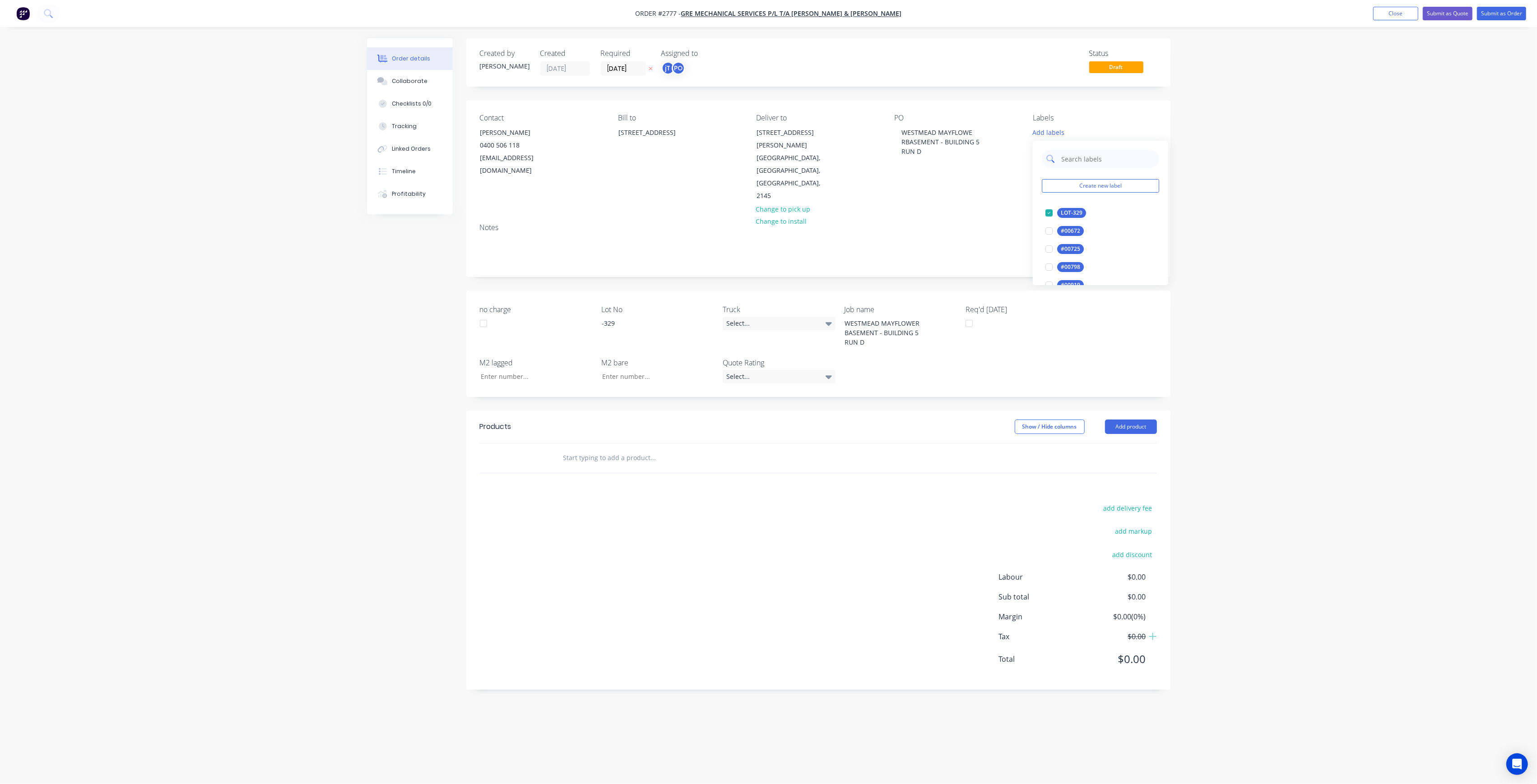
click at [1096, 163] on input "text" at bounding box center [1107, 159] width 94 height 18
type input "MAIN"
click at [1064, 208] on div "Main Contract" at bounding box center [1079, 213] width 45 height 10
click at [649, 449] on input "text" at bounding box center [653, 457] width 180 height 18
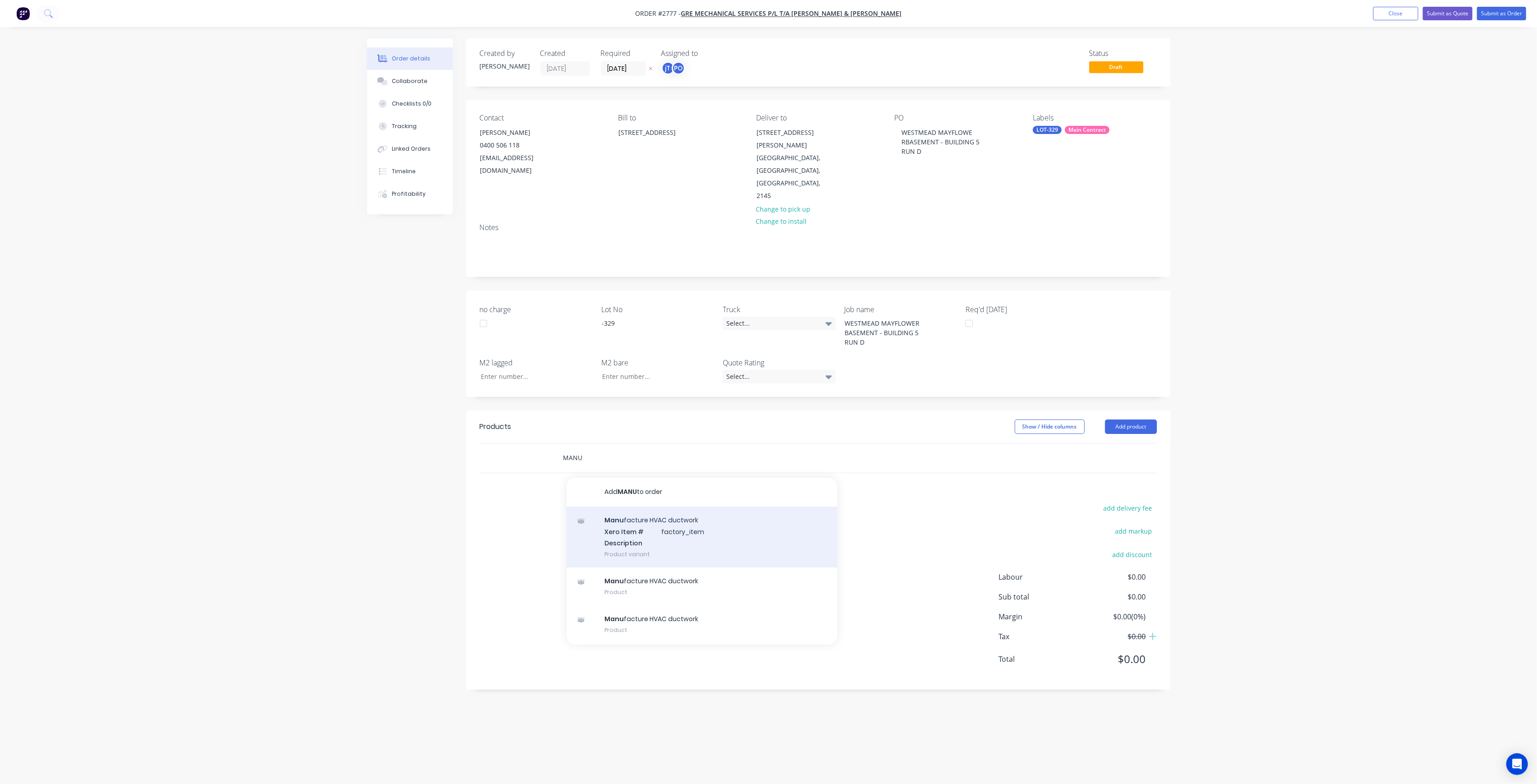
type input "MANU"
click at [619, 507] on div "Manu facture HVAC ductwork Xero Item # factory_item Description Product variant" at bounding box center [702, 537] width 271 height 61
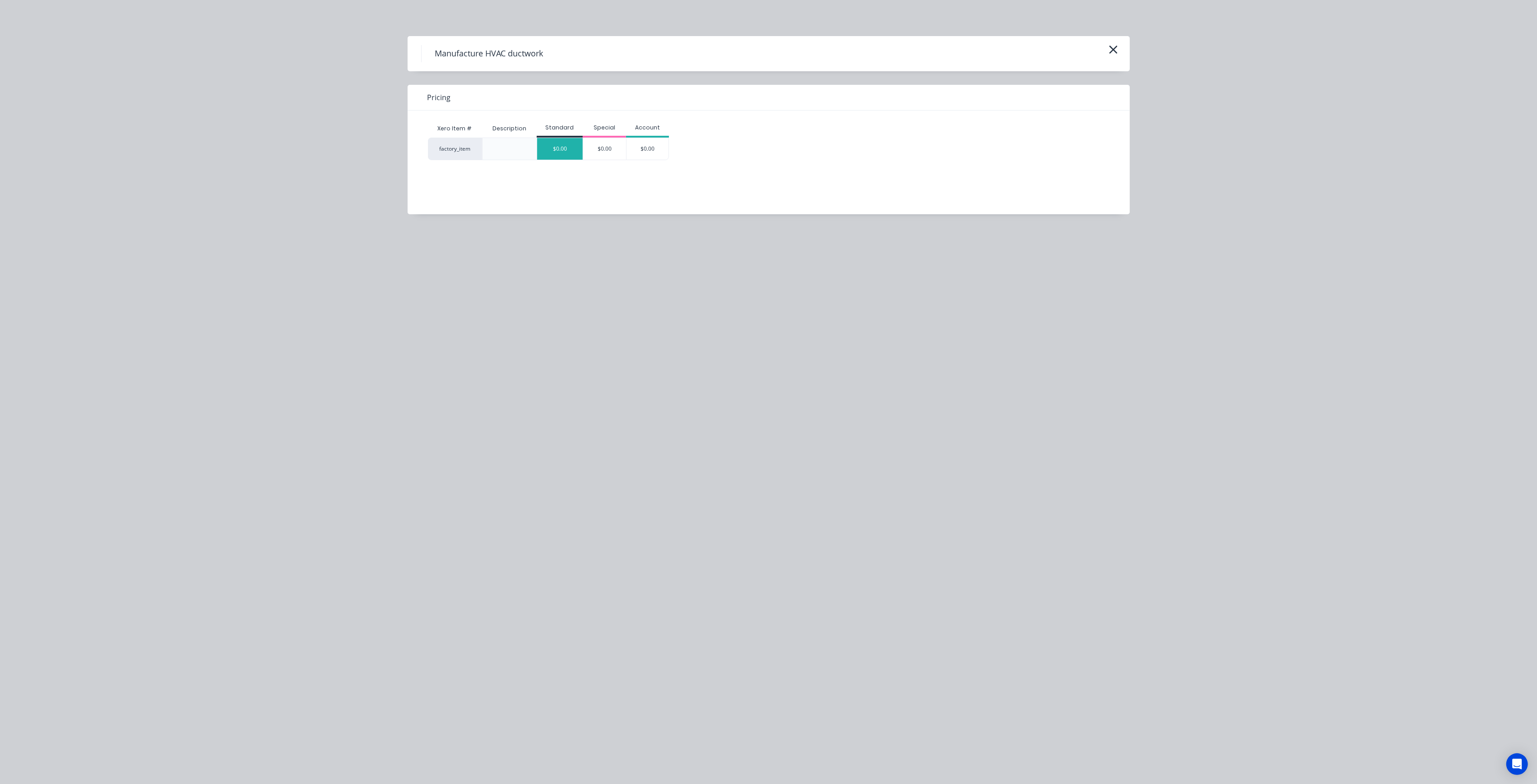
click at [547, 150] on div "$0.00" at bounding box center [559, 149] width 45 height 22
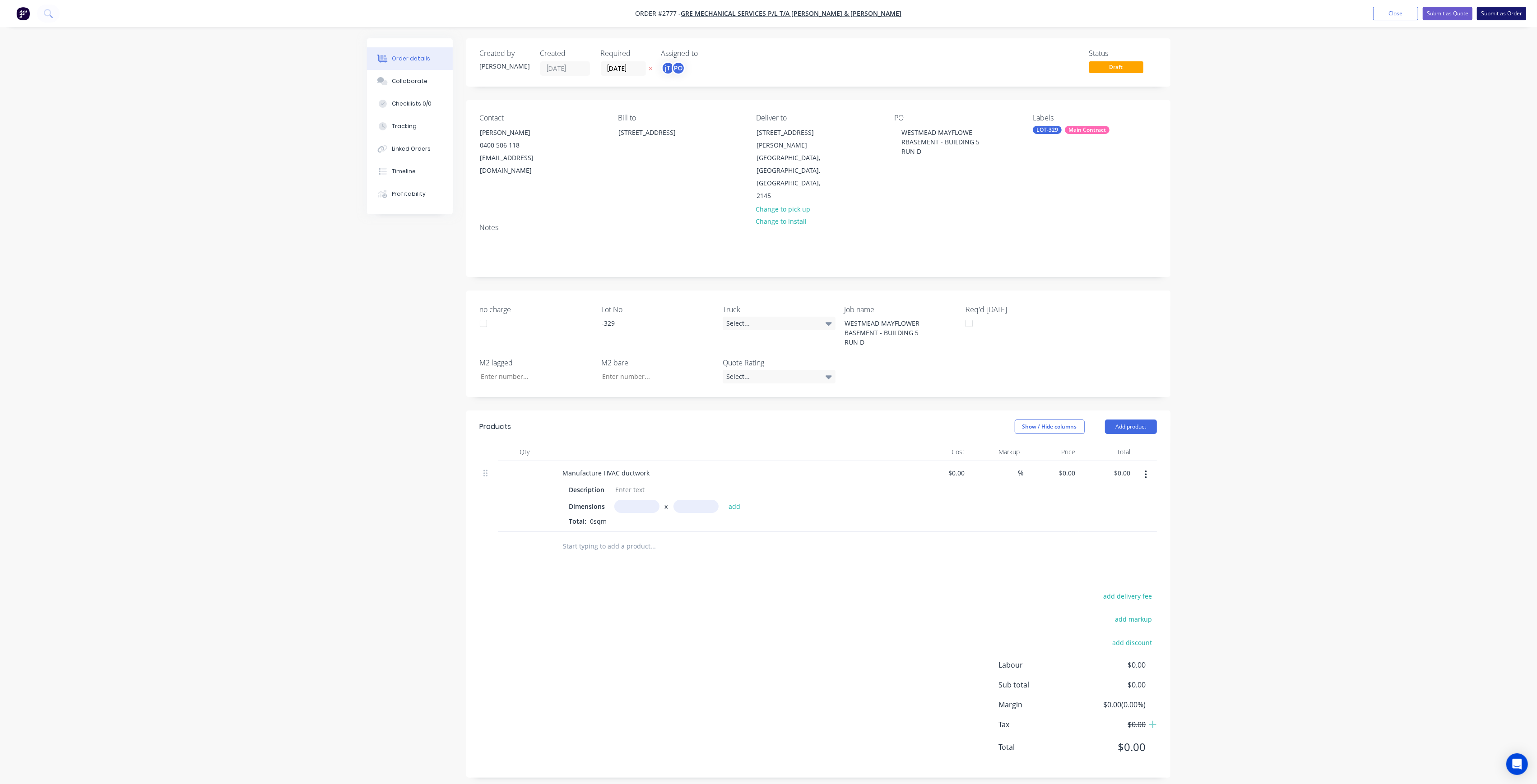
click at [1505, 9] on button "Submit as Order" at bounding box center [1501, 13] width 49 height 14
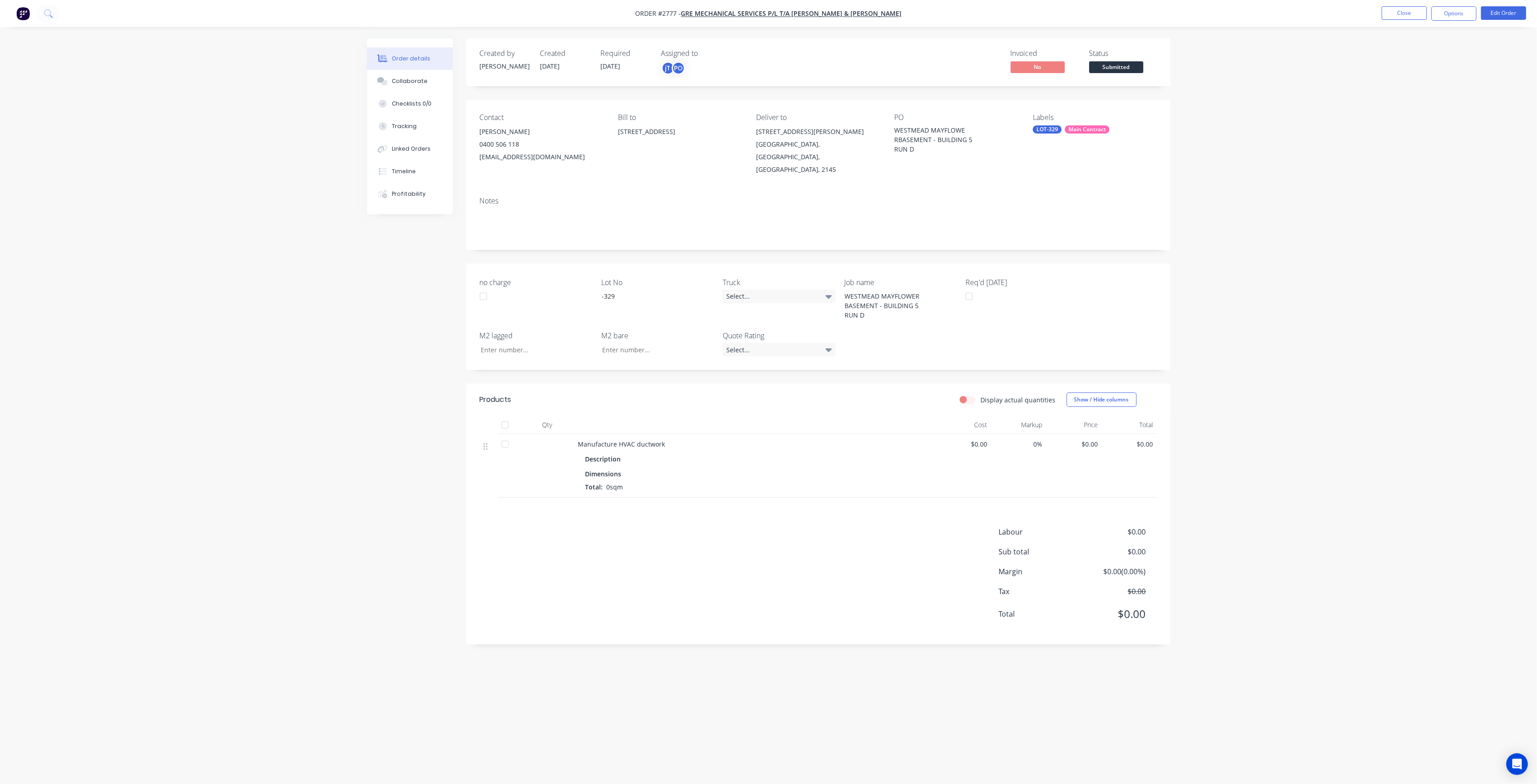
click at [1139, 64] on span "Submitted" at bounding box center [1115, 67] width 54 height 11
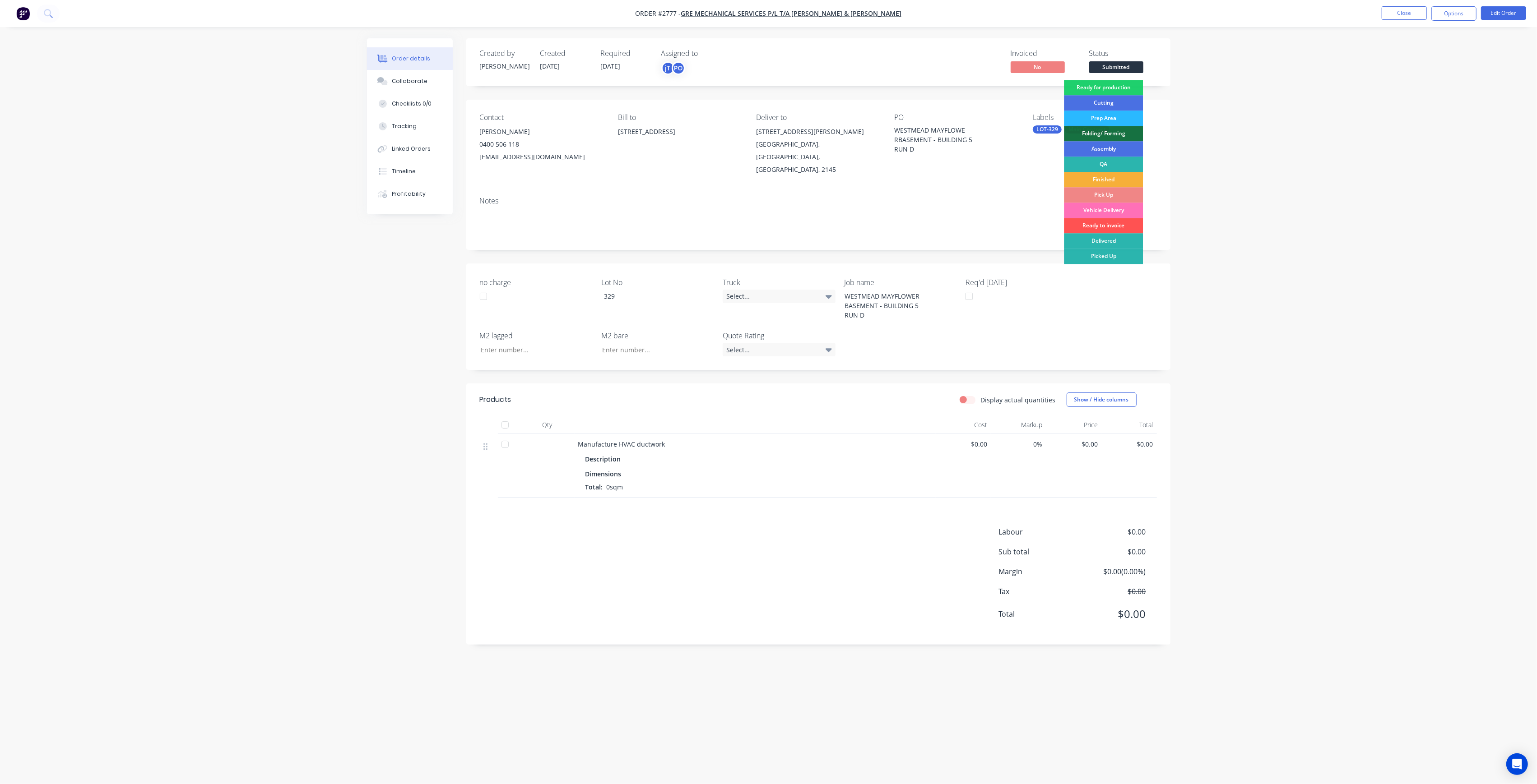
click at [1134, 83] on div "Ready for production" at bounding box center [1103, 87] width 79 height 15
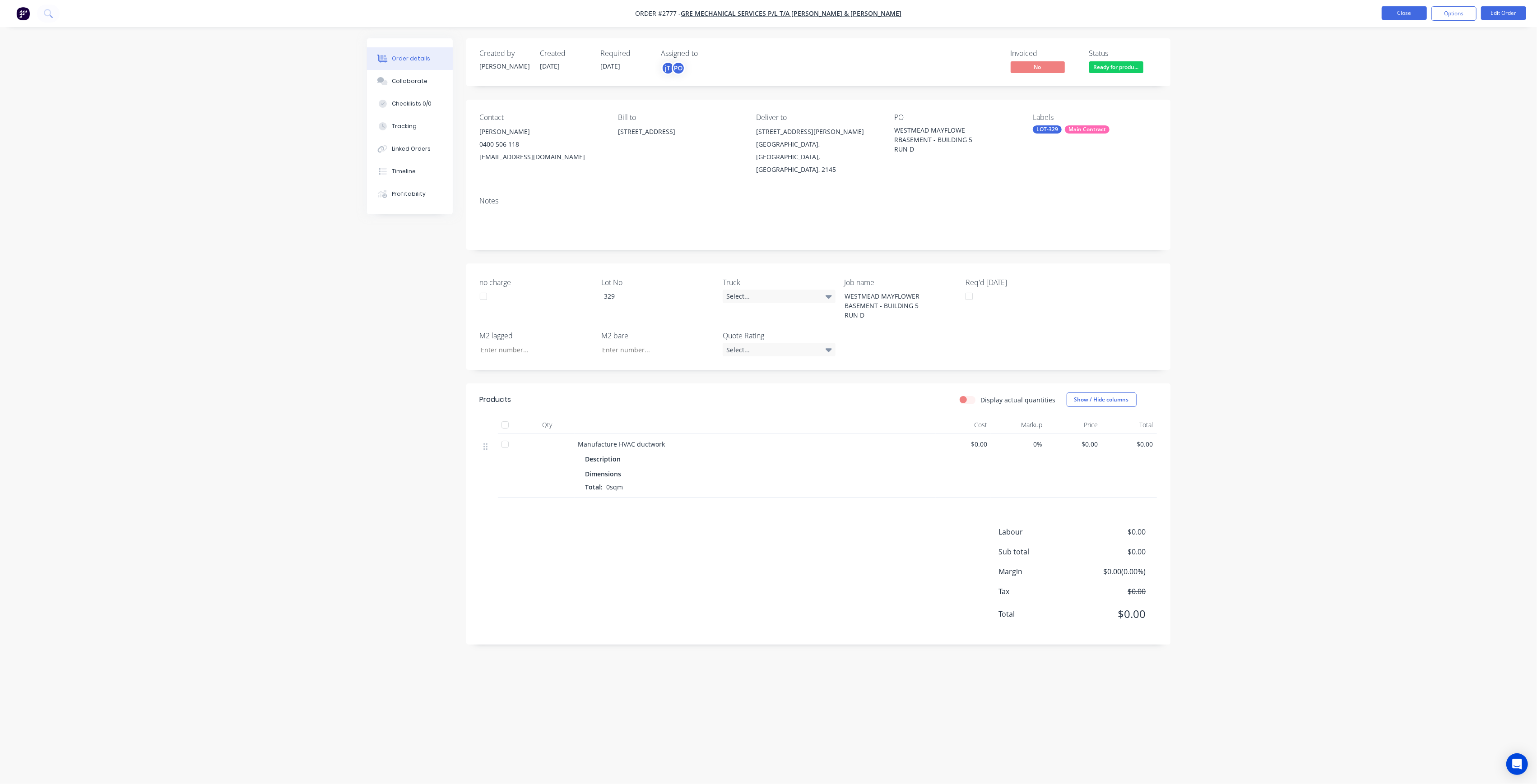
click at [1388, 15] on button "Close" at bounding box center [1404, 13] width 45 height 14
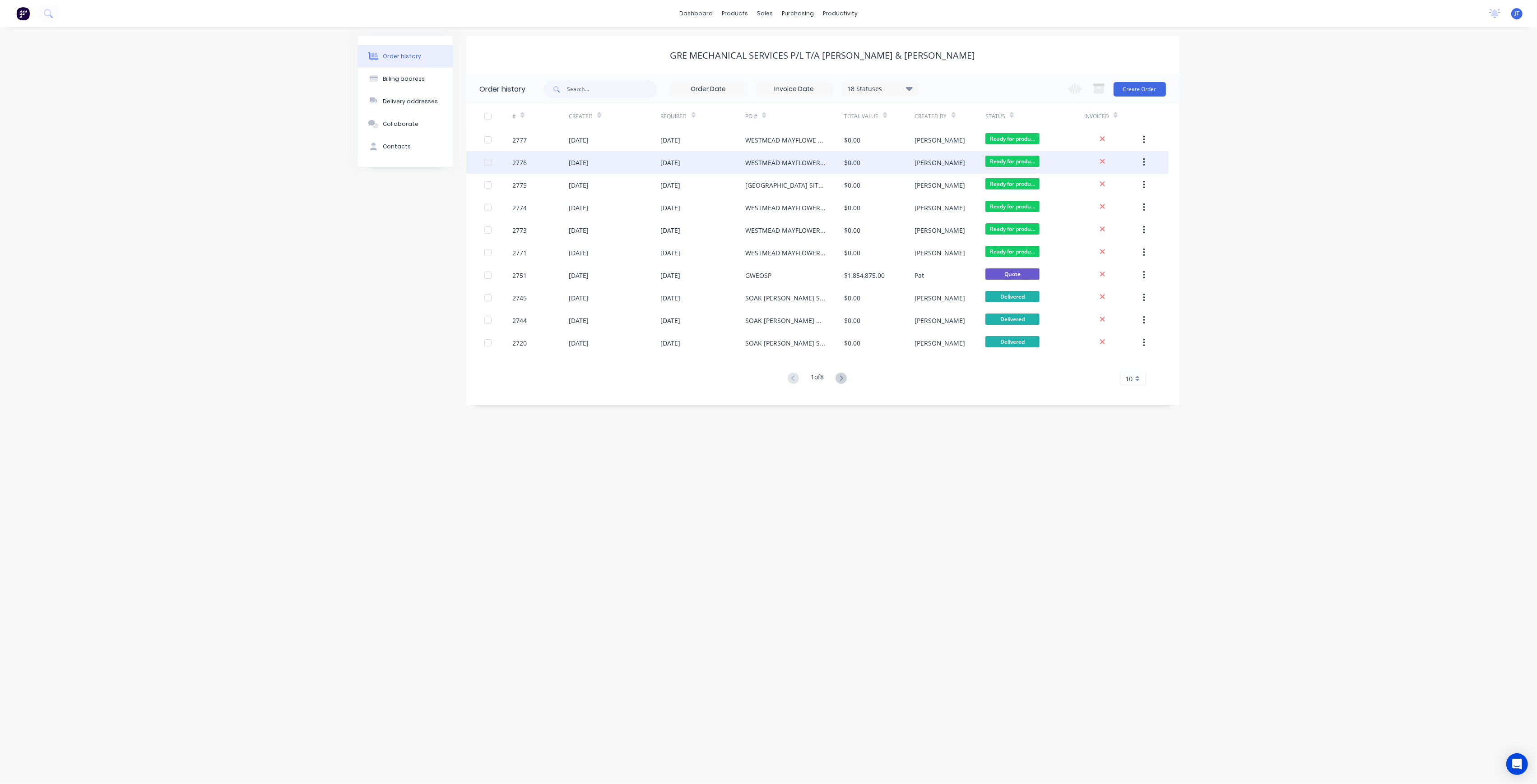
click at [764, 163] on div "WESTMEAD MAYFLOWER BASEMENT - BUILDING 5 RUN D" at bounding box center [786, 162] width 80 height 9
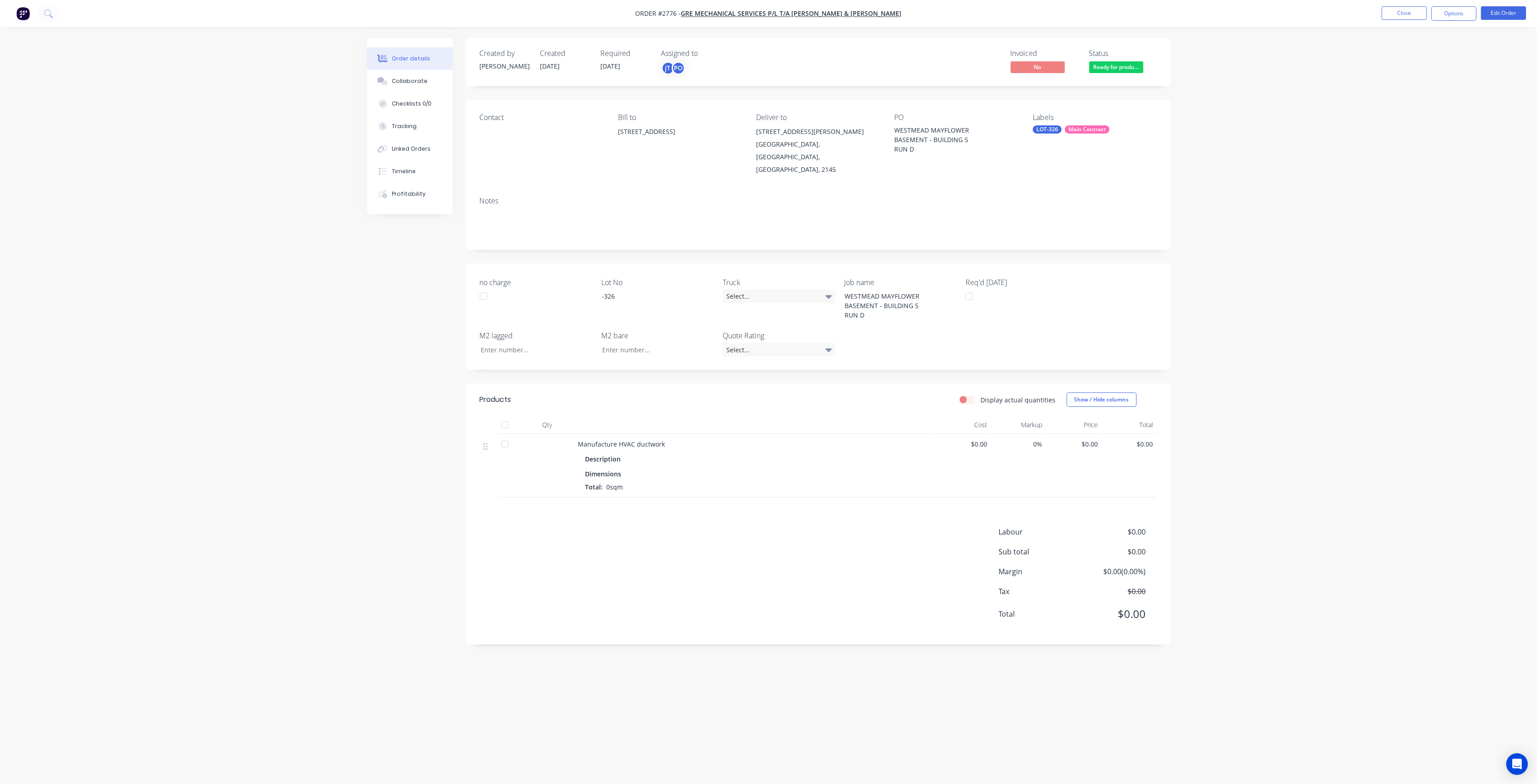
click at [506, 130] on div "Contact" at bounding box center [542, 144] width 124 height 62
click at [1521, 19] on button "Edit Order" at bounding box center [1503, 13] width 45 height 14
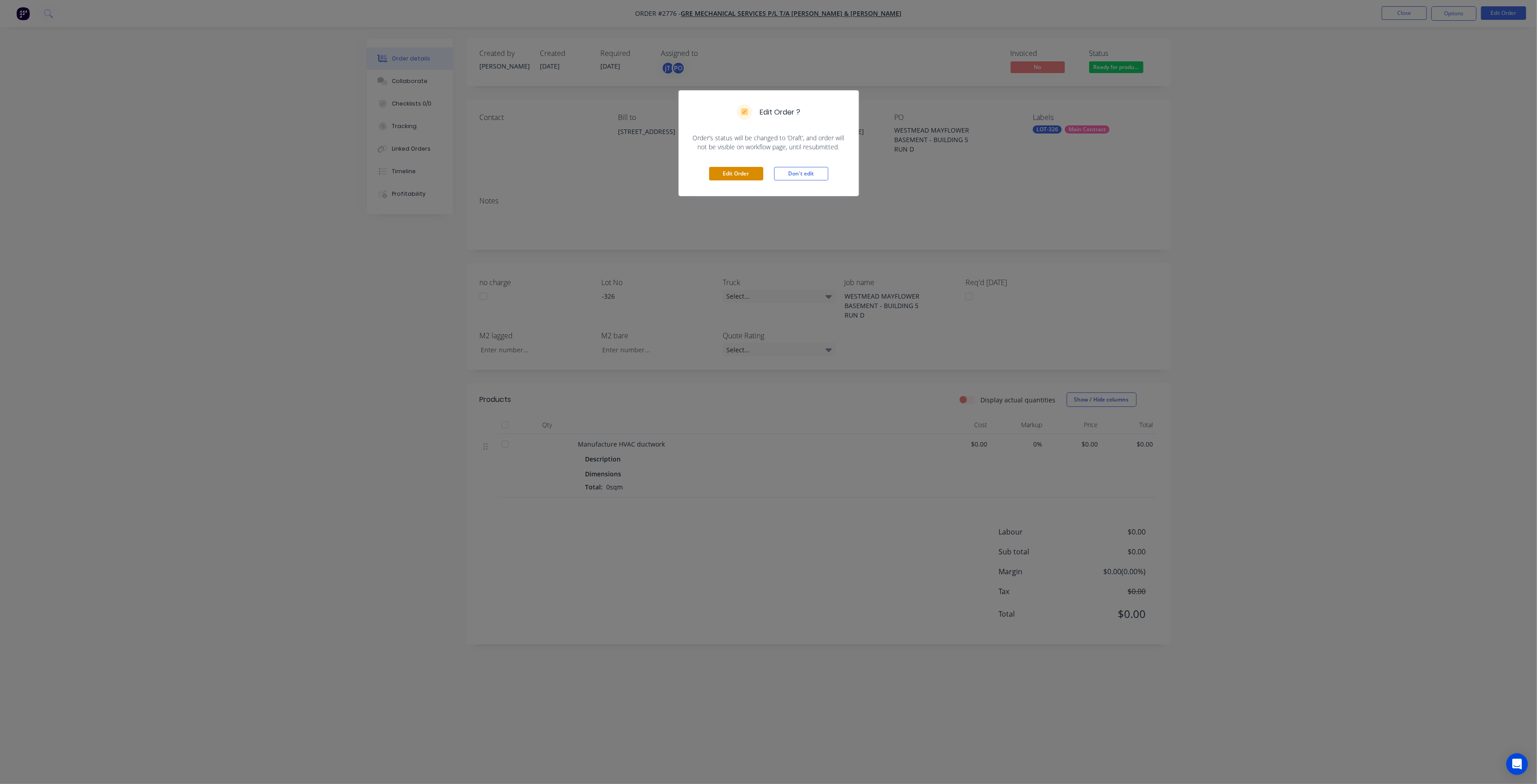
click at [742, 171] on button "Edit Order" at bounding box center [735, 174] width 54 height 14
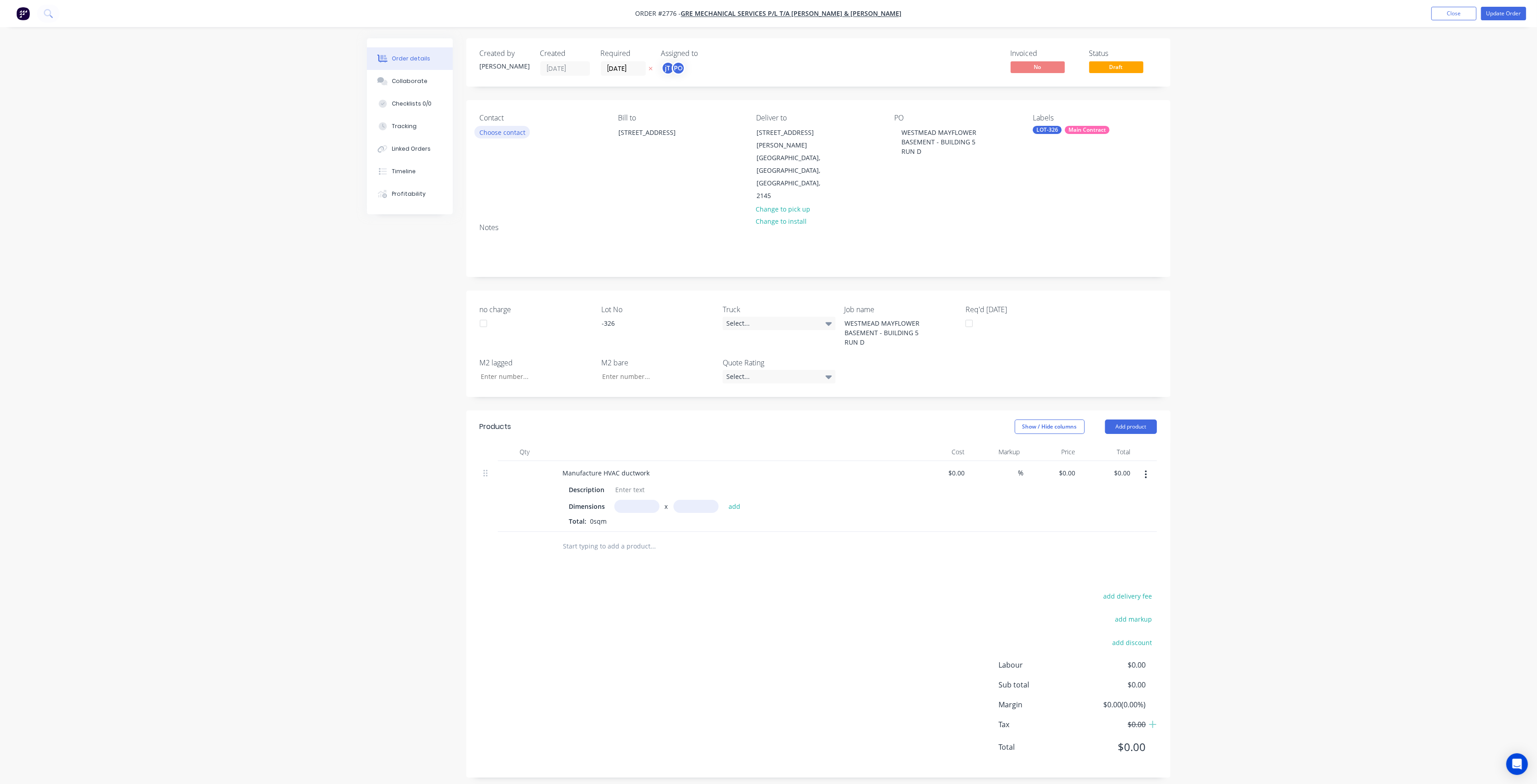
click at [509, 134] on button "Choose contact" at bounding box center [501, 131] width 55 height 12
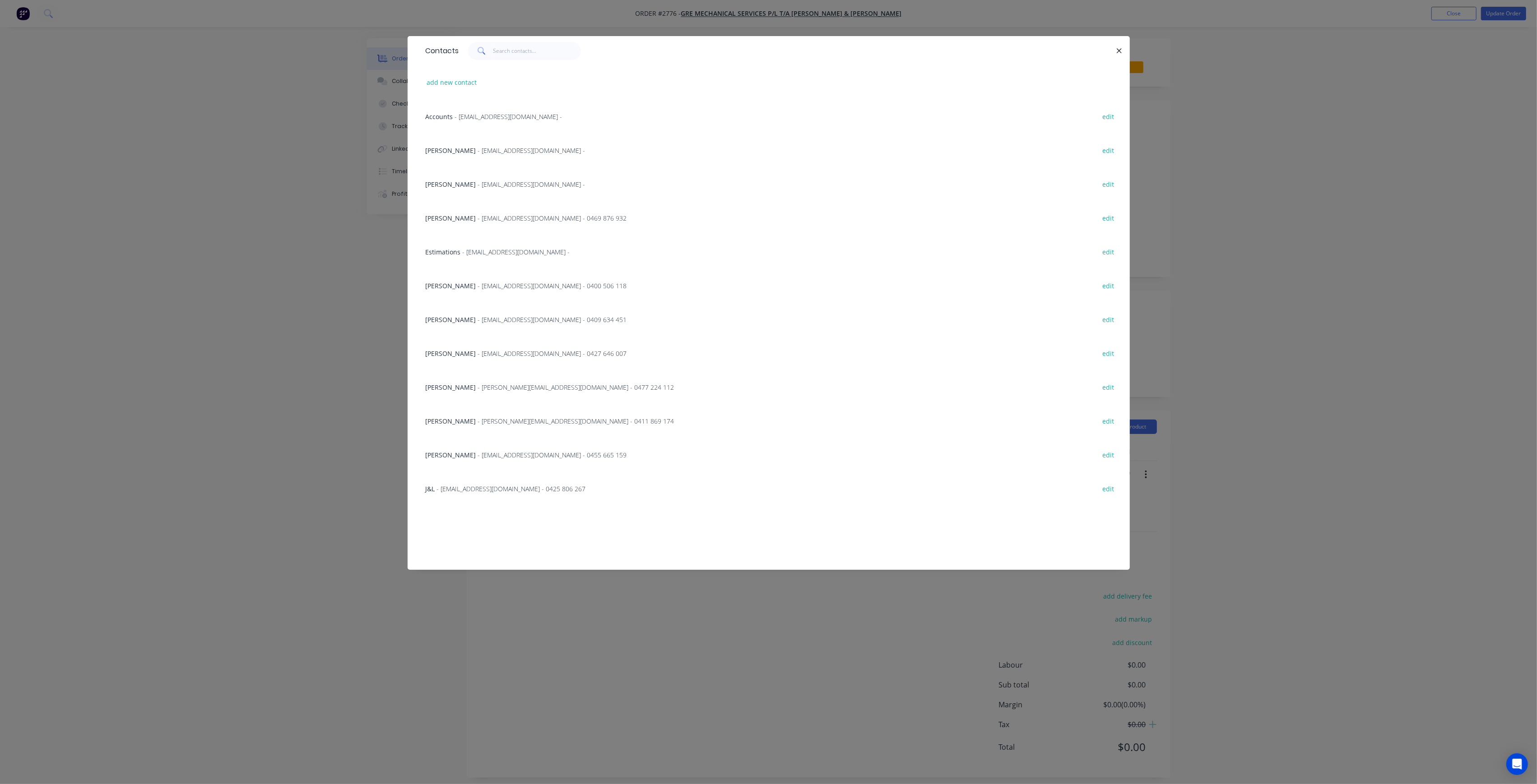
click at [480, 284] on span "- [EMAIL_ADDRESS][DOMAIN_NAME] - 0400 506 118" at bounding box center [552, 286] width 149 height 9
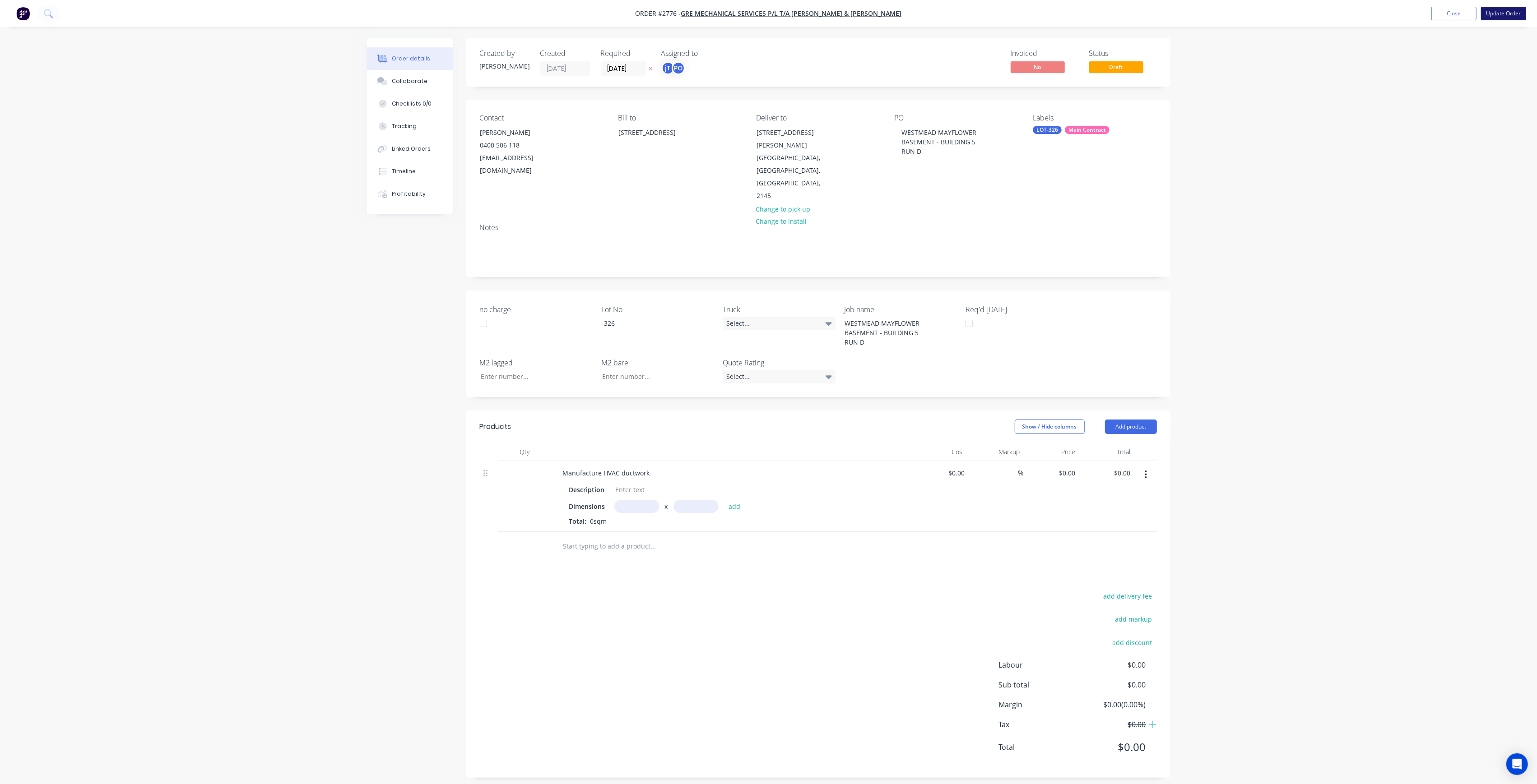
click at [1495, 9] on button "Update Order" at bounding box center [1503, 13] width 45 height 14
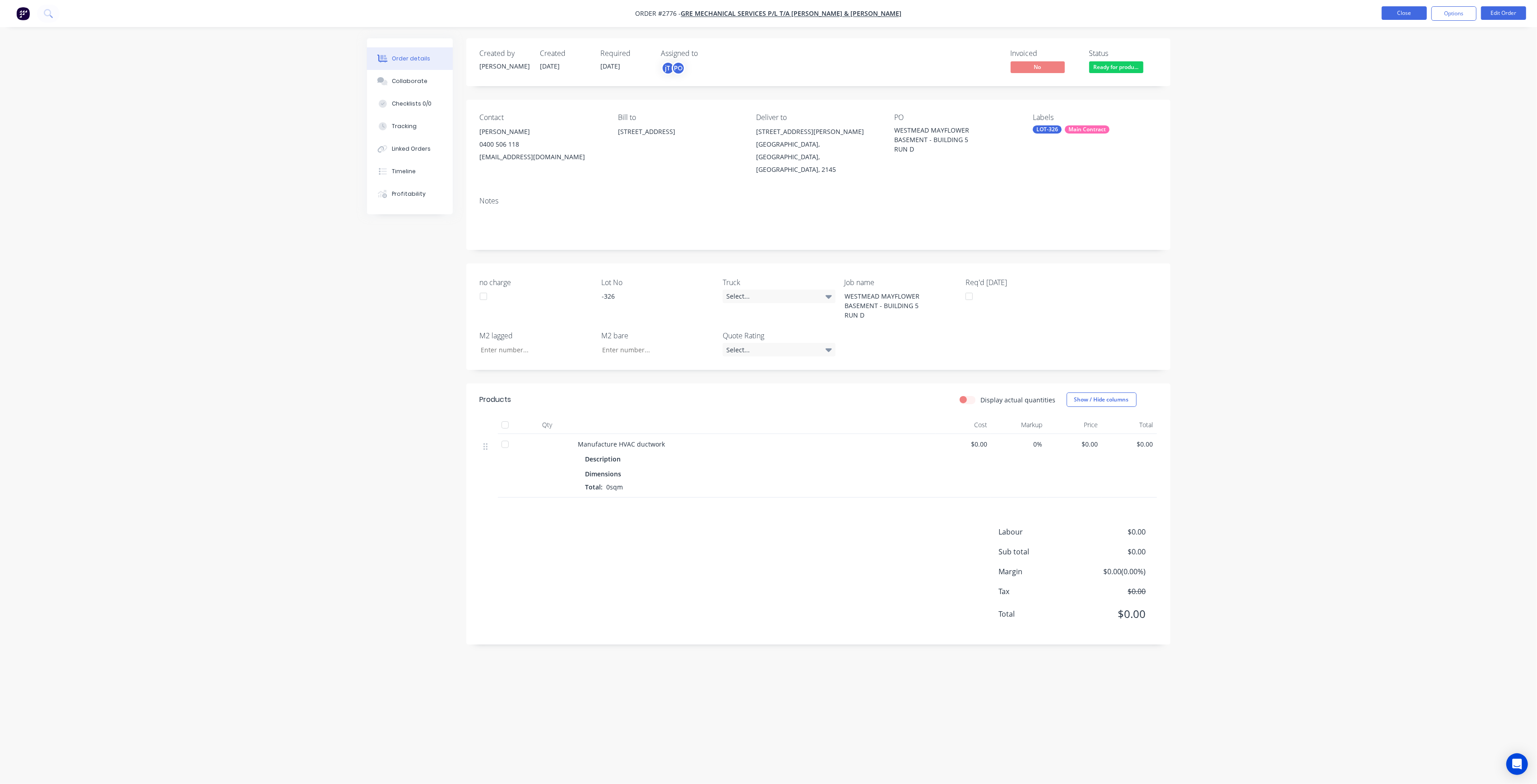
click at [1416, 17] on button "Close" at bounding box center [1404, 13] width 45 height 14
